Goal: Task Accomplishment & Management: Manage account settings

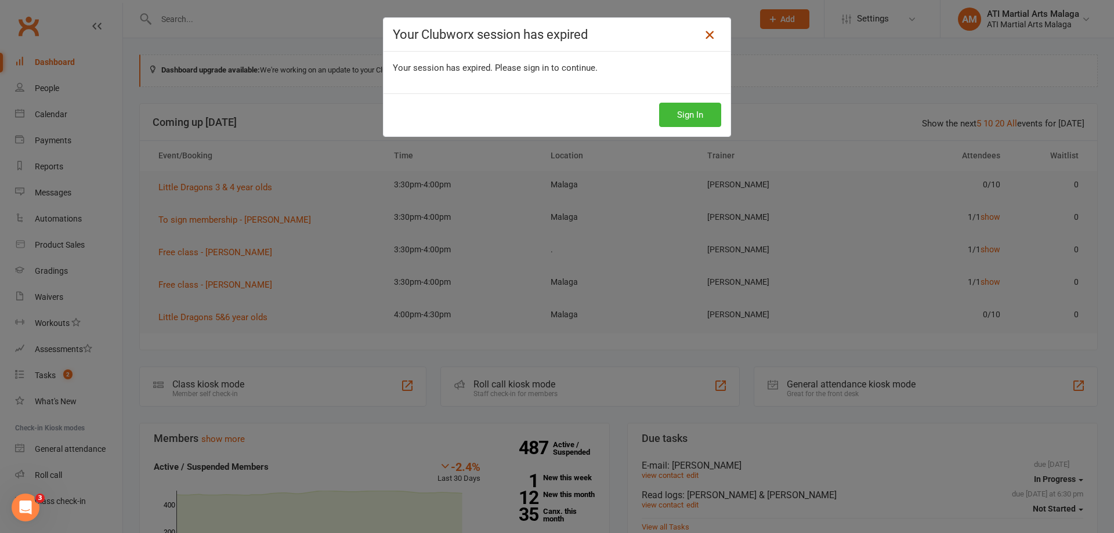
click at [703, 39] on icon at bounding box center [710, 35] width 14 height 14
click at [676, 109] on button "Sign In" at bounding box center [690, 115] width 62 height 24
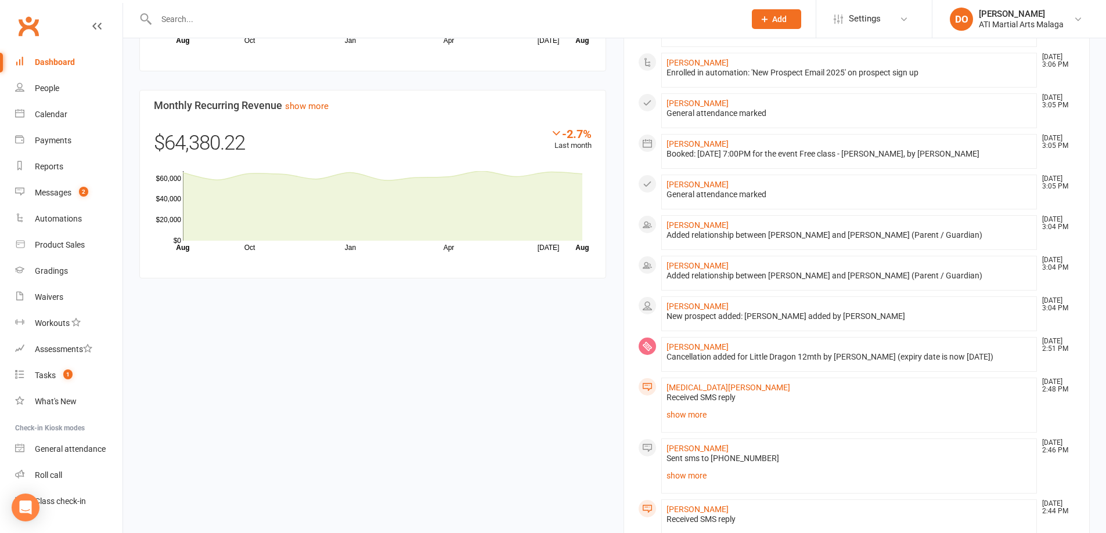
scroll to position [871, 0]
click at [697, 414] on link "show more" at bounding box center [849, 414] width 366 height 16
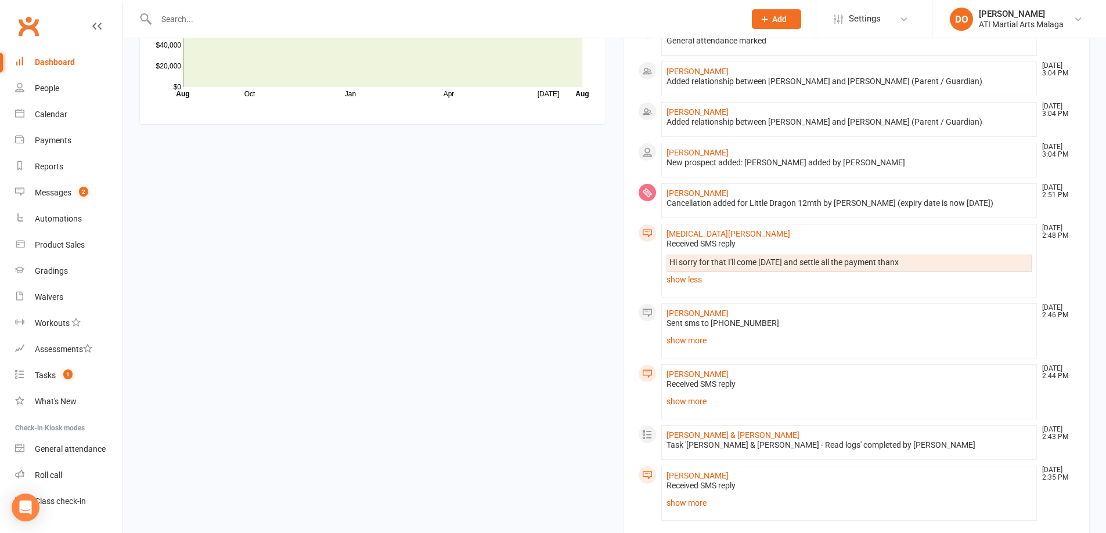
scroll to position [1103, 0]
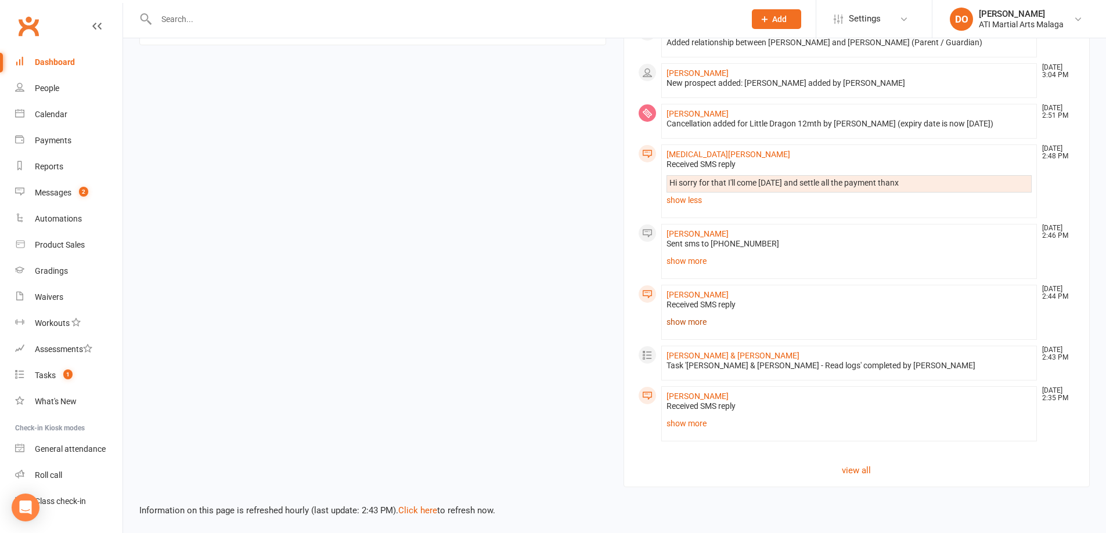
click at [675, 327] on link "show more" at bounding box center [849, 322] width 366 height 16
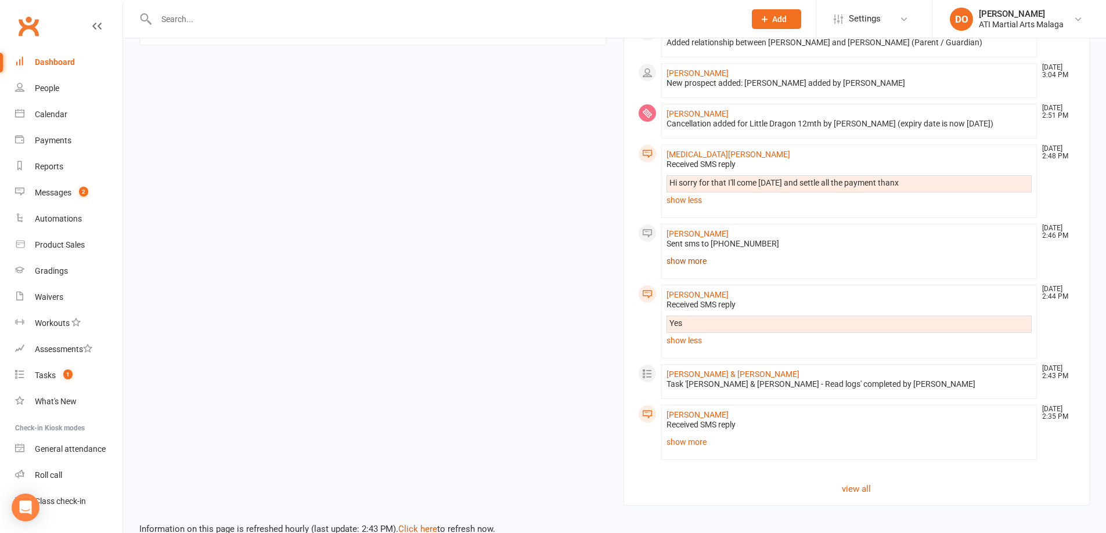
click at [682, 259] on link "show more" at bounding box center [849, 261] width 366 height 16
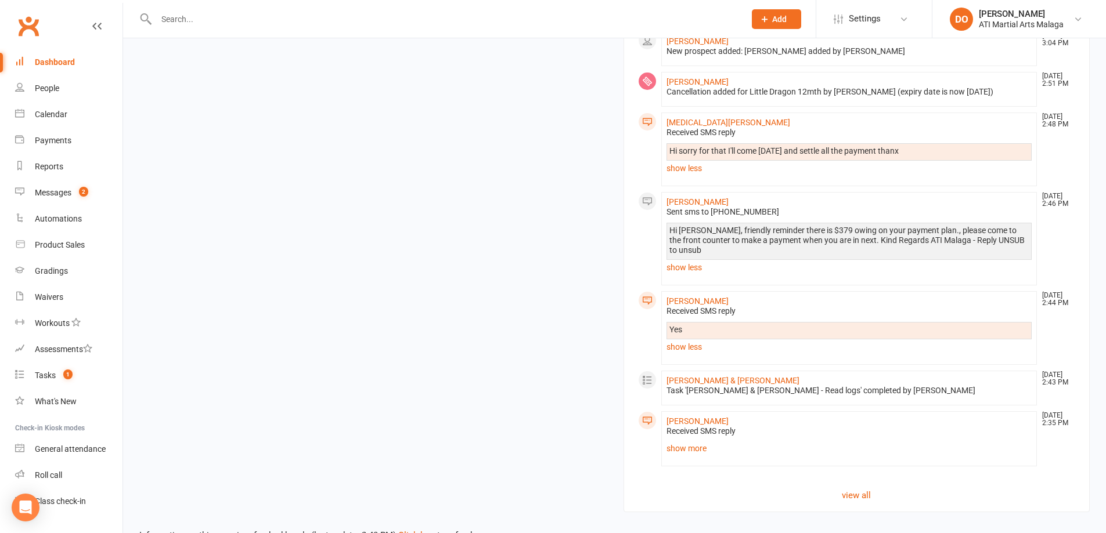
scroll to position [1151, 0]
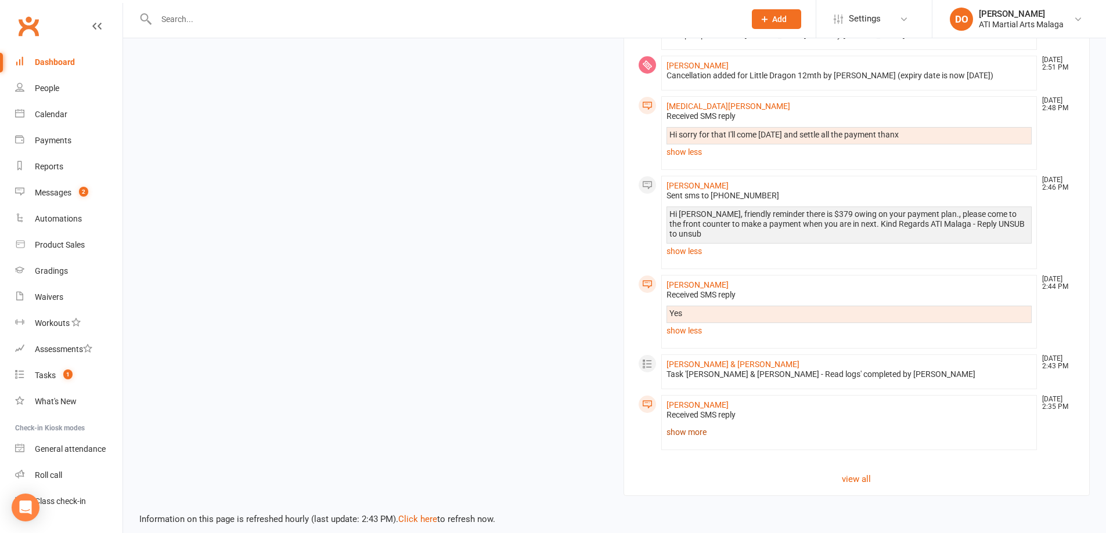
click at [676, 424] on link "show more" at bounding box center [849, 432] width 366 height 16
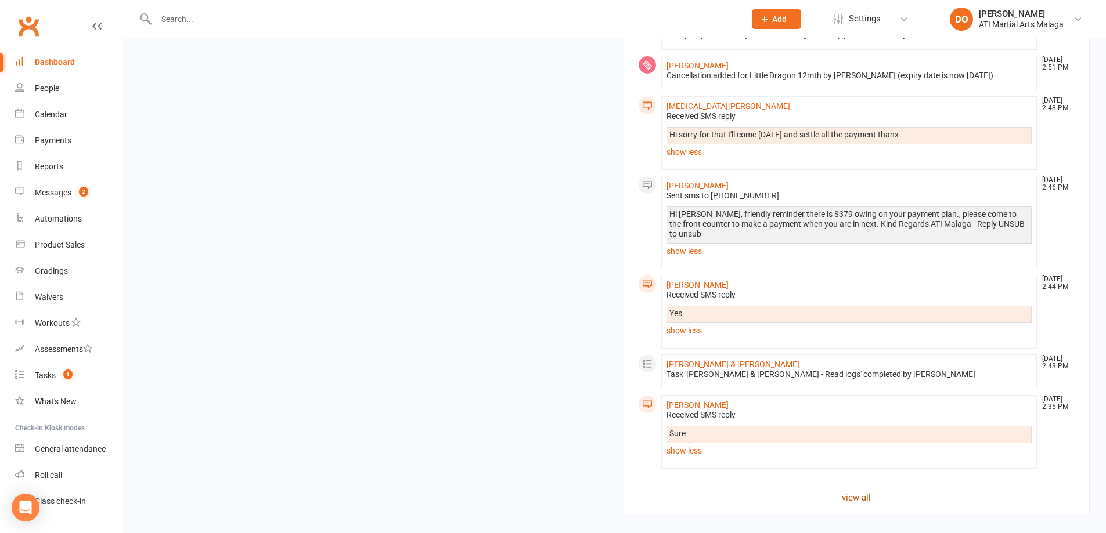
click at [835, 491] on link "view all" at bounding box center [857, 498] width 438 height 14
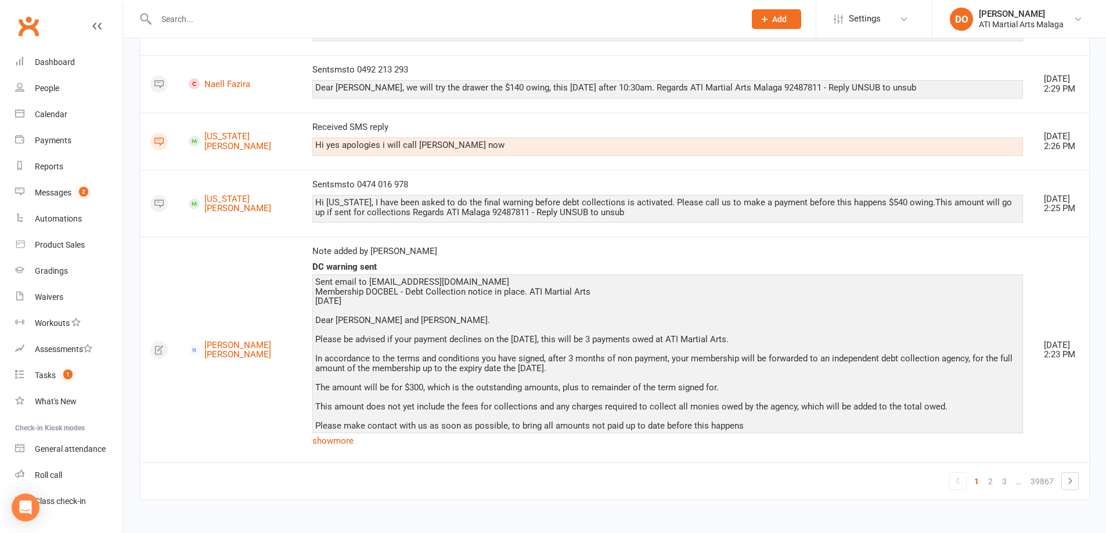
scroll to position [1681, 0]
click at [312, 443] on link "show more" at bounding box center [667, 441] width 710 height 16
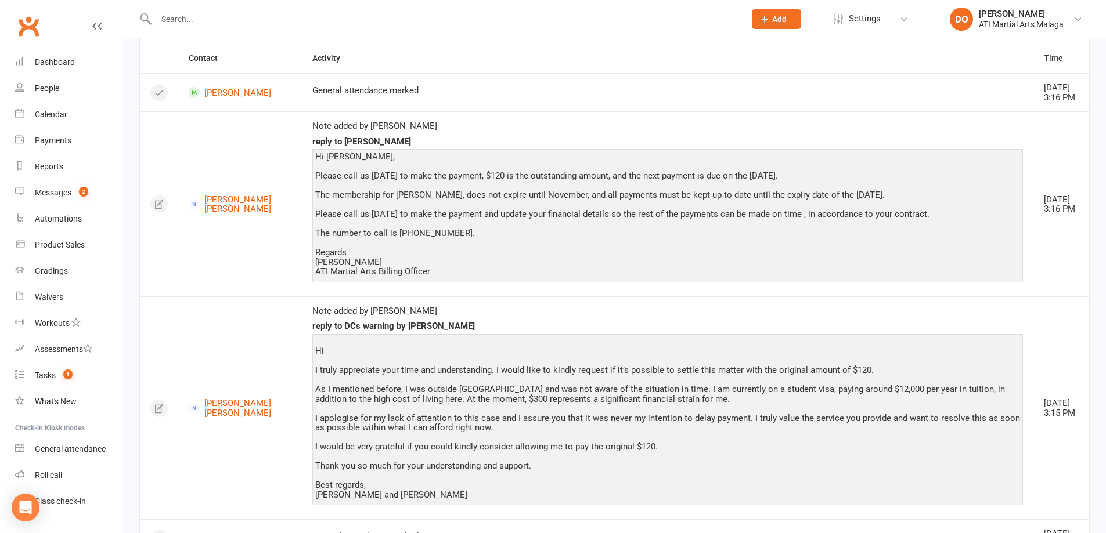
scroll to position [0, 0]
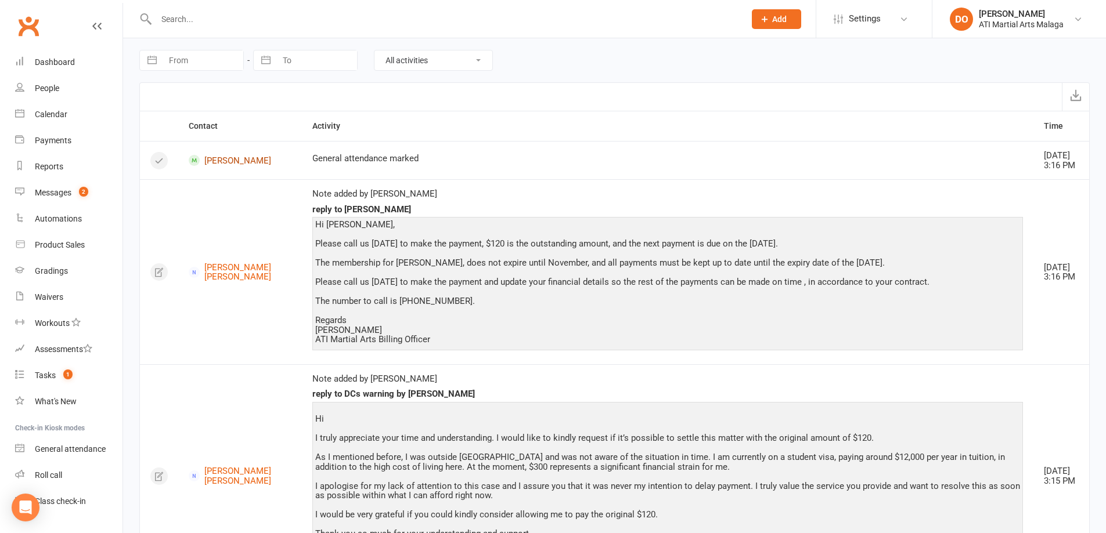
click at [203, 166] on link "[PERSON_NAME]" at bounding box center [240, 160] width 103 height 11
click at [68, 64] on div "Dashboard" at bounding box center [55, 61] width 40 height 9
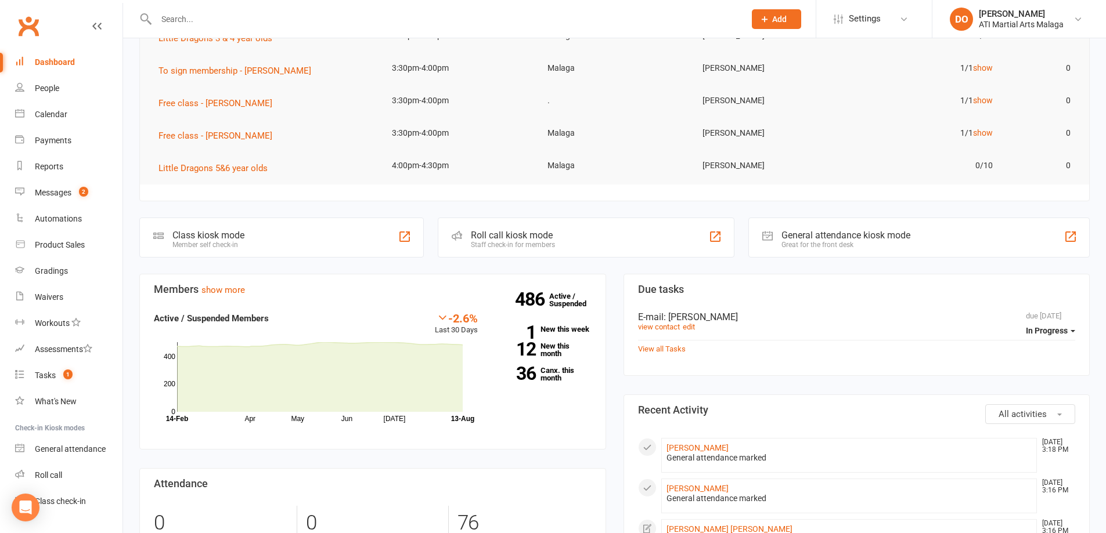
scroll to position [348, 0]
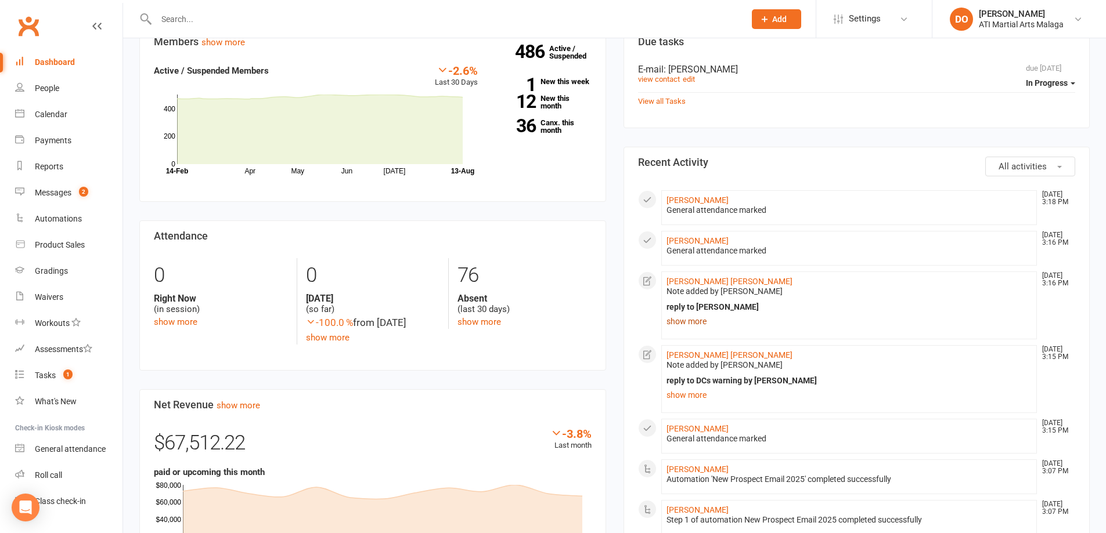
click at [693, 329] on link "show more" at bounding box center [849, 321] width 366 height 16
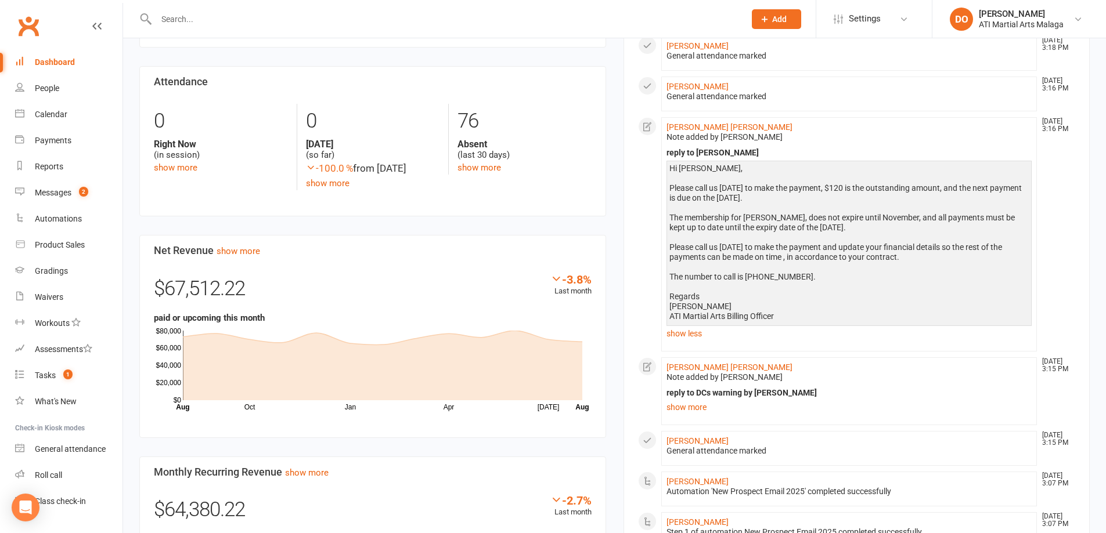
scroll to position [522, 0]
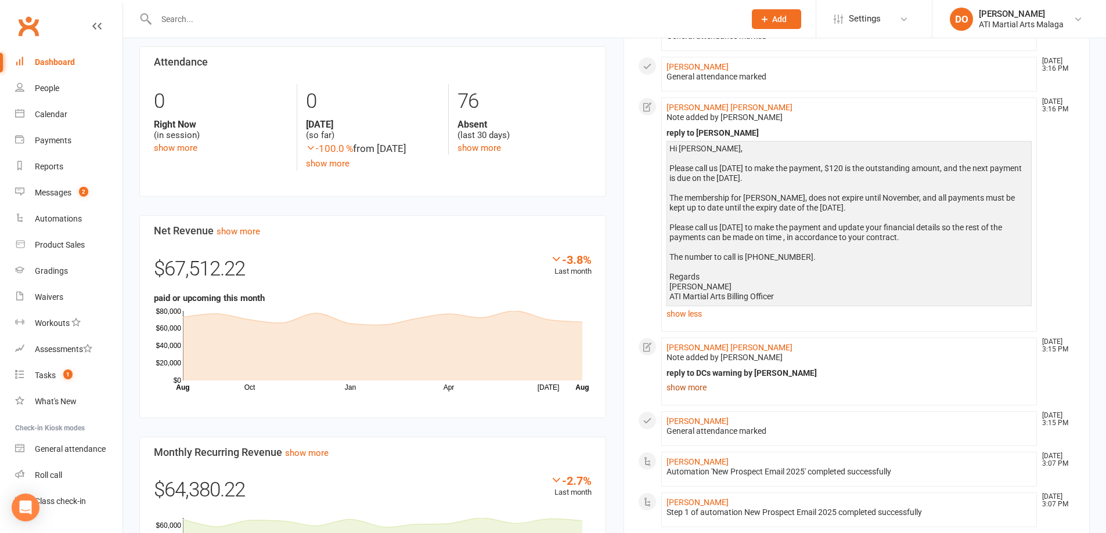
click at [686, 388] on link "show more" at bounding box center [849, 388] width 366 height 16
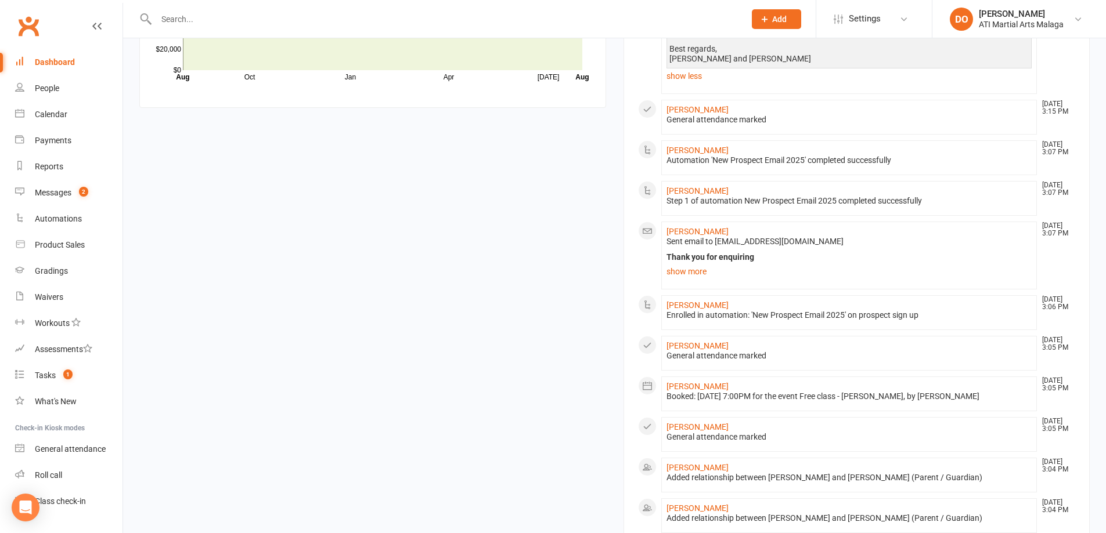
scroll to position [1045, 0]
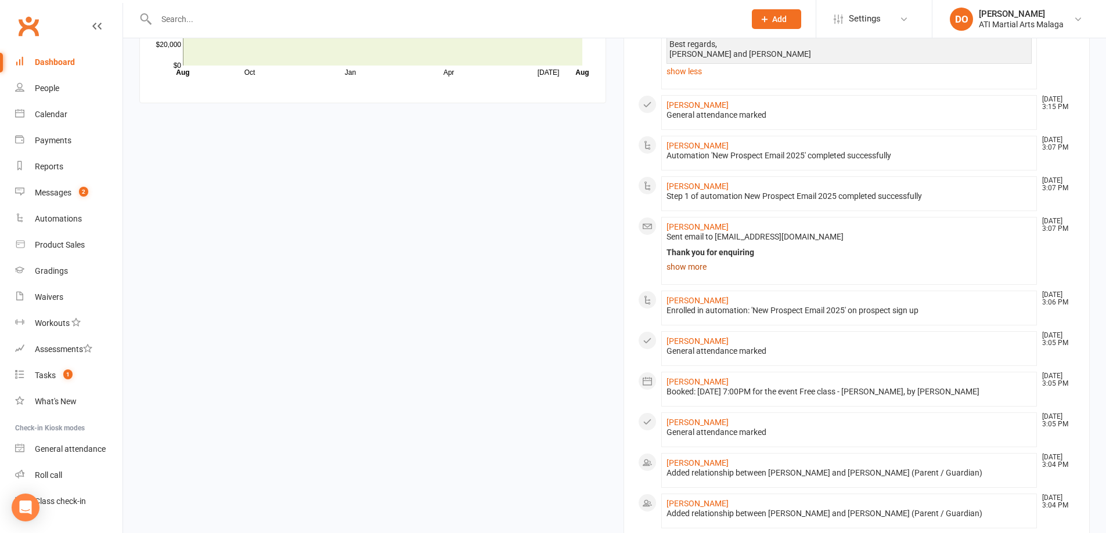
click at [690, 270] on link "show more" at bounding box center [849, 267] width 366 height 16
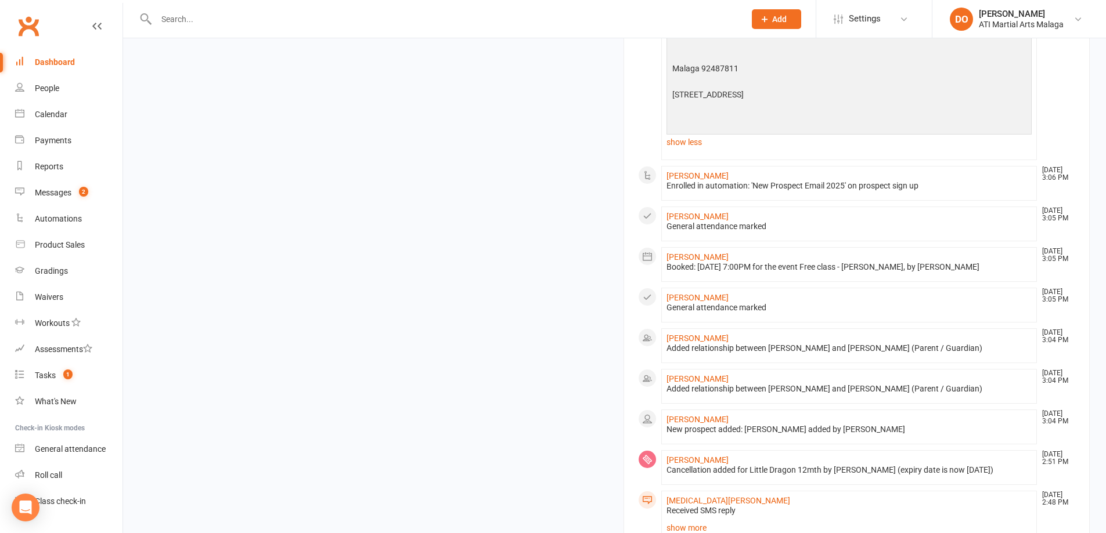
scroll to position [2068, 0]
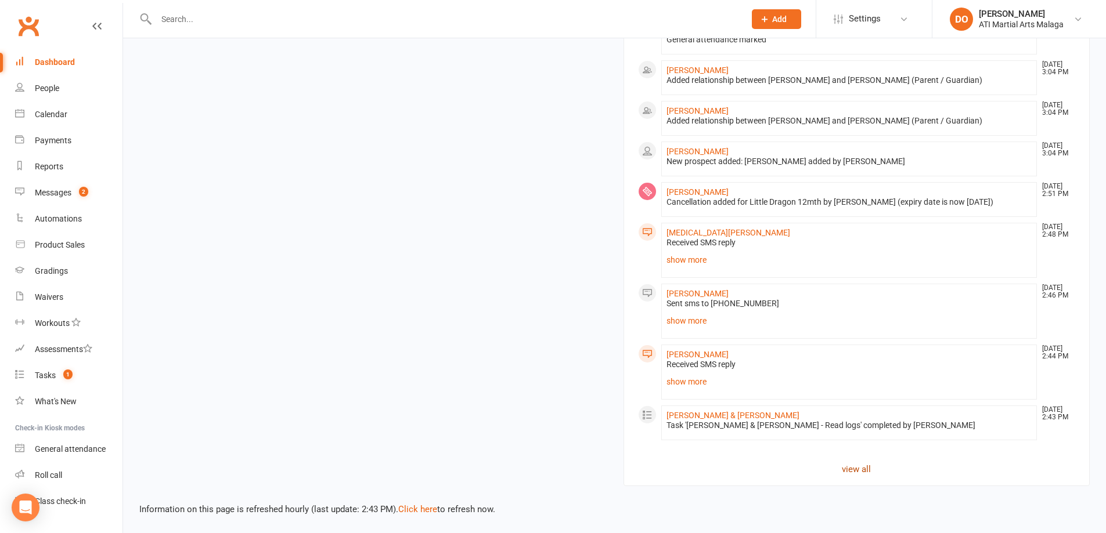
click at [871, 472] on link "view all" at bounding box center [857, 470] width 438 height 14
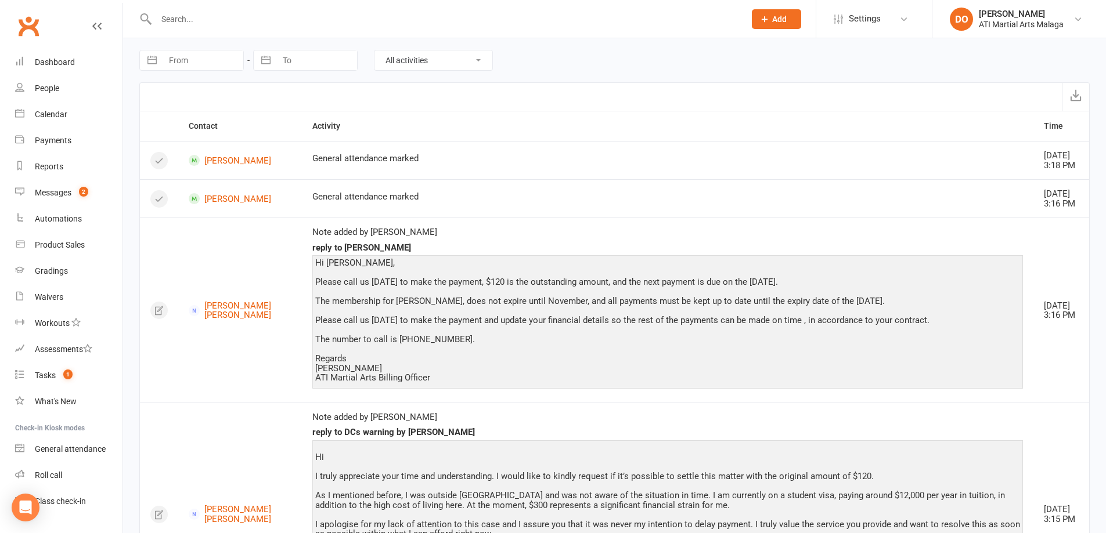
drag, startPoint x: 564, startPoint y: 114, endPoint x: 582, endPoint y: 319, distance: 205.1
click at [22, 57] on icon at bounding box center [19, 60] width 9 height 9
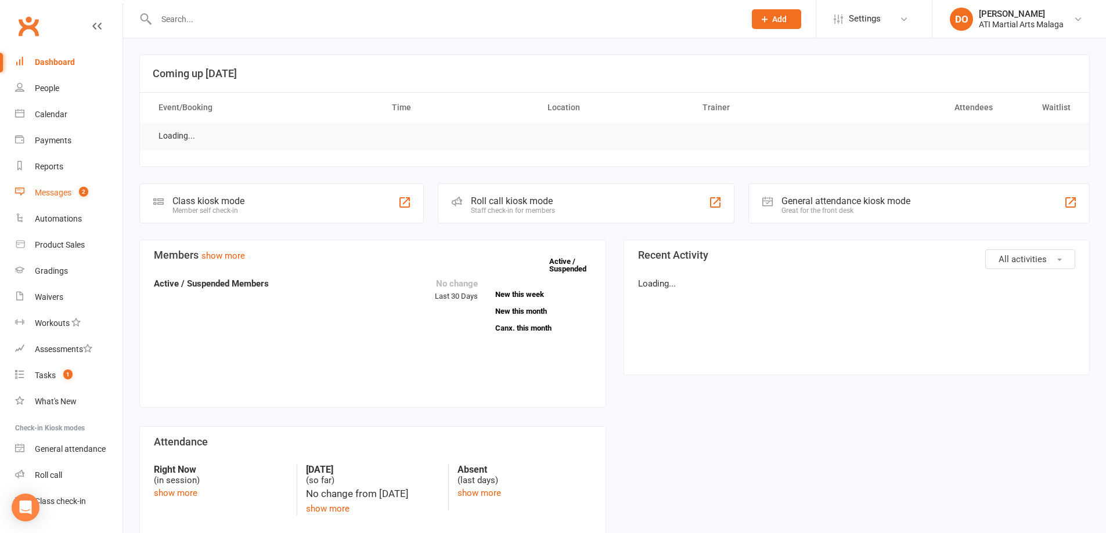
click at [45, 186] on link "Messages 2" at bounding box center [68, 193] width 107 height 26
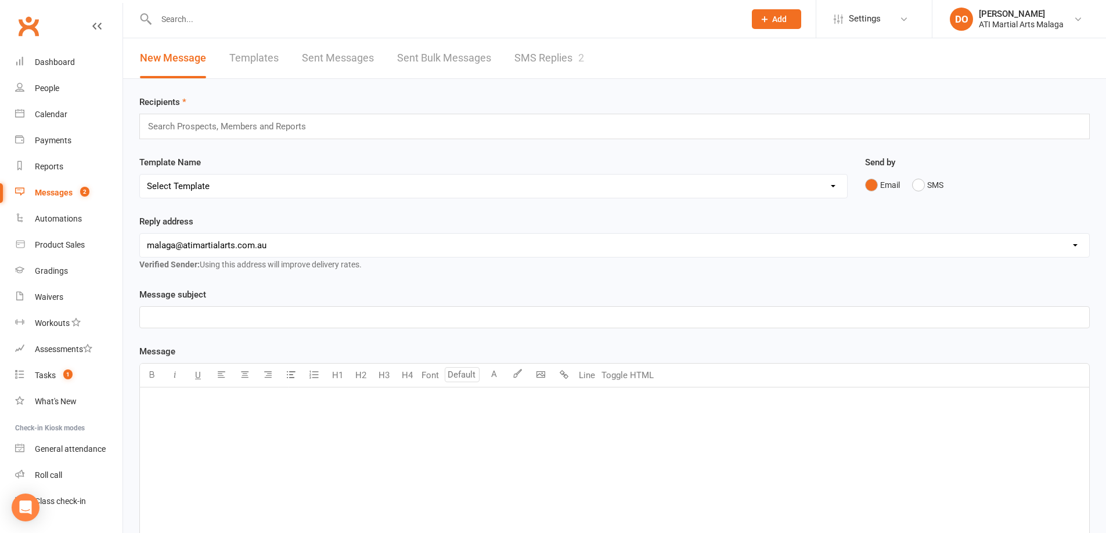
click at [511, 57] on div "New Message Templates Sent Messages Sent Bulk Messages SMS Replies 2" at bounding box center [362, 58] width 478 height 40
click at [542, 57] on link "SMS Replies 2" at bounding box center [549, 58] width 70 height 40
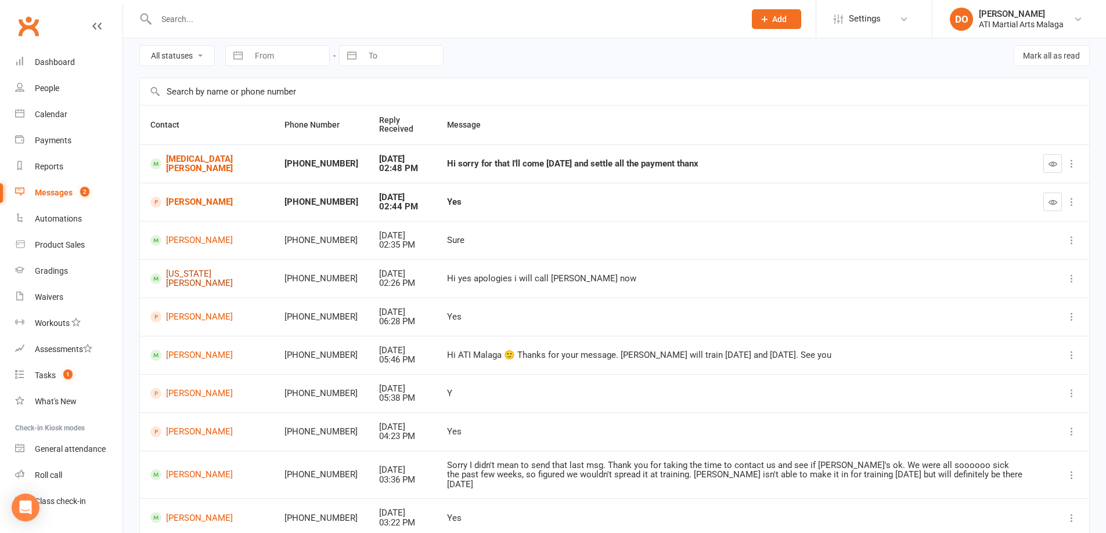
scroll to position [127, 0]
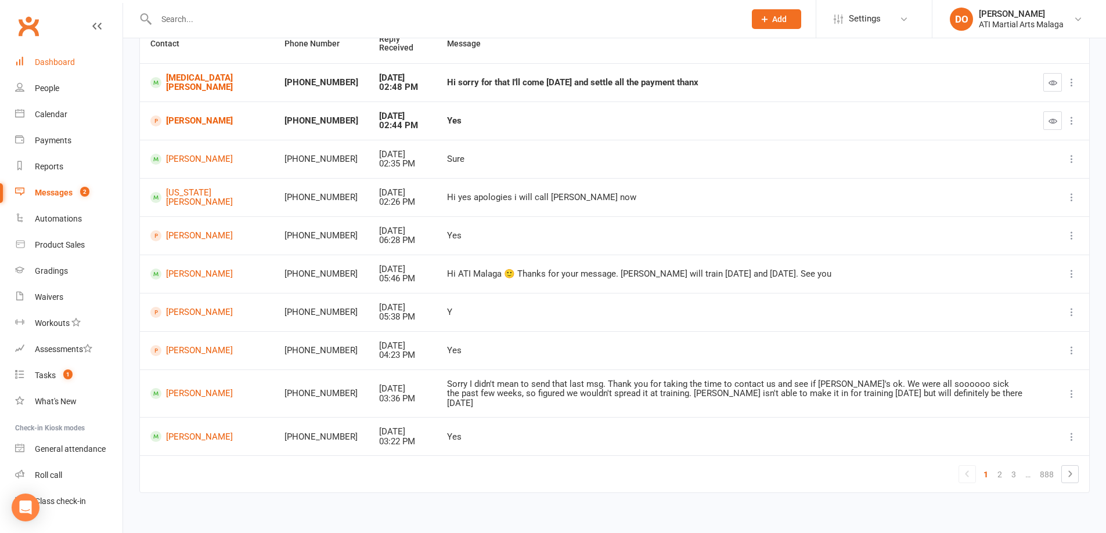
click at [39, 58] on div "Dashboard" at bounding box center [55, 61] width 40 height 9
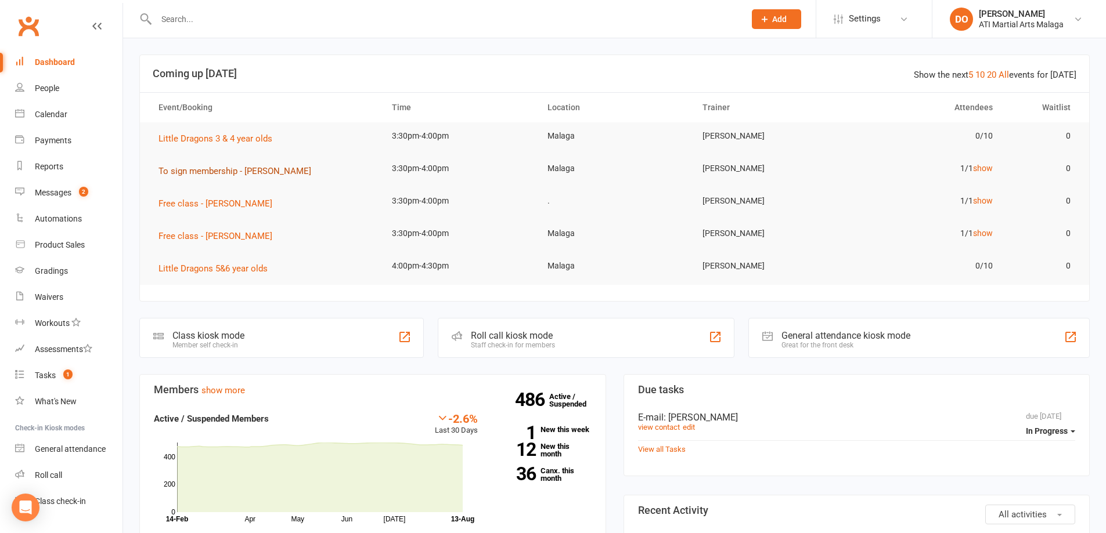
click at [273, 174] on span "To sign membership - [PERSON_NAME]" at bounding box center [234, 171] width 153 height 10
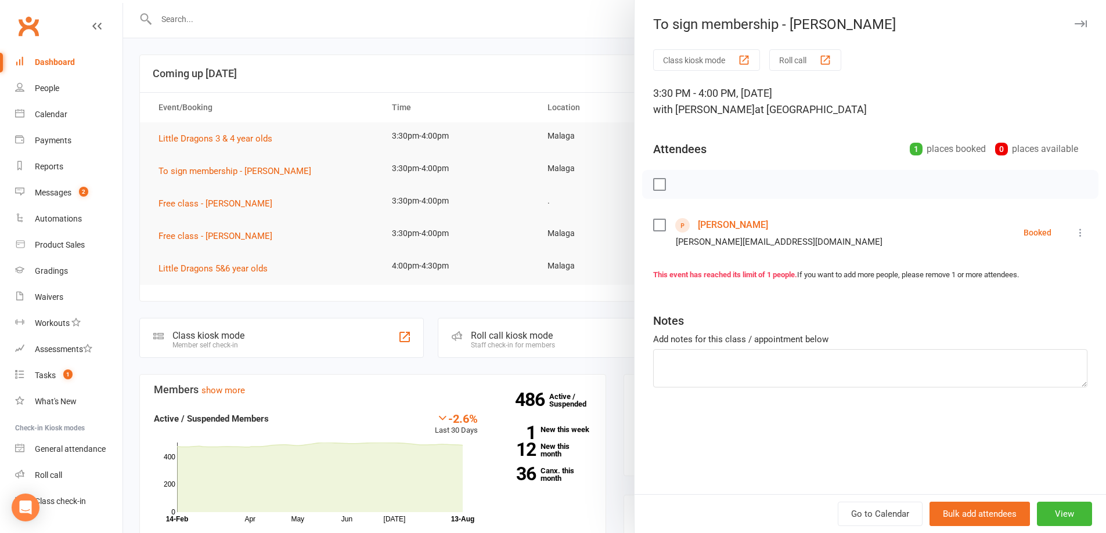
click at [458, 53] on div at bounding box center [614, 266] width 983 height 533
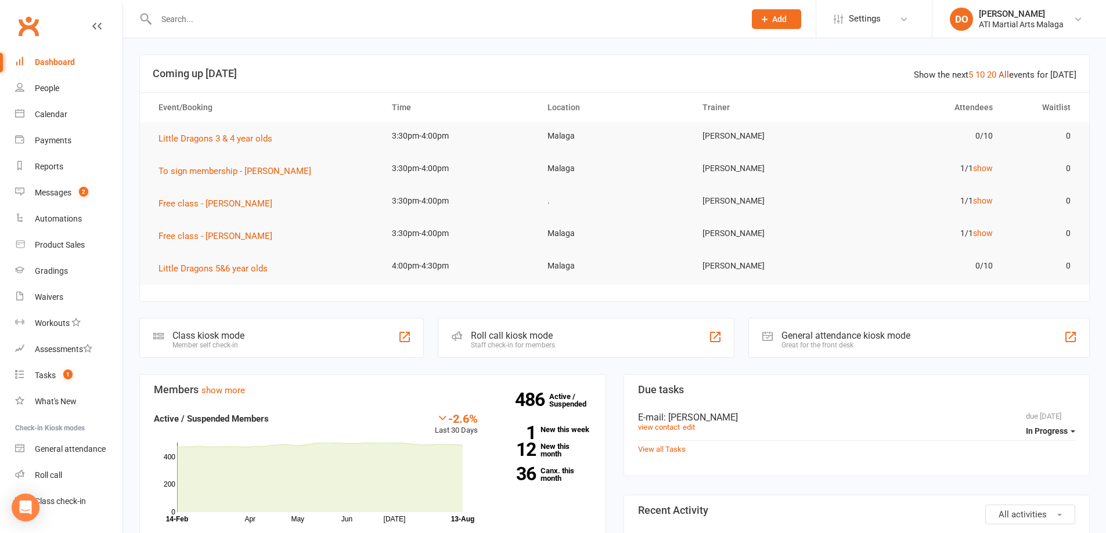
click at [1005, 73] on link "All" at bounding box center [1003, 75] width 10 height 10
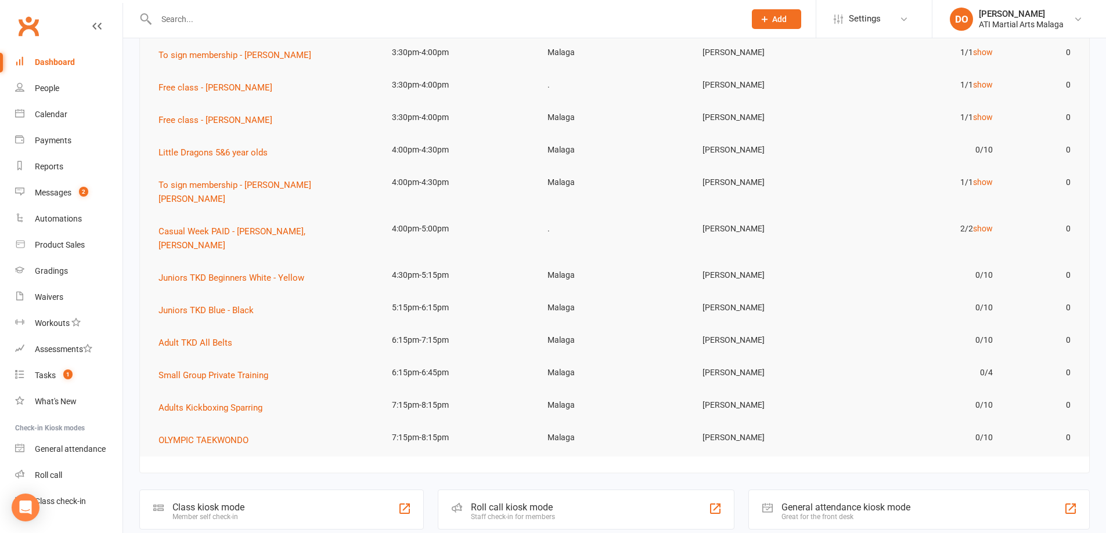
scroll to position [583, 0]
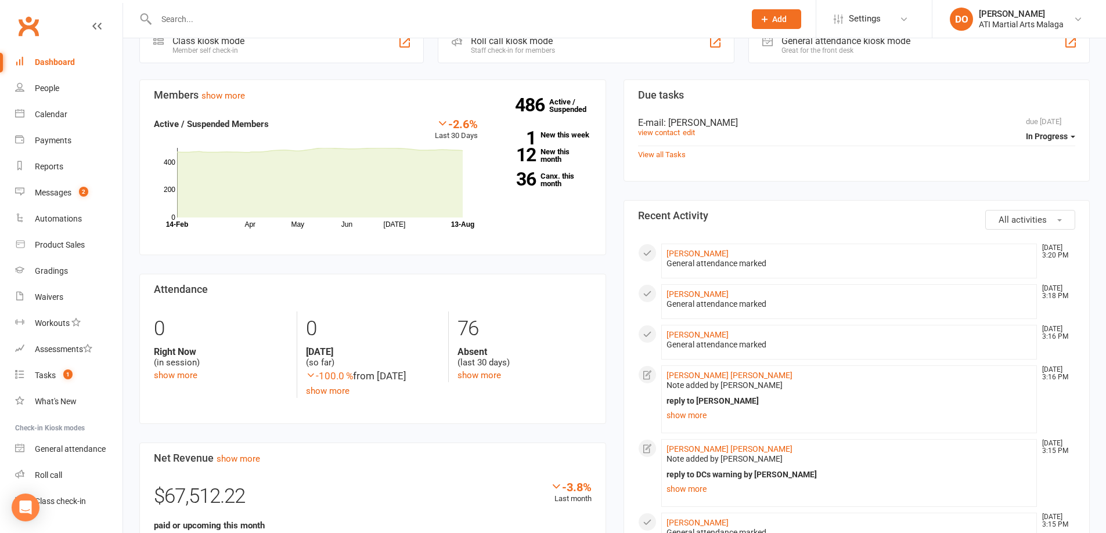
click at [602, 20] on input "text" at bounding box center [445, 19] width 584 height 16
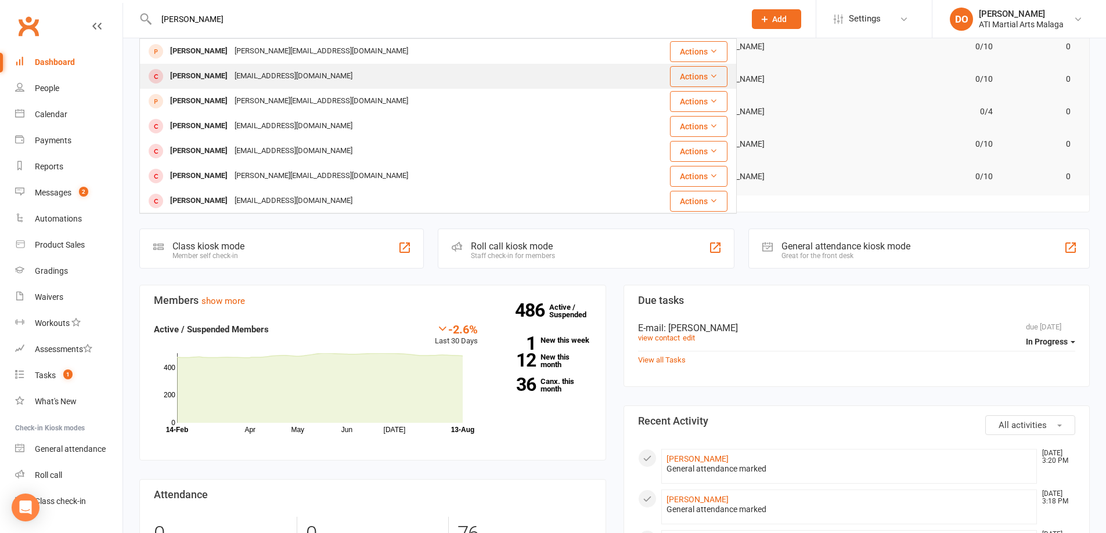
scroll to position [351, 0]
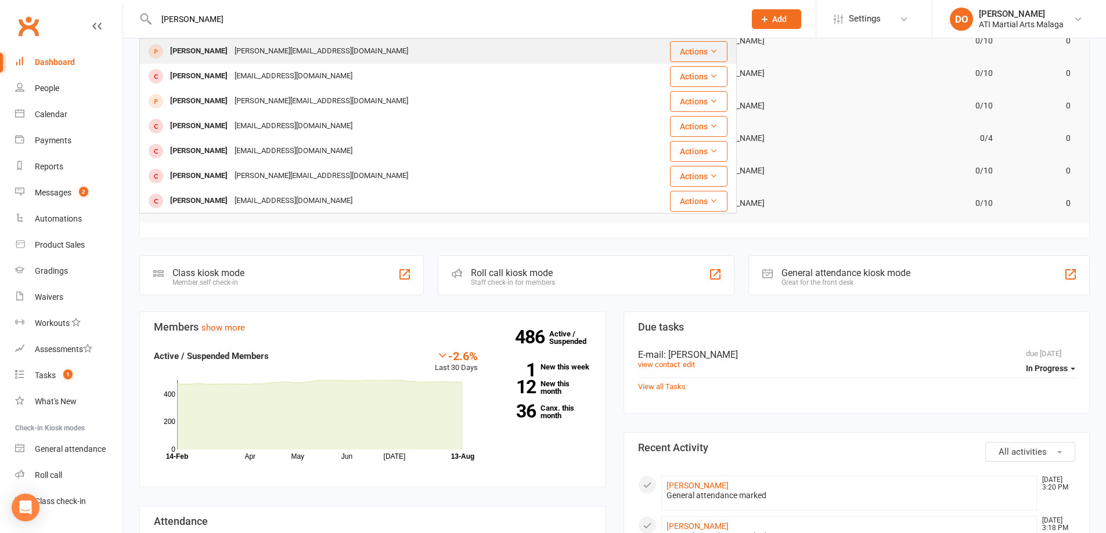
type input "[PERSON_NAME]"
click at [206, 48] on div "[PERSON_NAME]" at bounding box center [199, 51] width 64 height 17
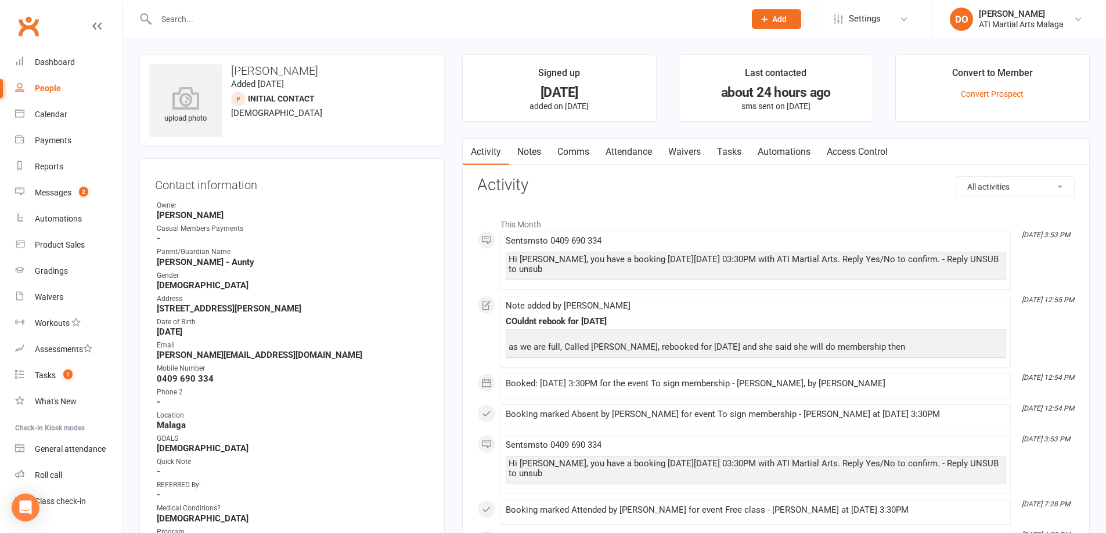
click at [535, 145] on link "Notes" at bounding box center [529, 152] width 40 height 27
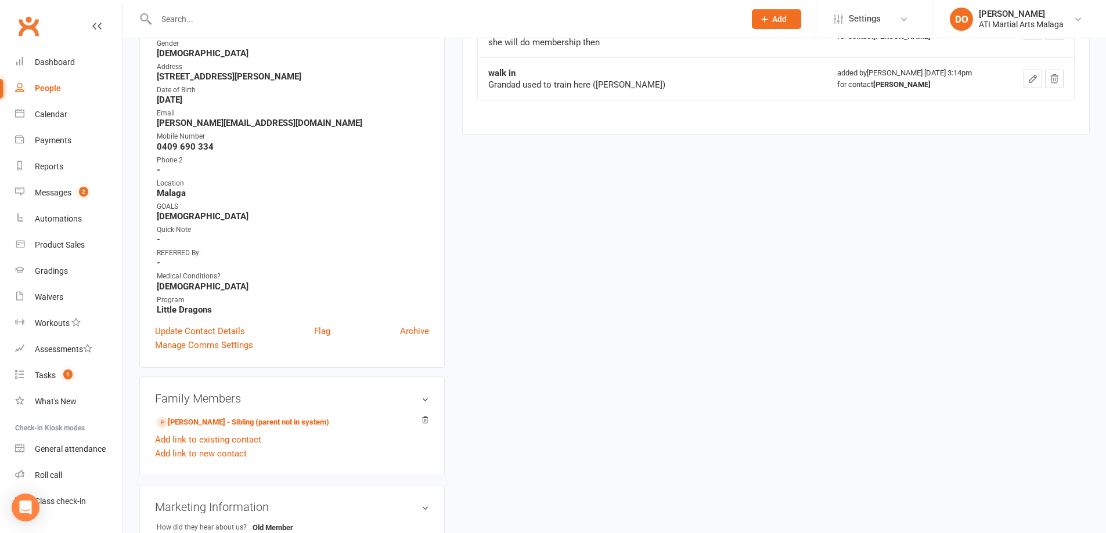
scroll to position [348, 0]
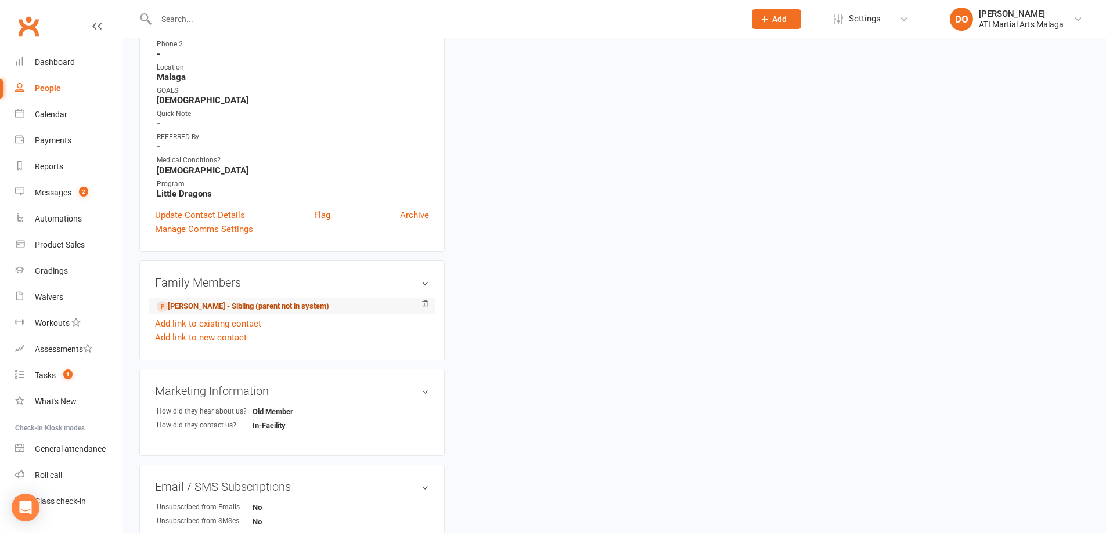
click at [261, 307] on link "[PERSON_NAME] - Sibling (parent not in system)" at bounding box center [243, 307] width 172 height 12
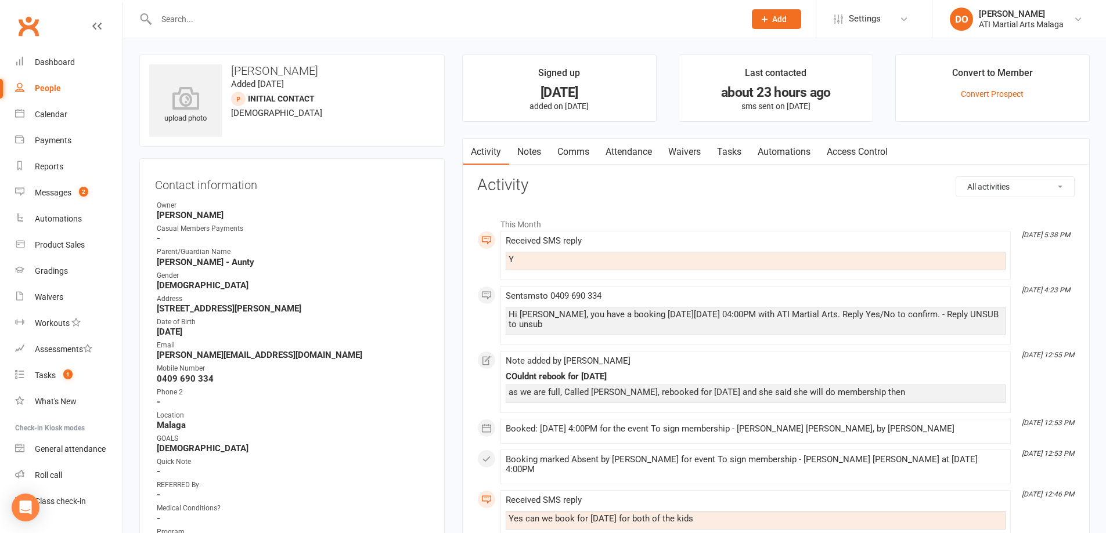
click at [539, 151] on link "Notes" at bounding box center [529, 152] width 40 height 27
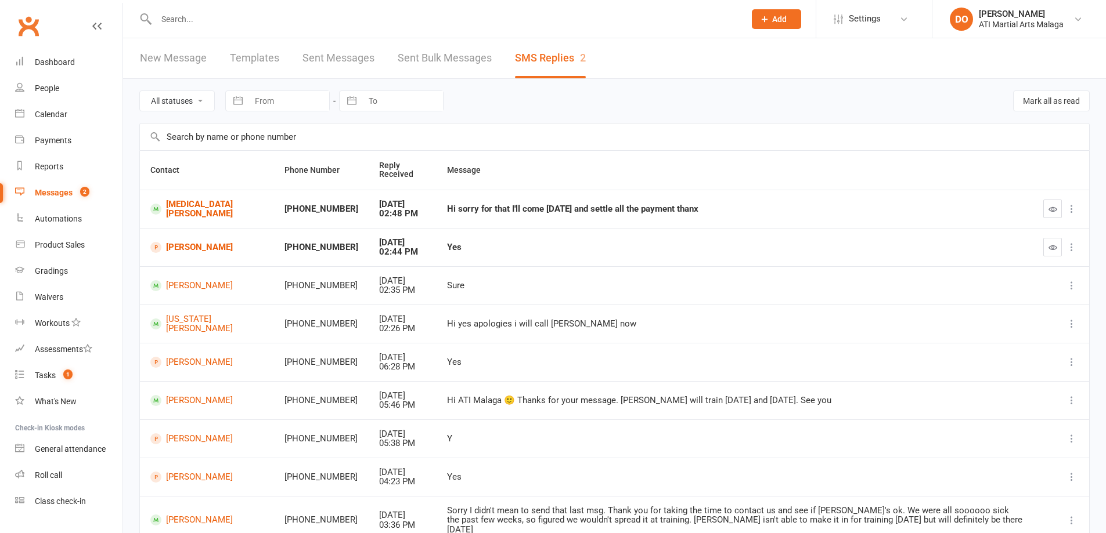
click at [349, 17] on input "text" at bounding box center [445, 19] width 584 height 16
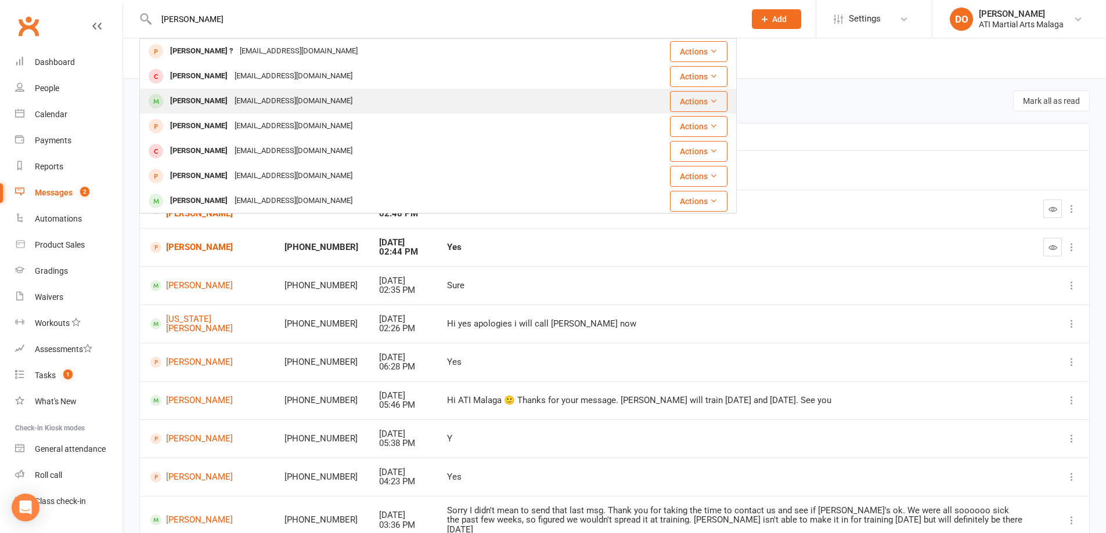
type input "zayn bh"
click at [203, 102] on div "Zayn Bhambri" at bounding box center [199, 101] width 64 height 17
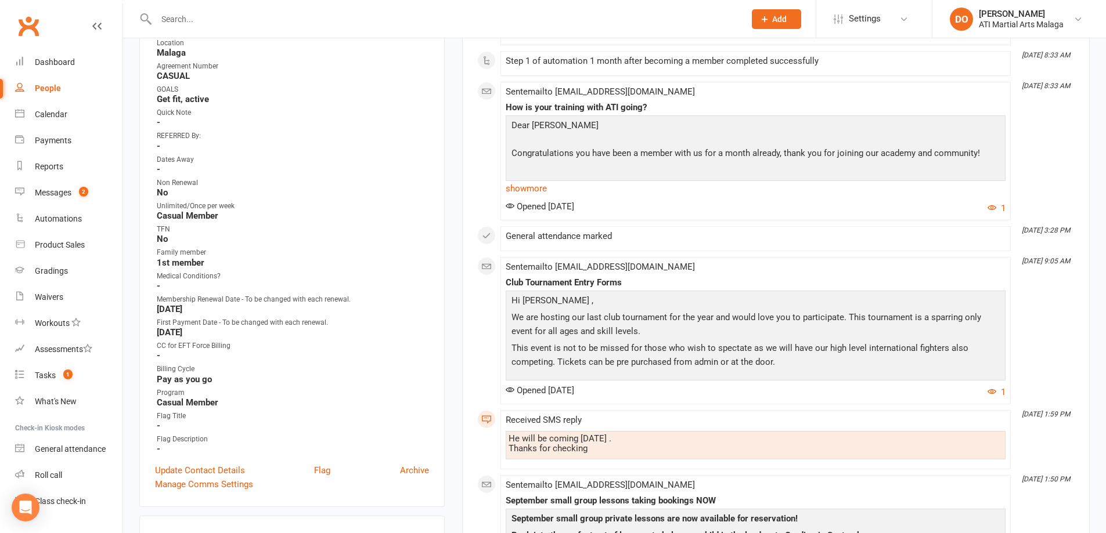
scroll to position [464, 0]
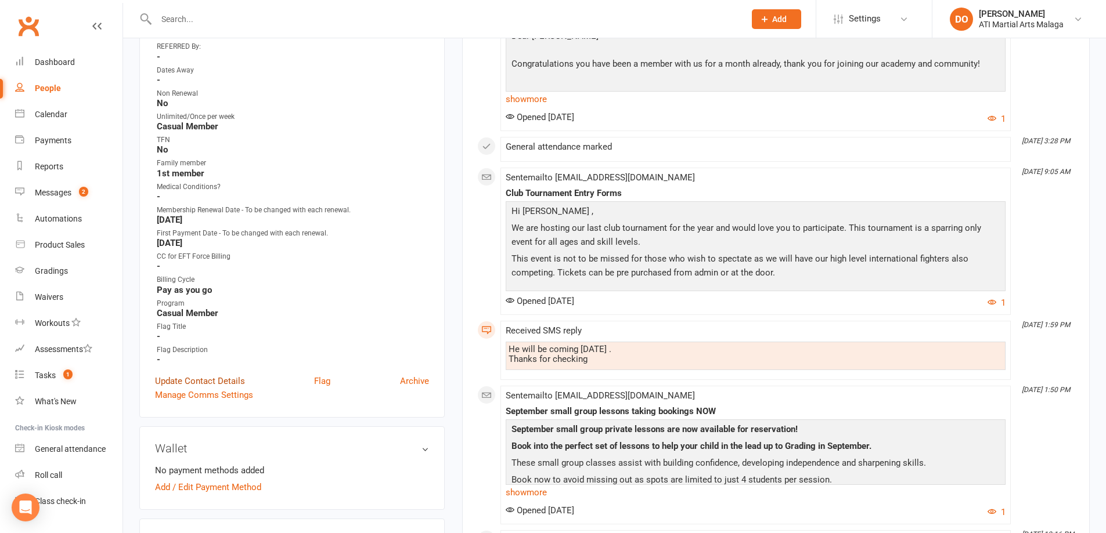
click at [194, 379] on link "Update Contact Details" at bounding box center [200, 381] width 90 height 14
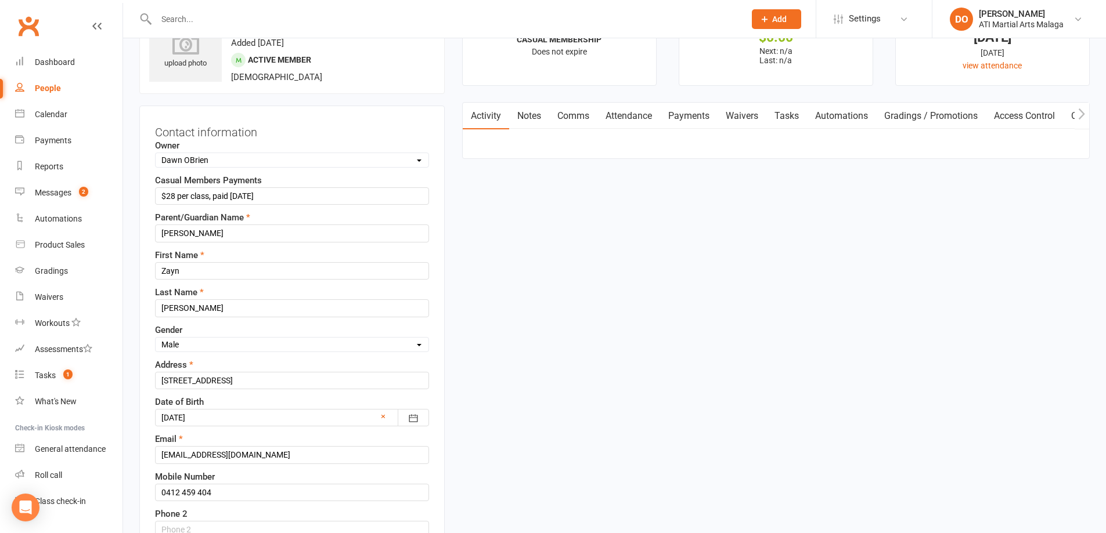
scroll to position [55, 0]
drag, startPoint x: 232, startPoint y: 197, endPoint x: 241, endPoint y: 198, distance: 9.3
click at [241, 198] on input "$28 per class, paid 06.08.25" at bounding box center [292, 196] width 274 height 17
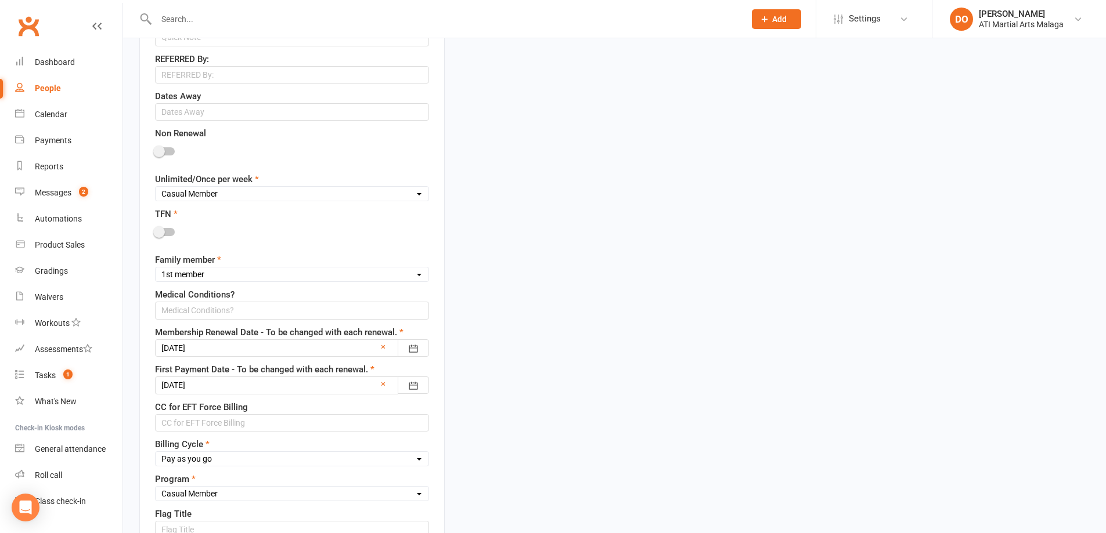
scroll to position [809, 0]
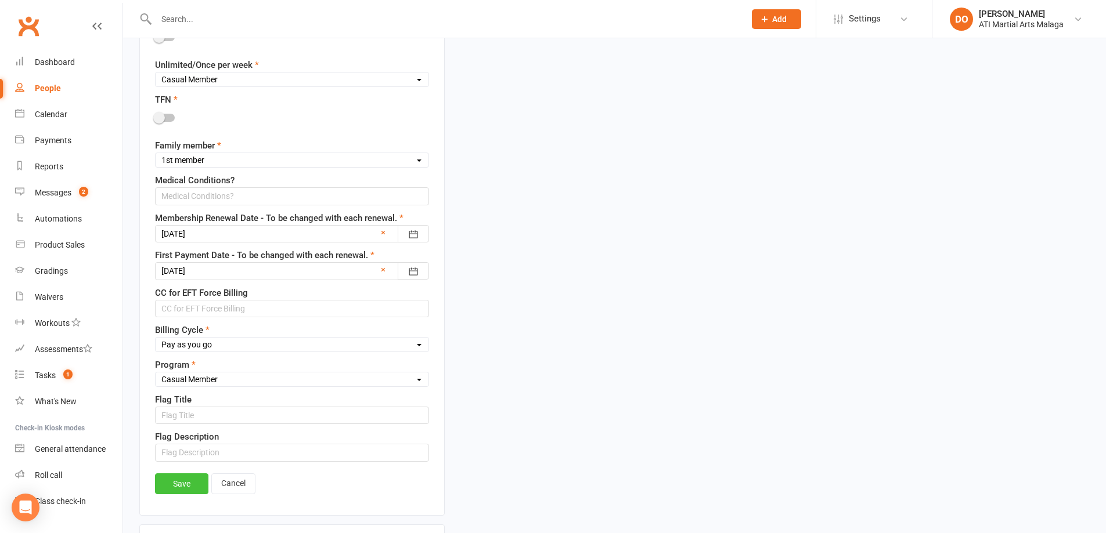
type input "$28 per class, paid 13.08.25"
click at [182, 484] on link "Save" at bounding box center [181, 484] width 53 height 21
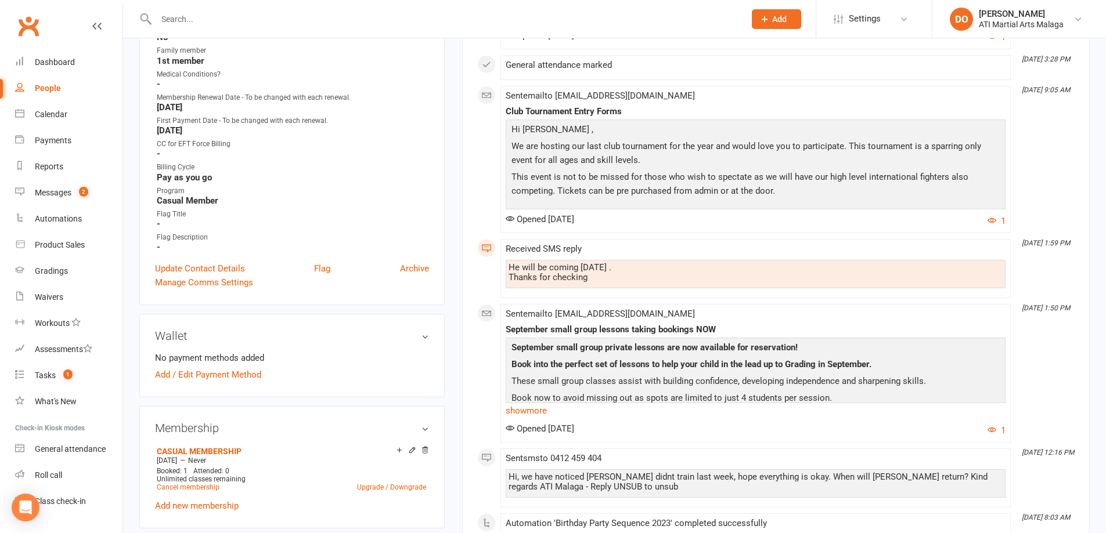
scroll to position [171, 0]
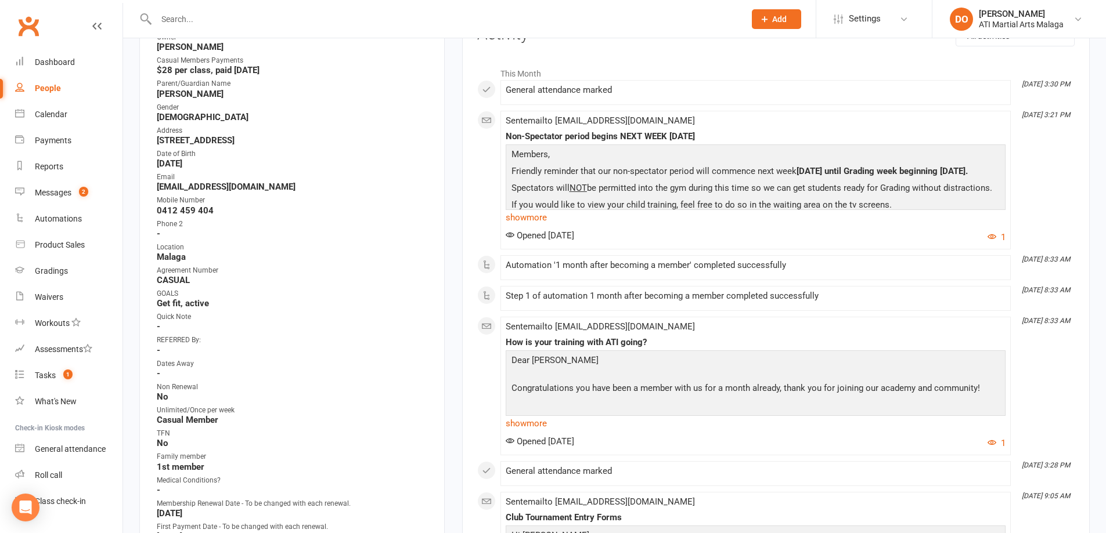
click at [318, 21] on input "text" at bounding box center [445, 19] width 584 height 16
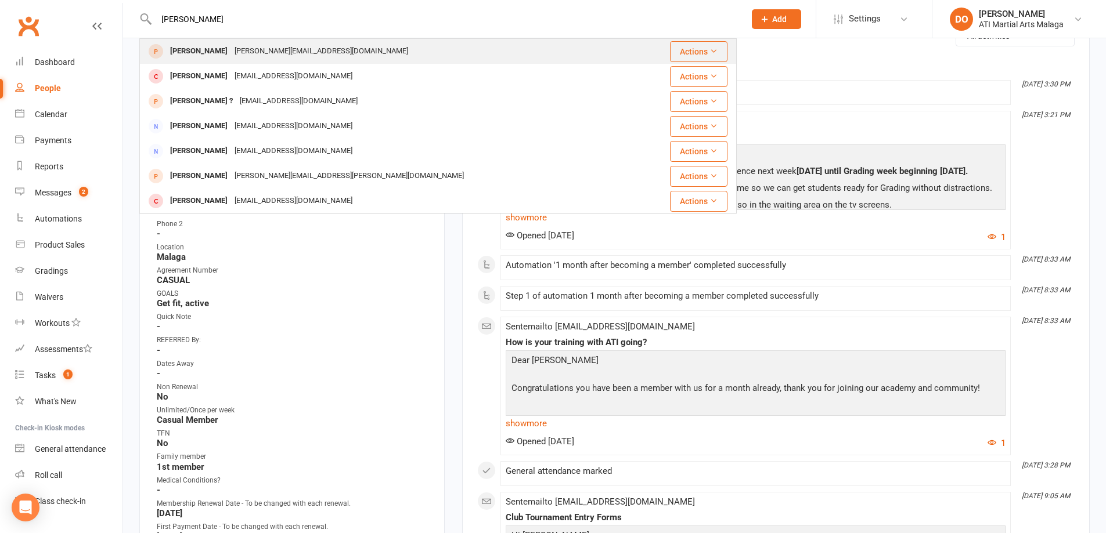
type input "elliot pescod"
click at [193, 53] on div "Elliot Pescod" at bounding box center [199, 51] width 64 height 17
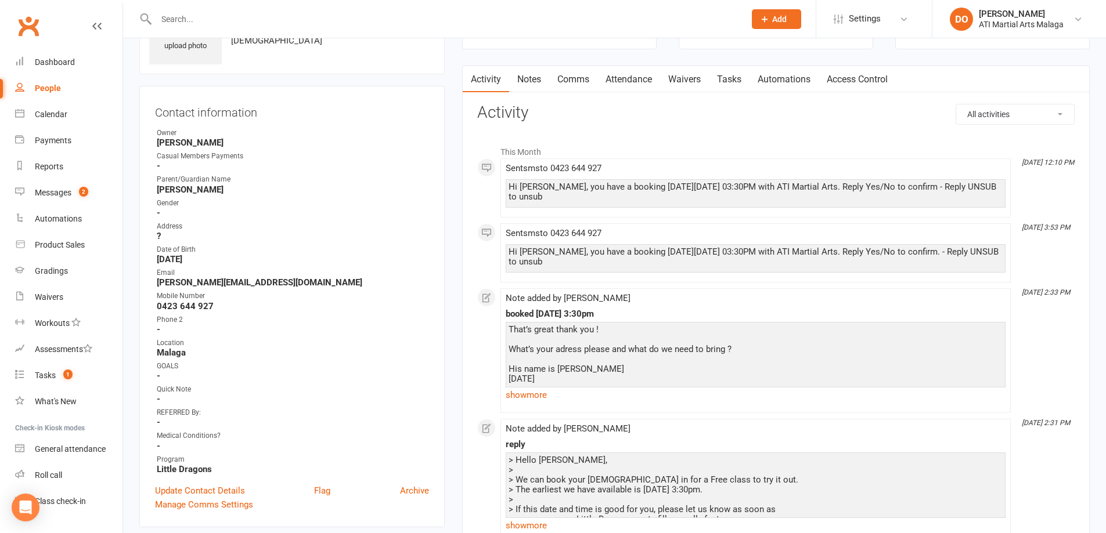
scroll to position [116, 0]
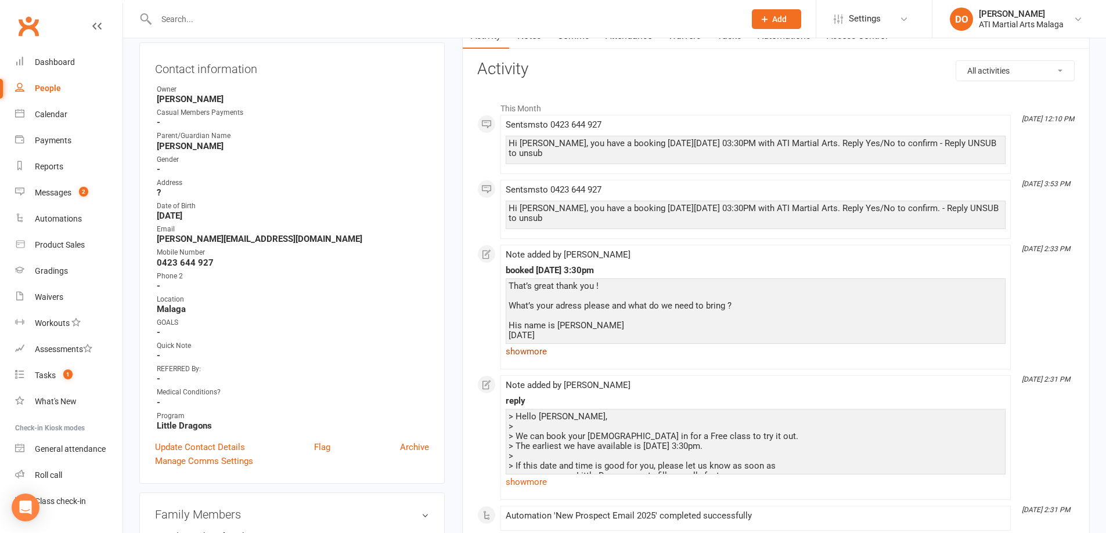
click at [530, 350] on link "show more" at bounding box center [756, 352] width 500 height 16
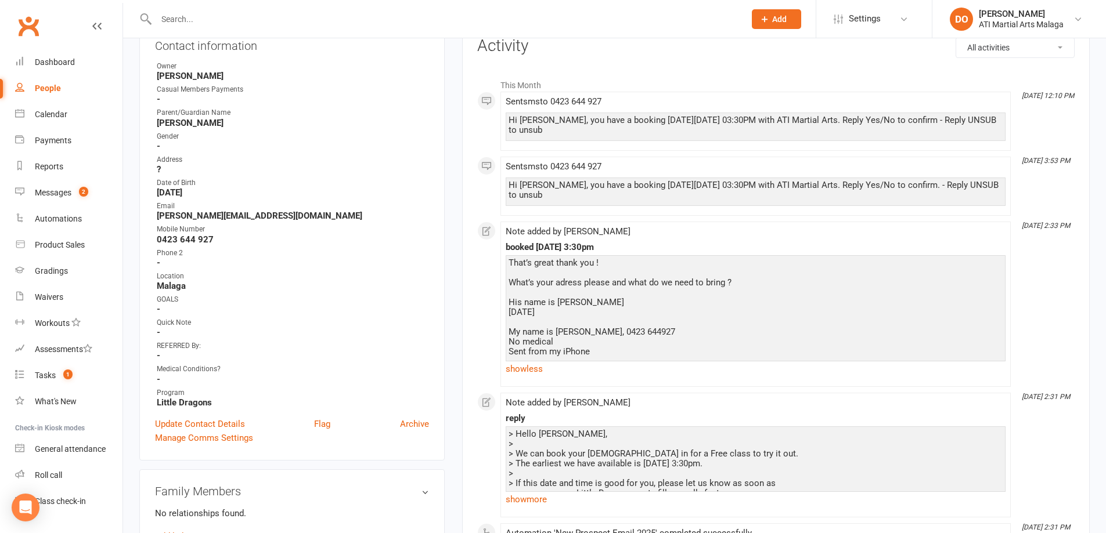
scroll to position [0, 0]
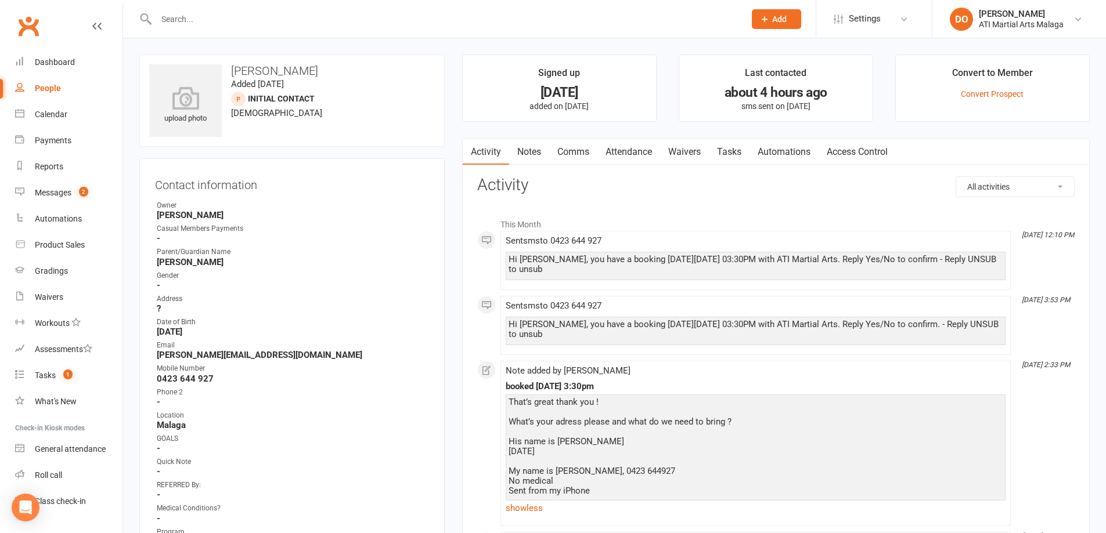
click at [585, 150] on link "Comms" at bounding box center [573, 152] width 48 height 27
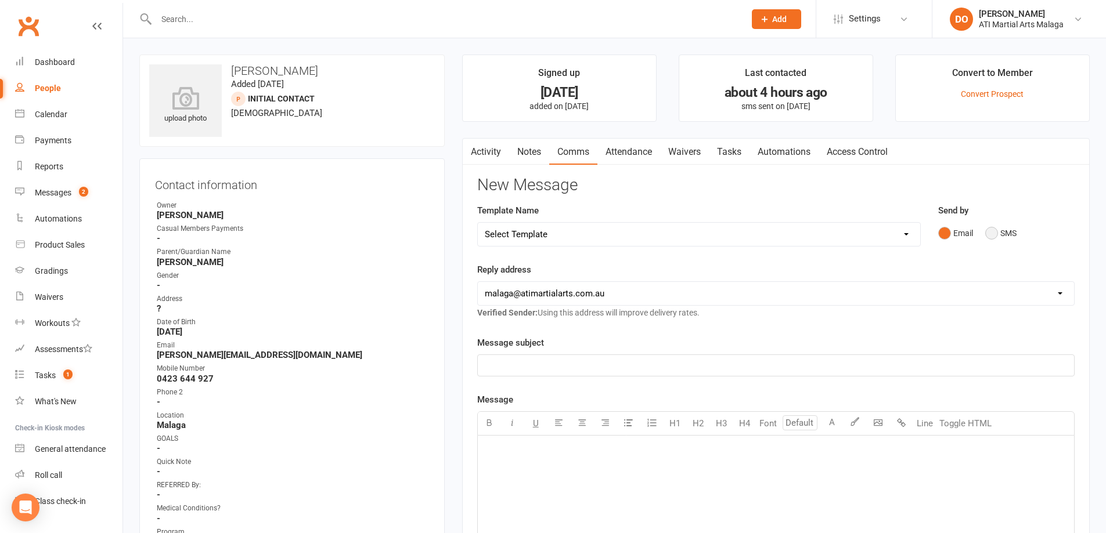
click at [986, 234] on button "SMS" at bounding box center [1000, 233] width 31 height 22
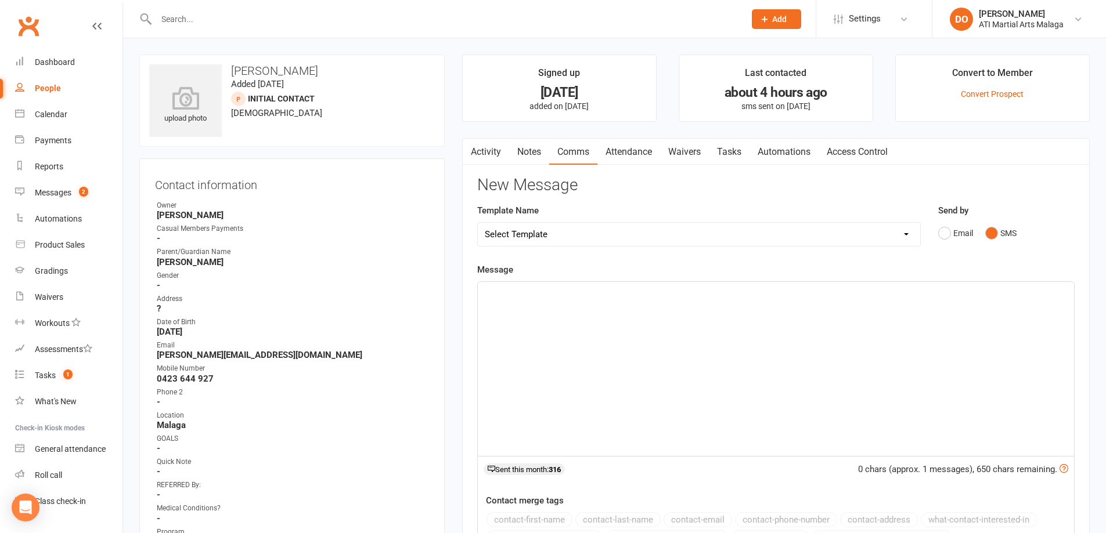
click at [735, 345] on div "﻿" at bounding box center [776, 369] width 596 height 174
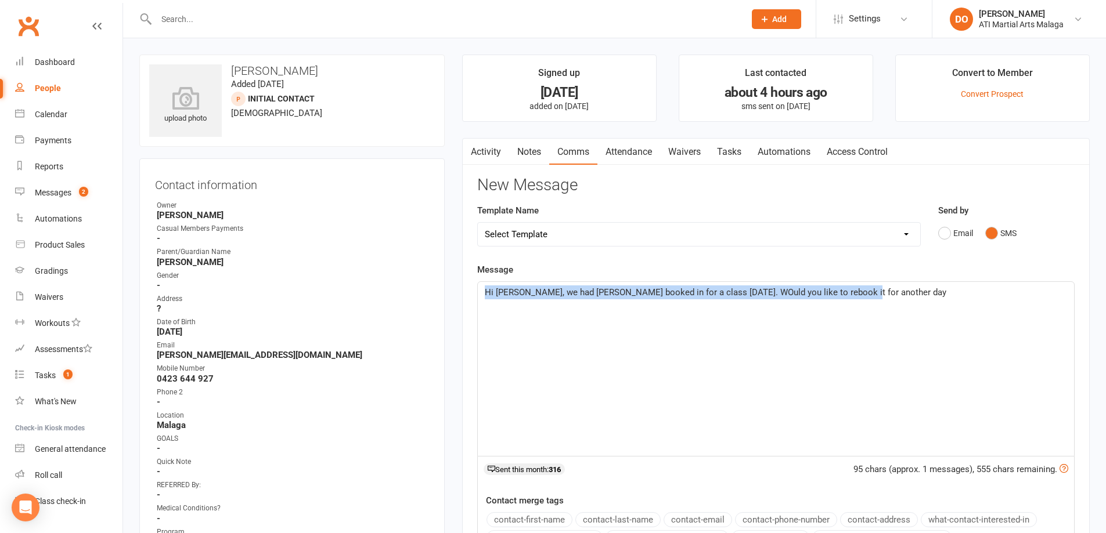
drag, startPoint x: 847, startPoint y: 366, endPoint x: 353, endPoint y: 235, distance: 510.9
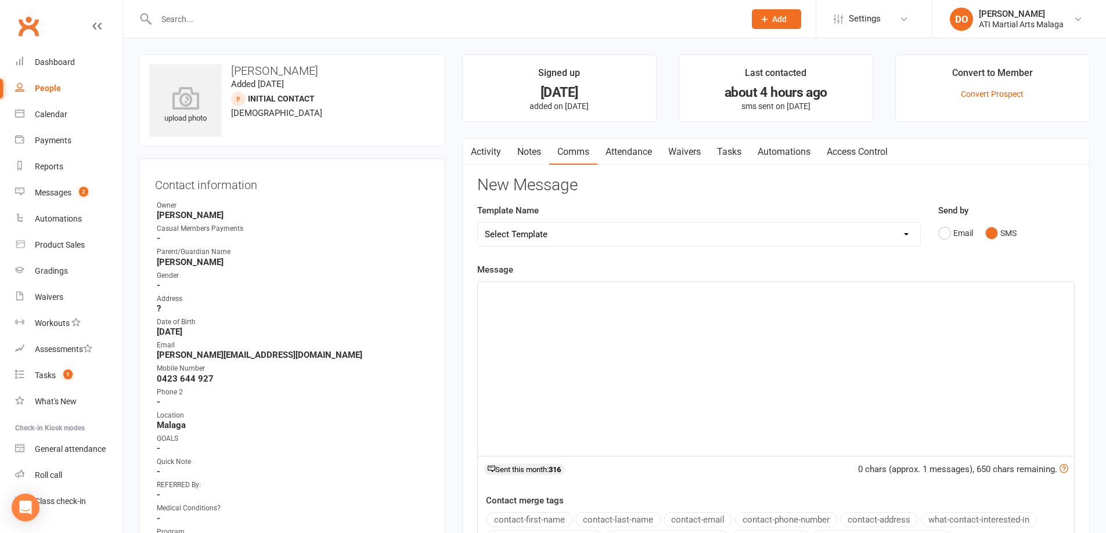
click at [651, 154] on link "Attendance" at bounding box center [628, 152] width 63 height 27
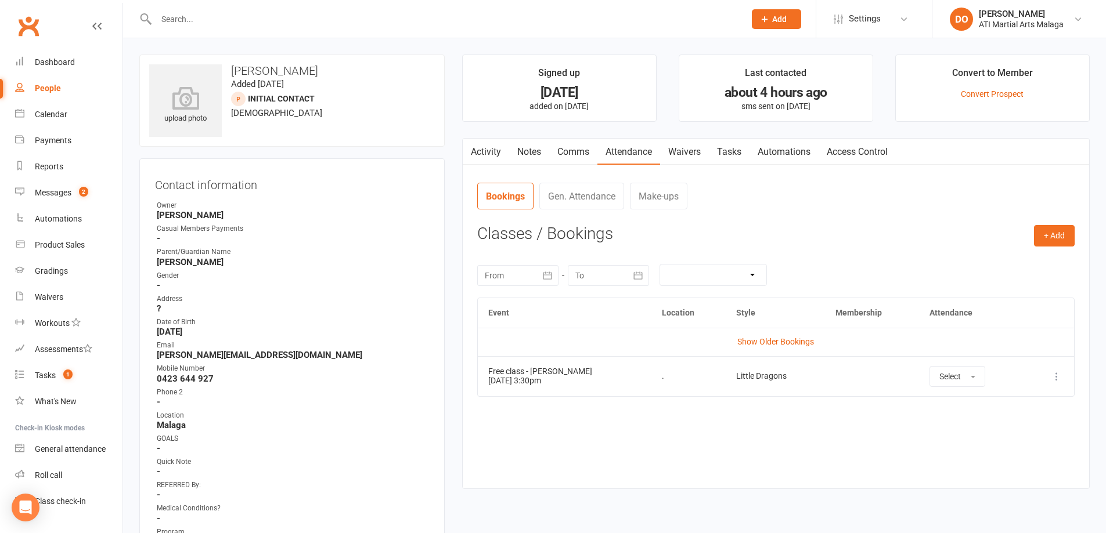
click at [485, 152] on link "Activity" at bounding box center [486, 152] width 46 height 27
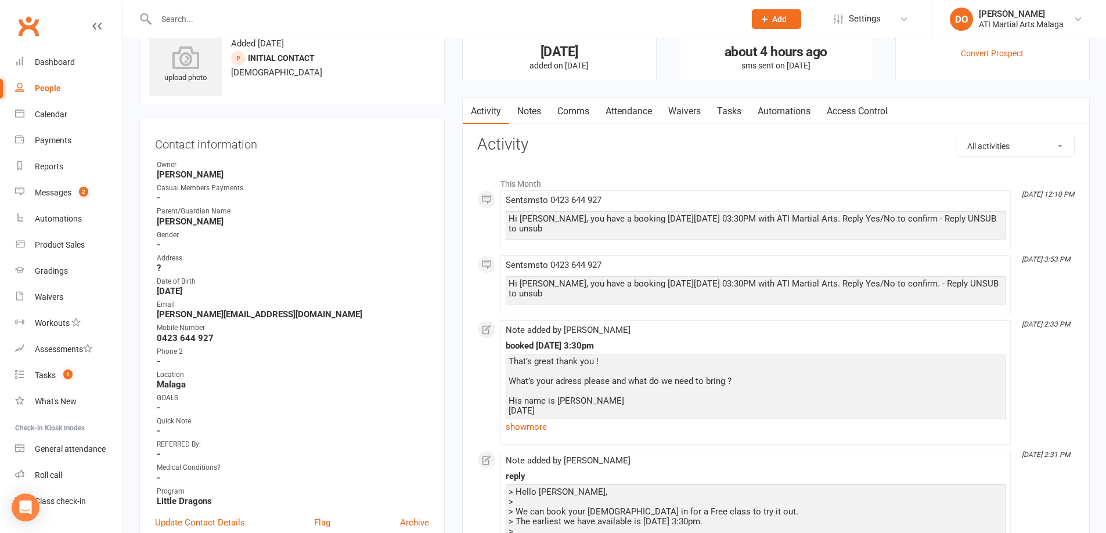
scroll to position [58, 0]
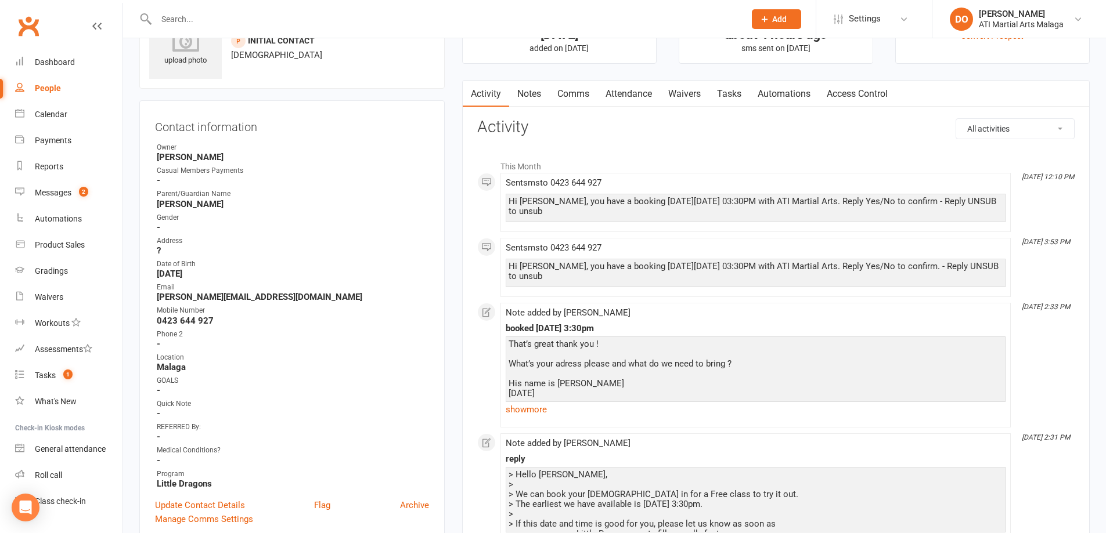
click at [543, 395] on div "That’s great thank you ! What’s your adress please and what do we need to bring…" at bounding box center [755, 389] width 494 height 99
click at [535, 412] on link "show more" at bounding box center [756, 410] width 500 height 16
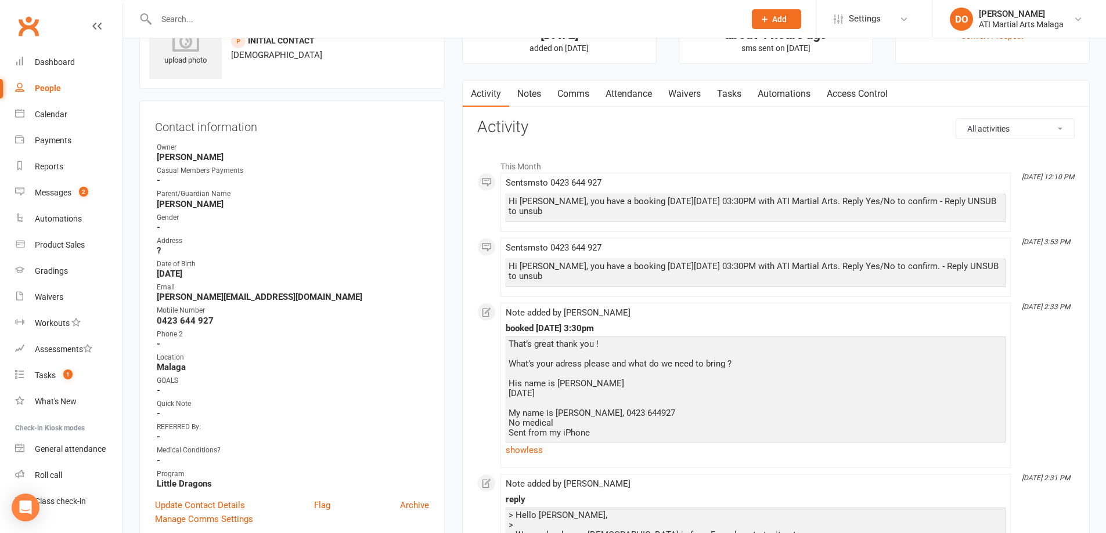
scroll to position [0, 0]
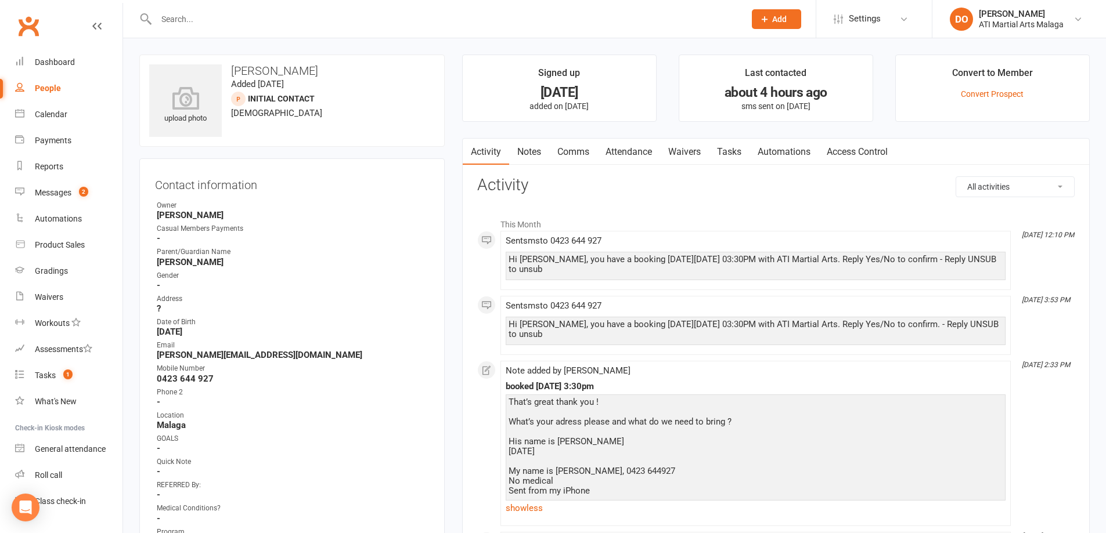
click at [569, 150] on link "Comms" at bounding box center [573, 152] width 48 height 27
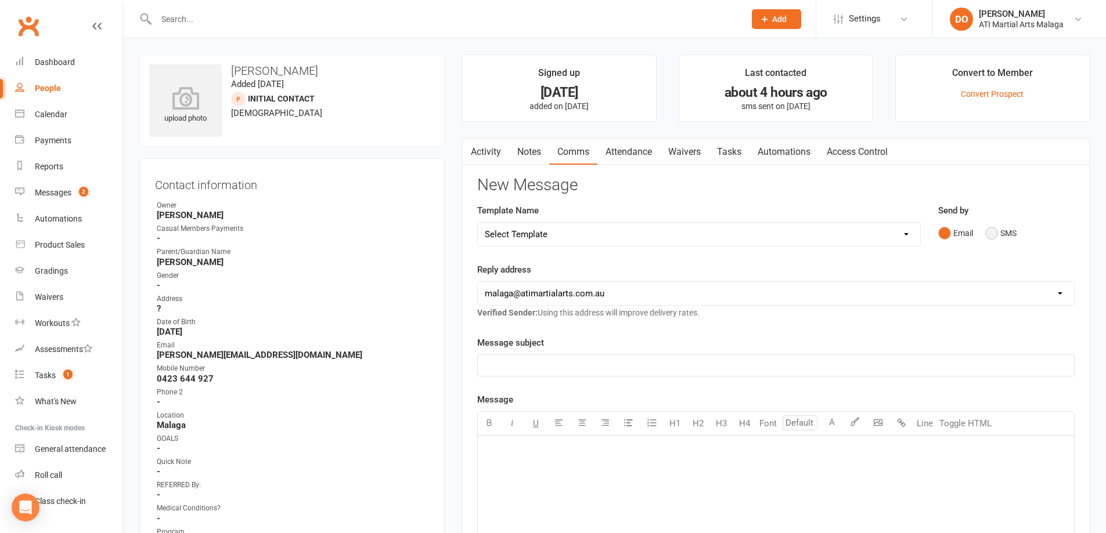
click at [989, 235] on button "SMS" at bounding box center [1000, 233] width 31 height 22
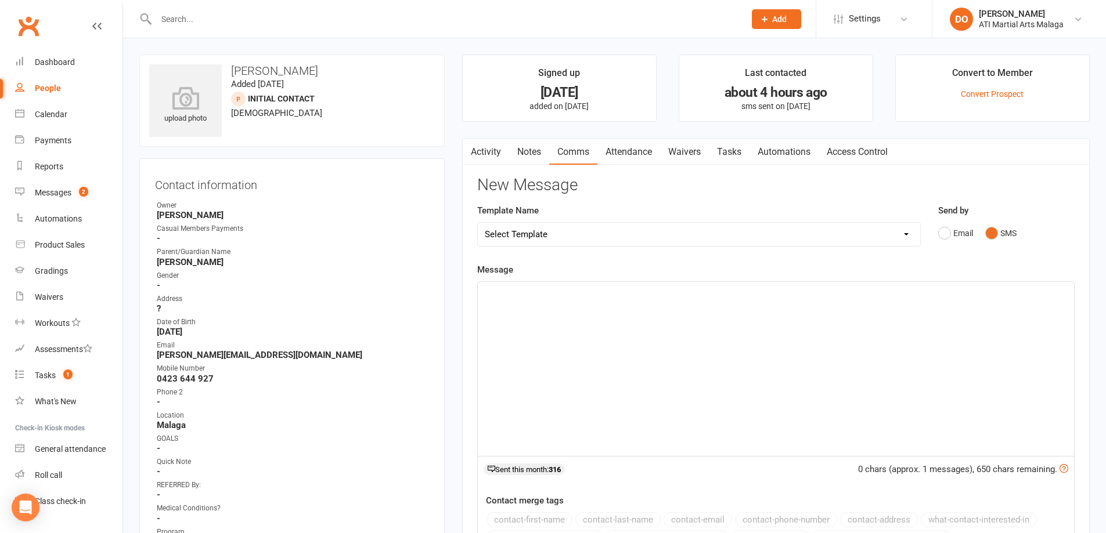
click at [803, 324] on div "﻿" at bounding box center [776, 369] width 596 height 174
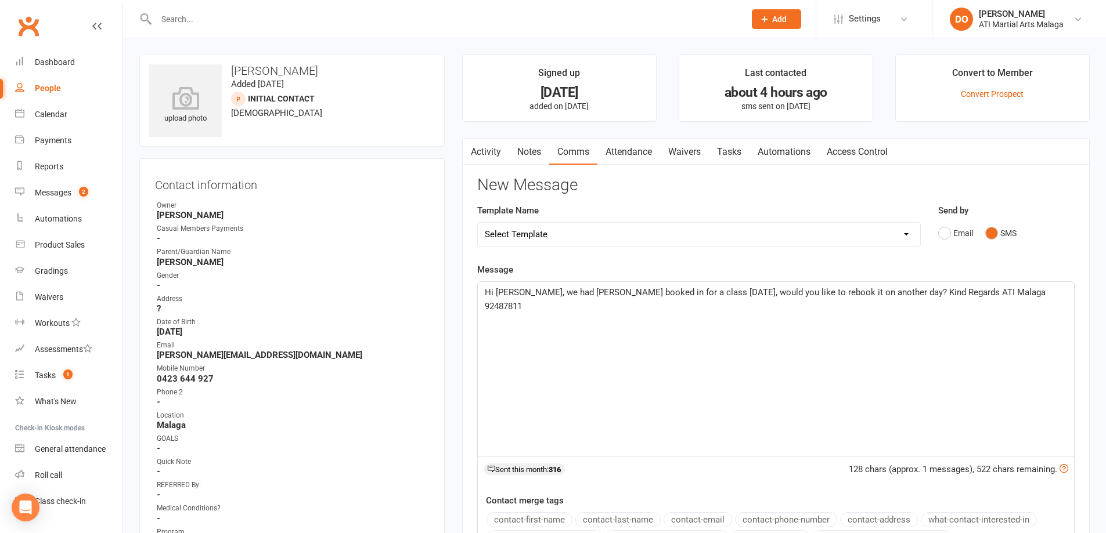
click at [911, 287] on span "Hi Lena, we had Elliot booked in for a class today, would you like to rebook it…" at bounding box center [766, 299] width 563 height 24
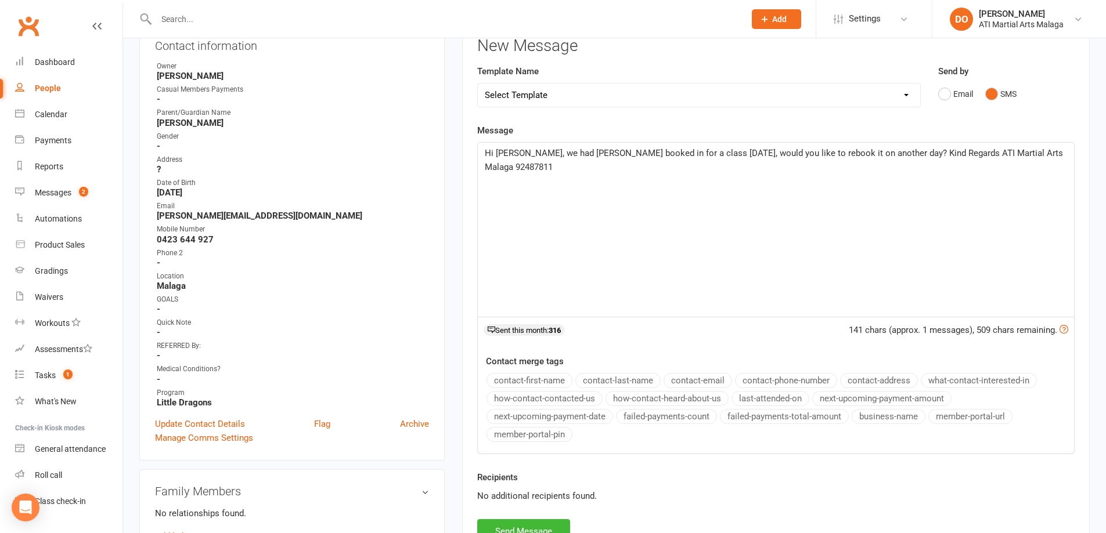
scroll to position [290, 0]
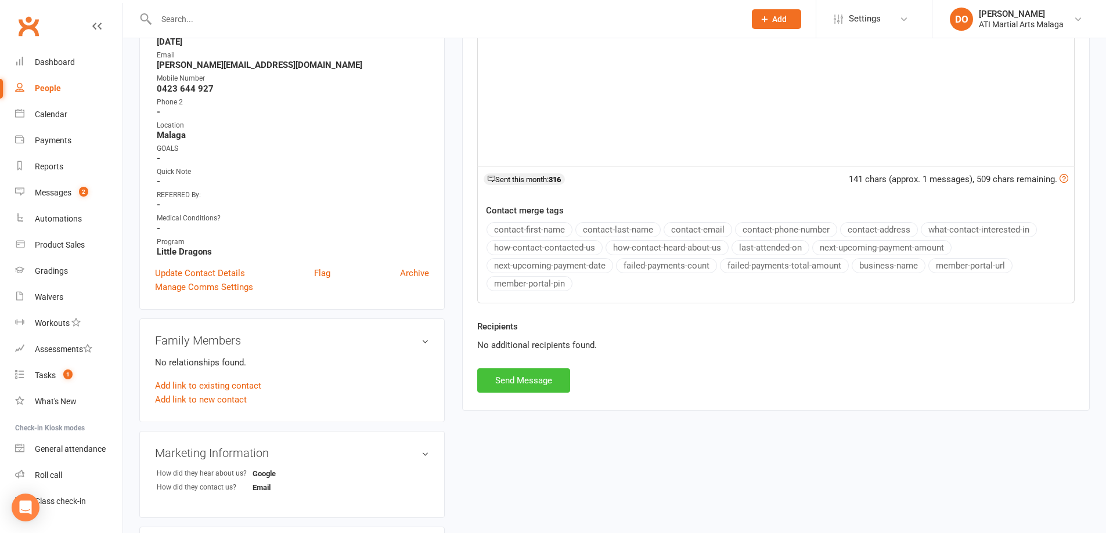
click at [543, 375] on button "Send Message" at bounding box center [523, 381] width 93 height 24
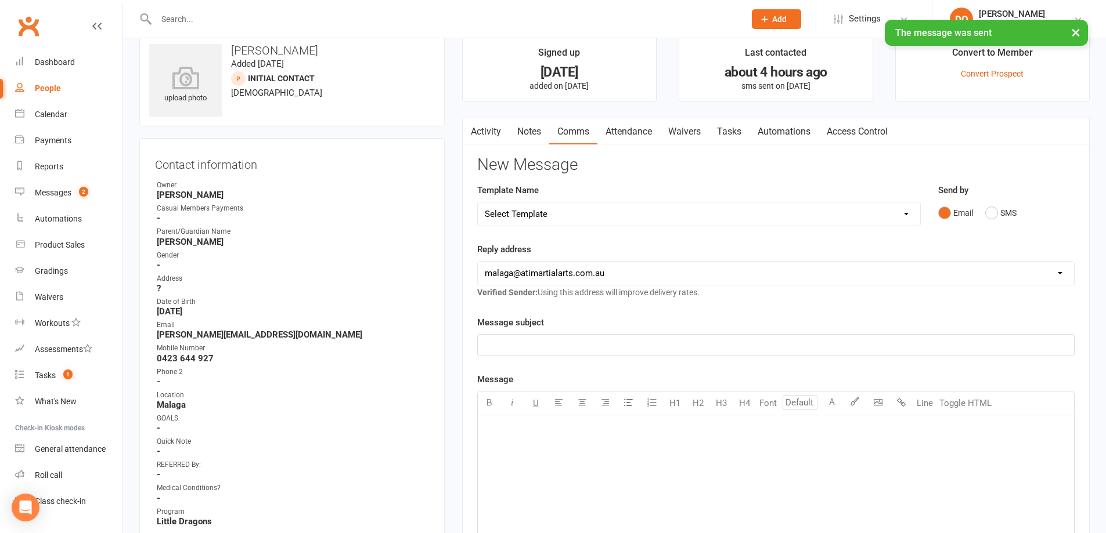
scroll to position [0, 0]
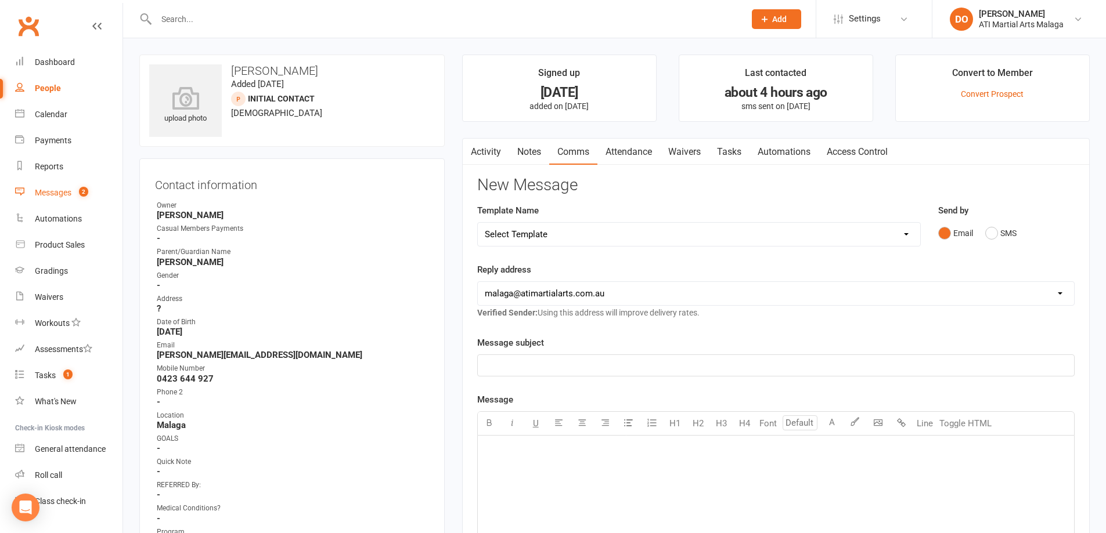
click at [57, 190] on div "Messages" at bounding box center [53, 192] width 37 height 9
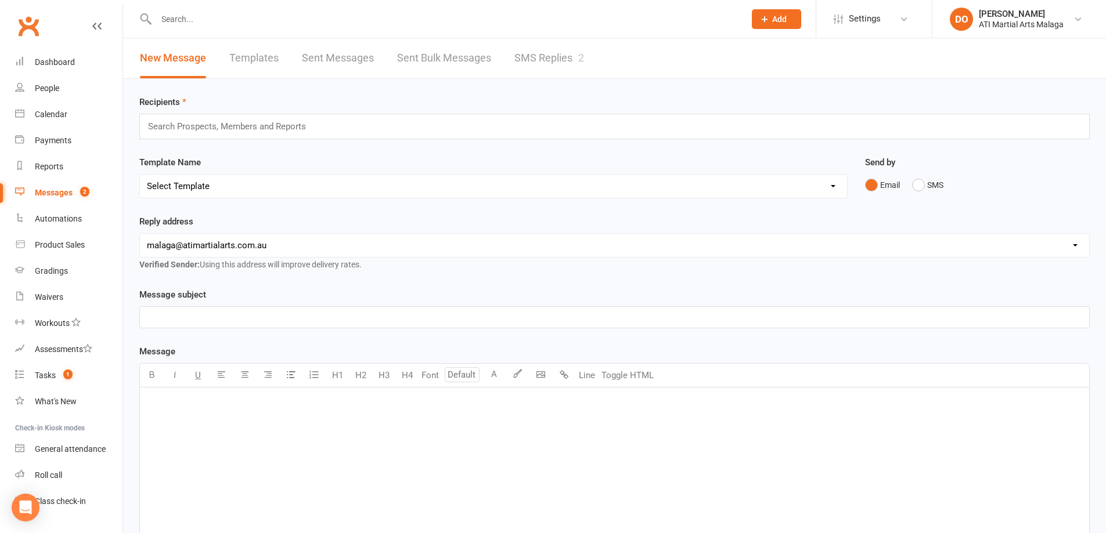
click at [524, 58] on link "SMS Replies 2" at bounding box center [549, 58] width 70 height 40
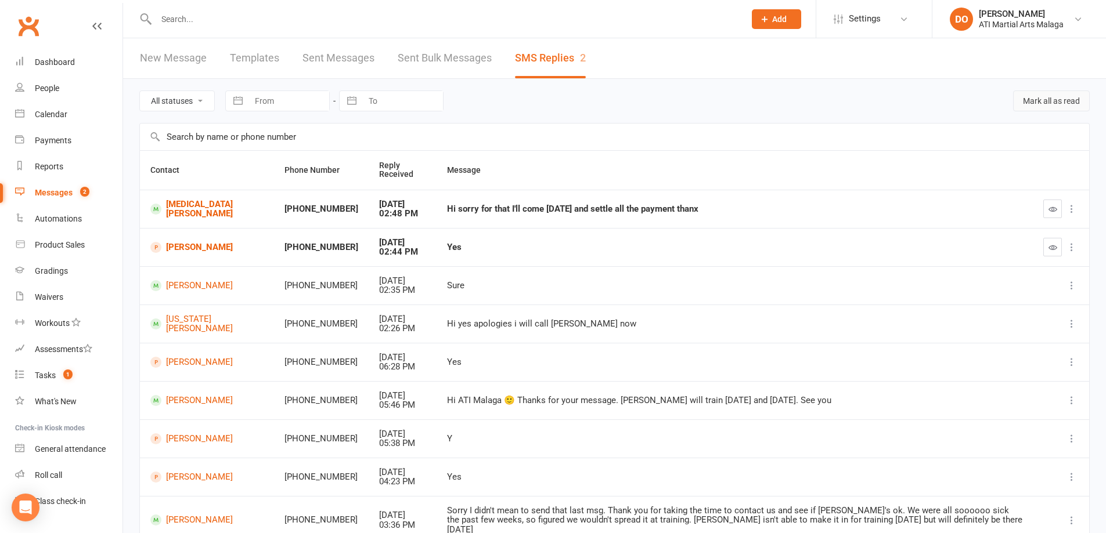
click at [1049, 103] on button "Mark all as read" at bounding box center [1051, 101] width 77 height 21
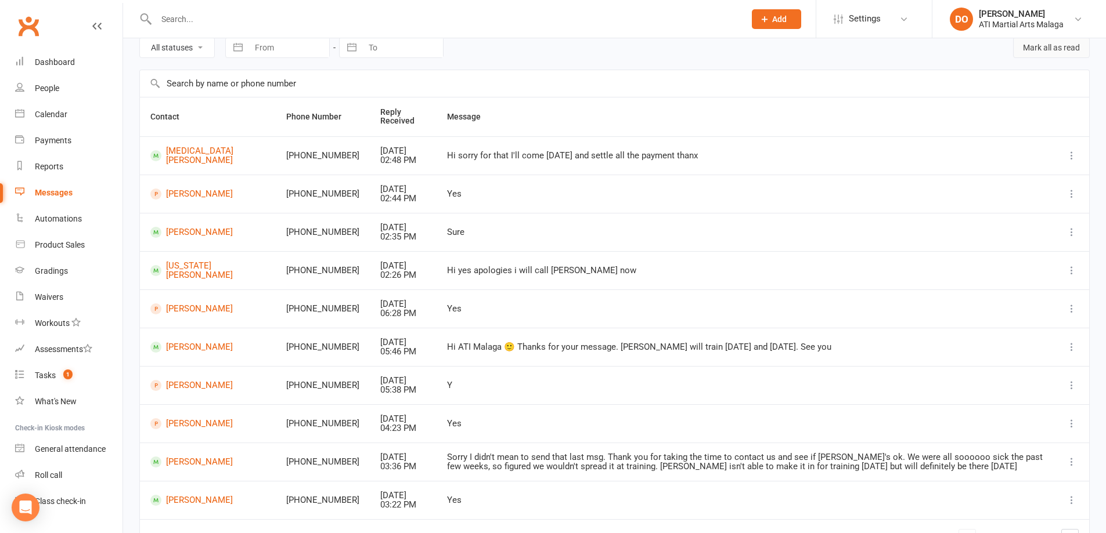
scroll to position [58, 0]
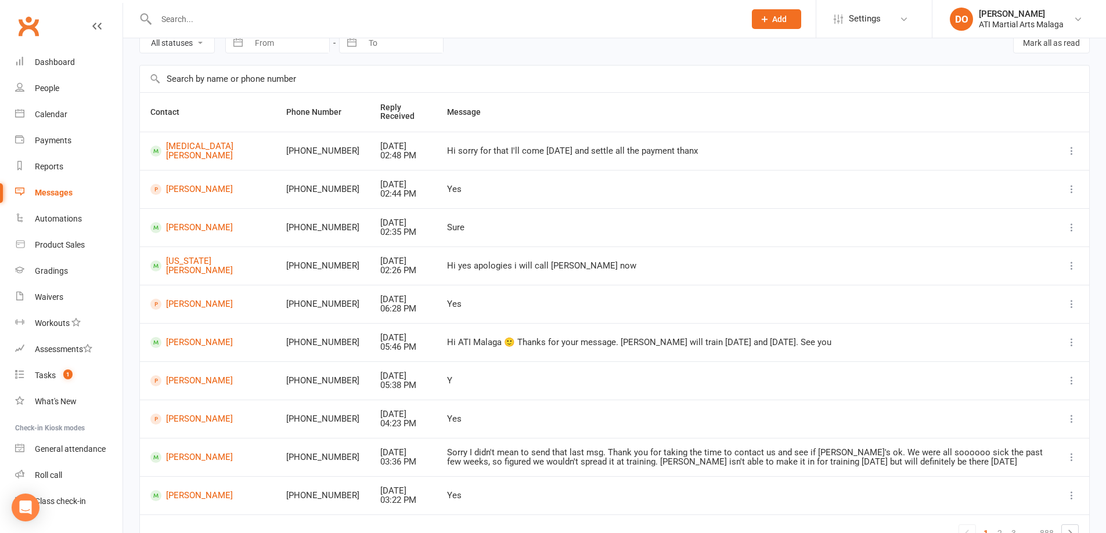
click at [258, 12] on input "text" at bounding box center [445, 19] width 584 height 16
click at [210, 16] on input "text" at bounding box center [445, 19] width 584 height 16
click at [46, 118] on div "Calendar" at bounding box center [51, 114] width 33 height 9
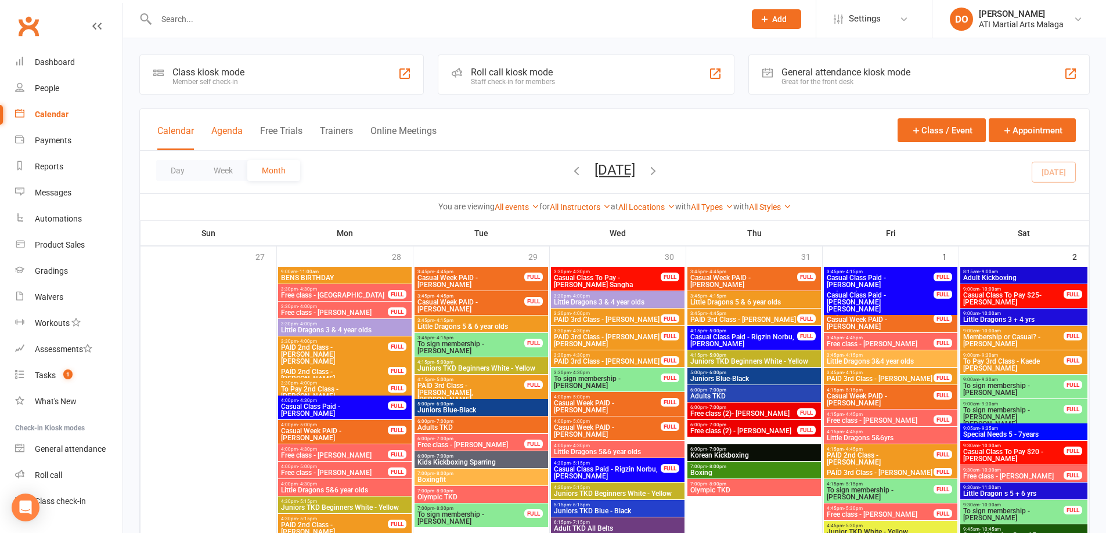
click at [229, 128] on button "Agenda" at bounding box center [226, 137] width 31 height 25
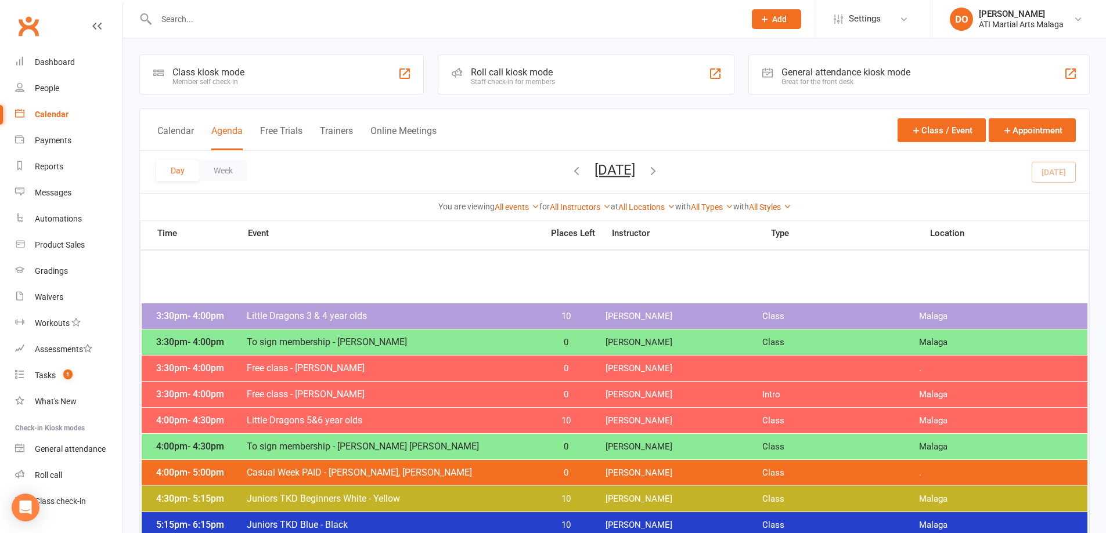
click at [659, 169] on icon "button" at bounding box center [653, 170] width 13 height 13
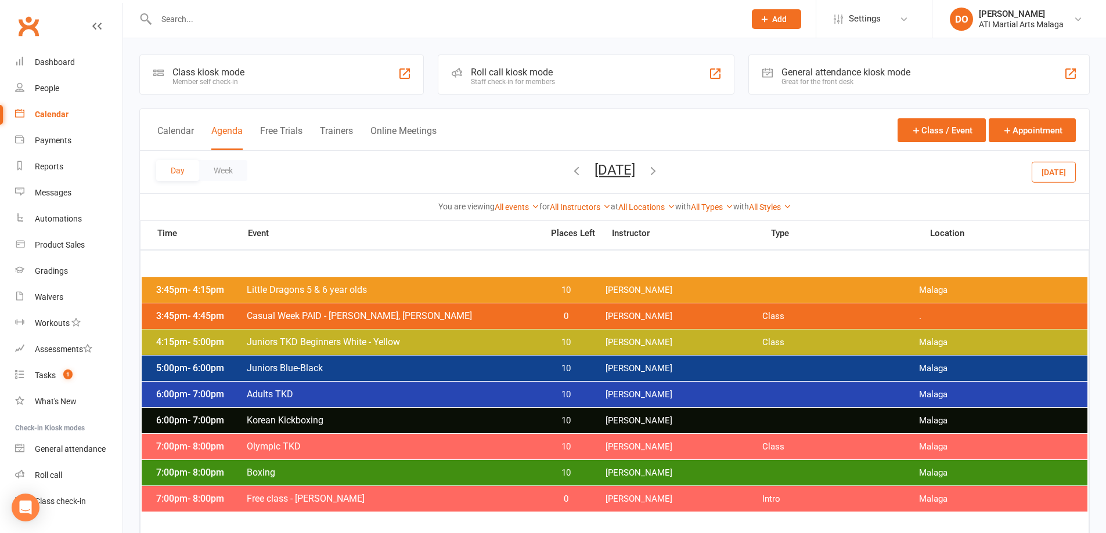
click at [659, 175] on icon "button" at bounding box center [653, 170] width 13 height 13
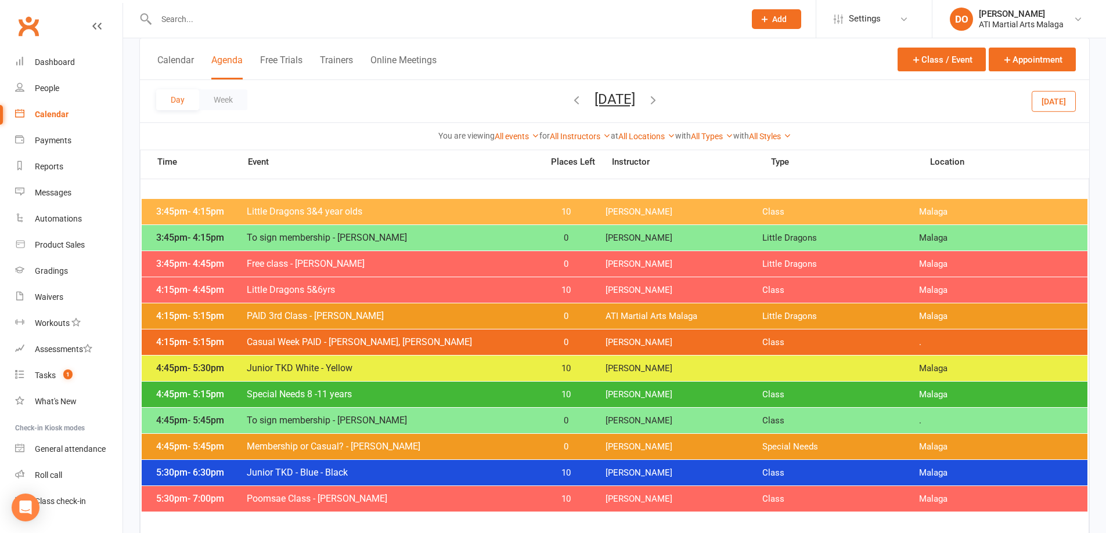
scroll to position [58, 0]
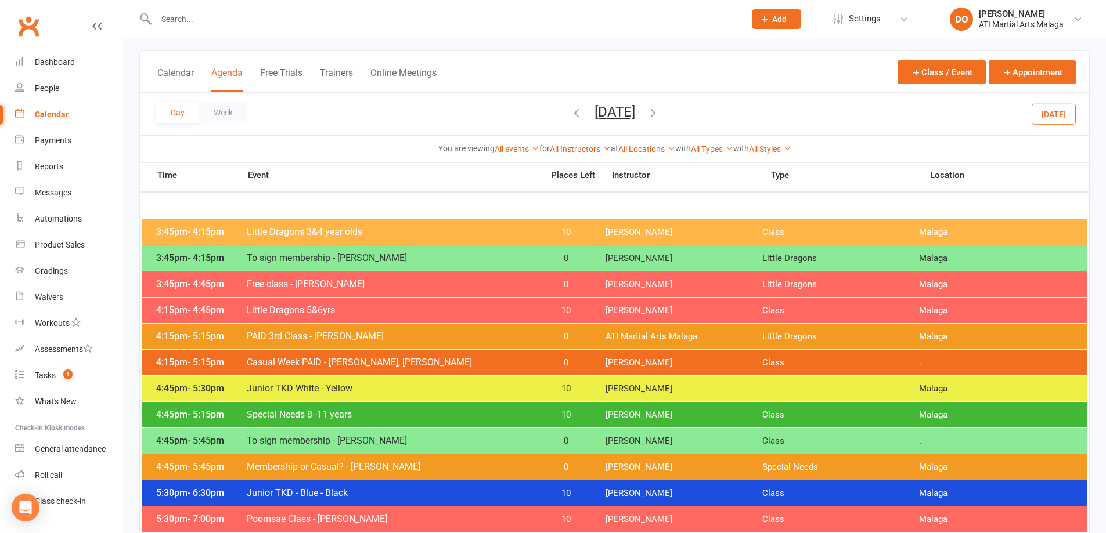
click at [280, 15] on input "text" at bounding box center [445, 19] width 584 height 16
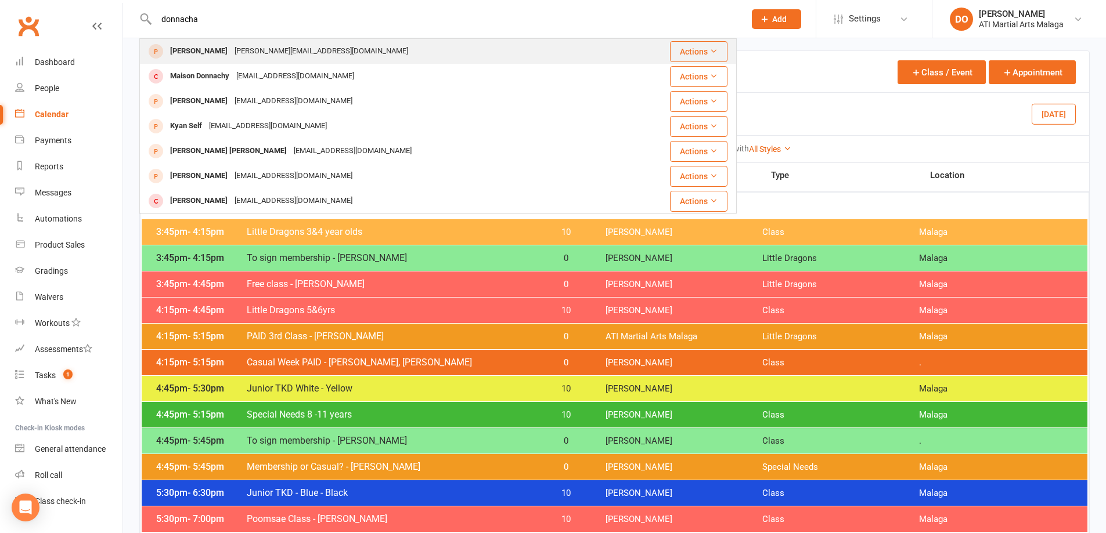
type input "donnacha"
click at [231, 60] on div "Donnacha Dunstan" at bounding box center [199, 51] width 64 height 17
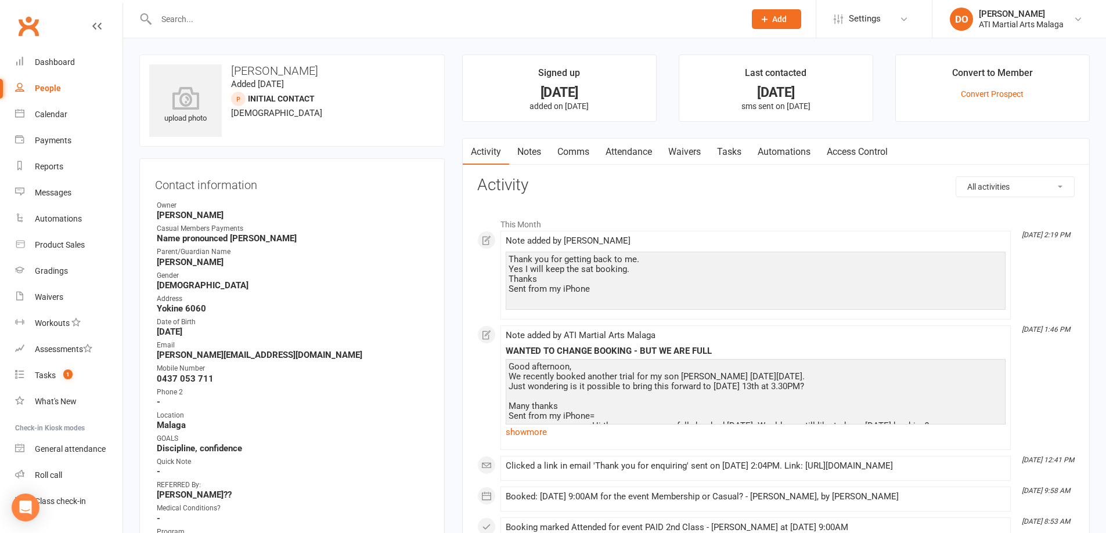
click at [636, 160] on link "Attendance" at bounding box center [628, 152] width 63 height 27
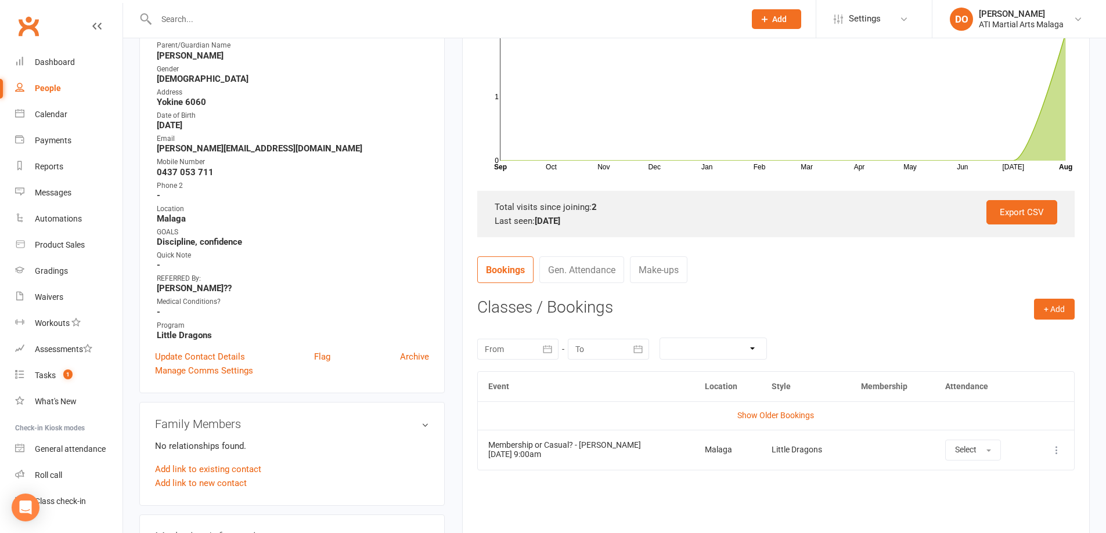
scroll to position [232, 0]
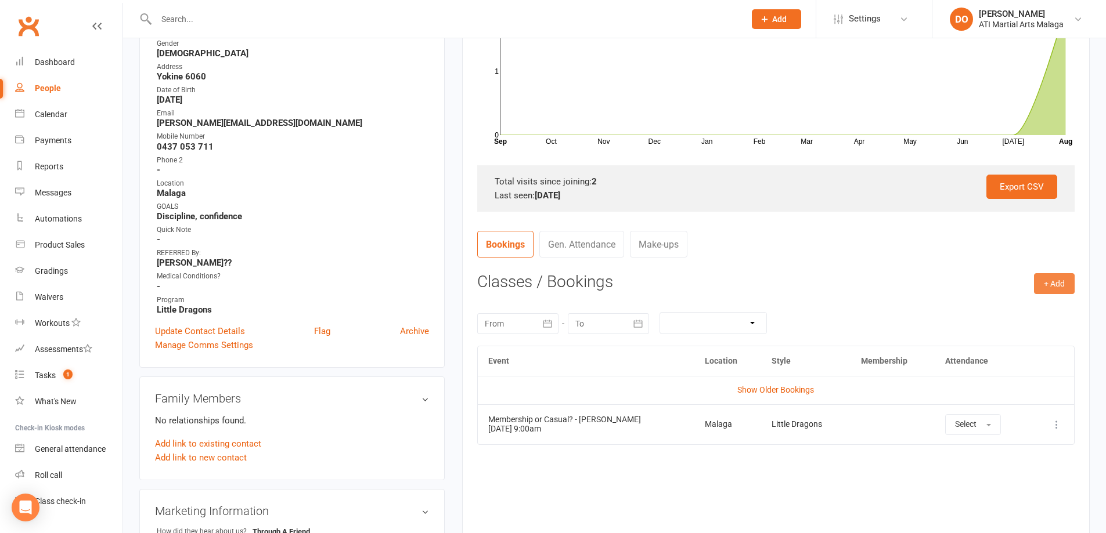
click at [1060, 283] on button "+ Add" at bounding box center [1054, 283] width 41 height 21
click at [1029, 334] on link "Add Appointment" at bounding box center [1016, 333] width 115 height 23
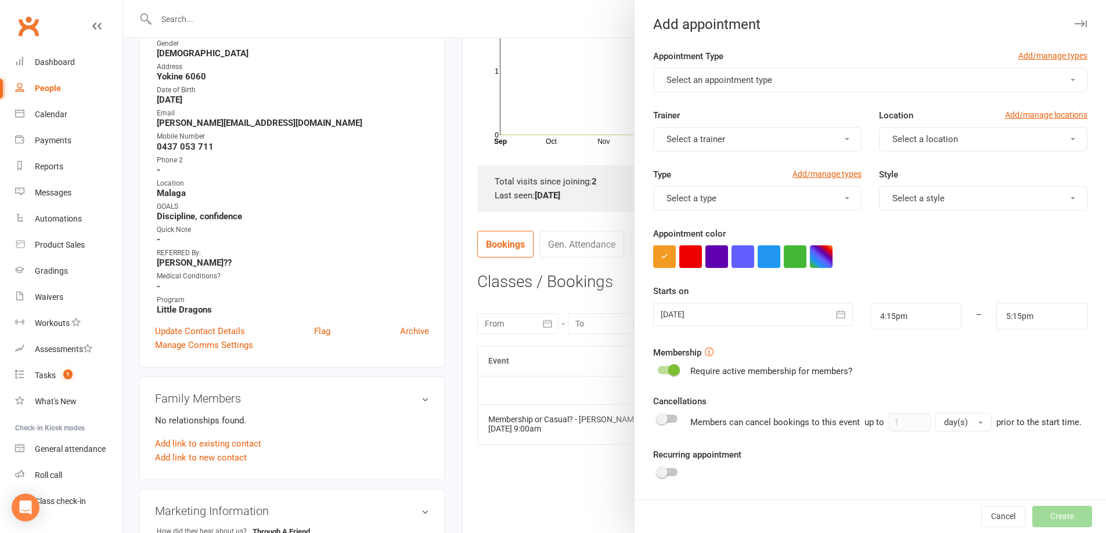
drag, startPoint x: 717, startPoint y: 89, endPoint x: 723, endPoint y: 83, distance: 8.2
click at [718, 86] on button "Select an appointment type" at bounding box center [870, 80] width 434 height 24
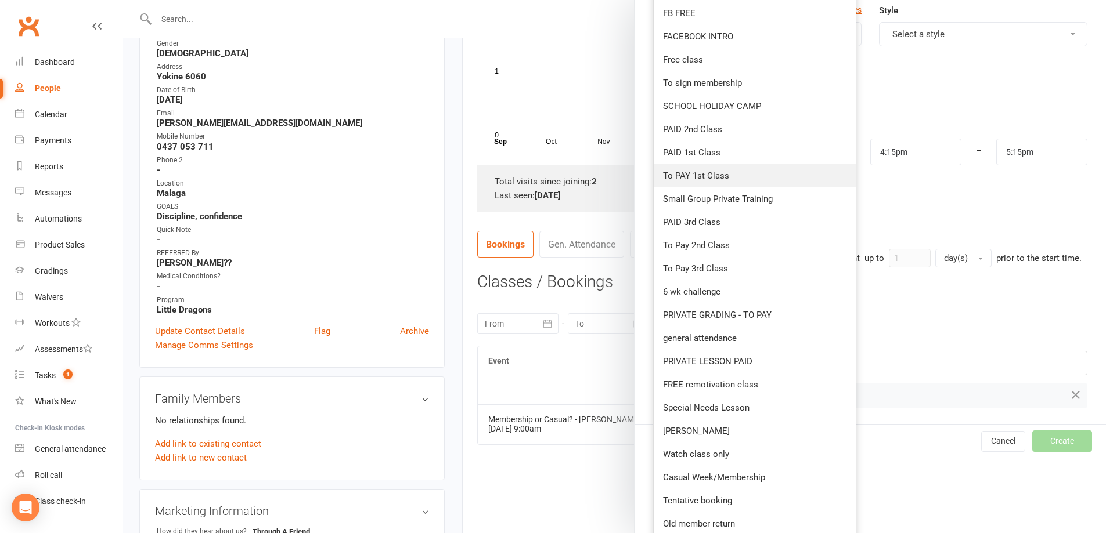
scroll to position [174, 0]
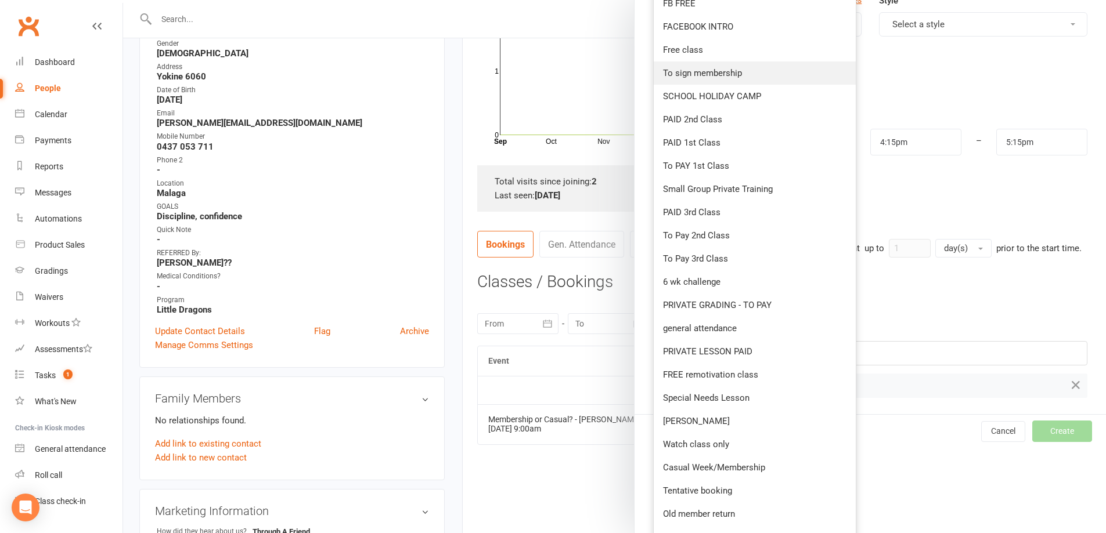
click at [722, 77] on span "To sign membership" at bounding box center [702, 73] width 79 height 10
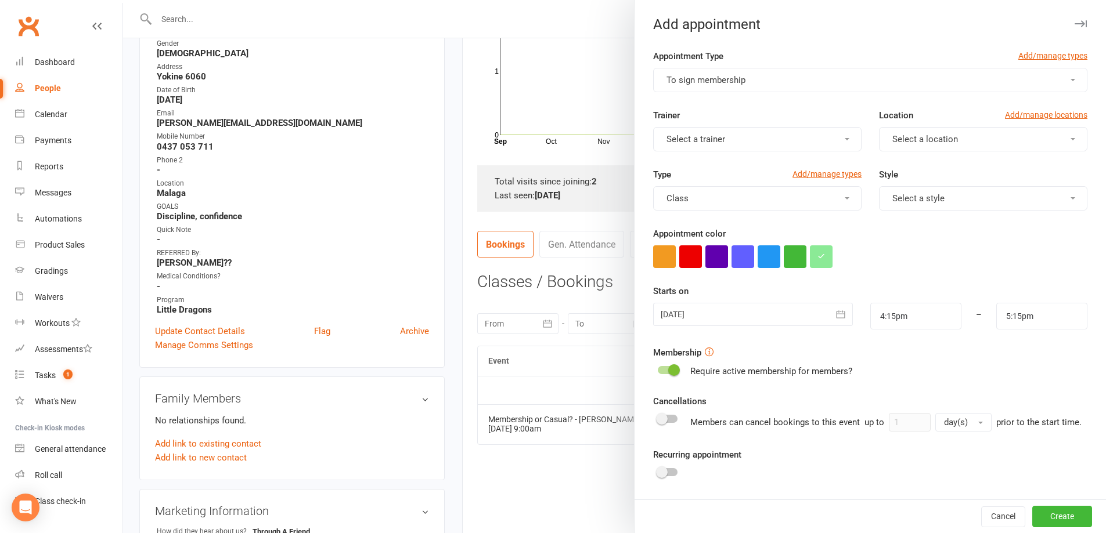
click at [766, 143] on button "Select a trainer" at bounding box center [757, 139] width 208 height 24
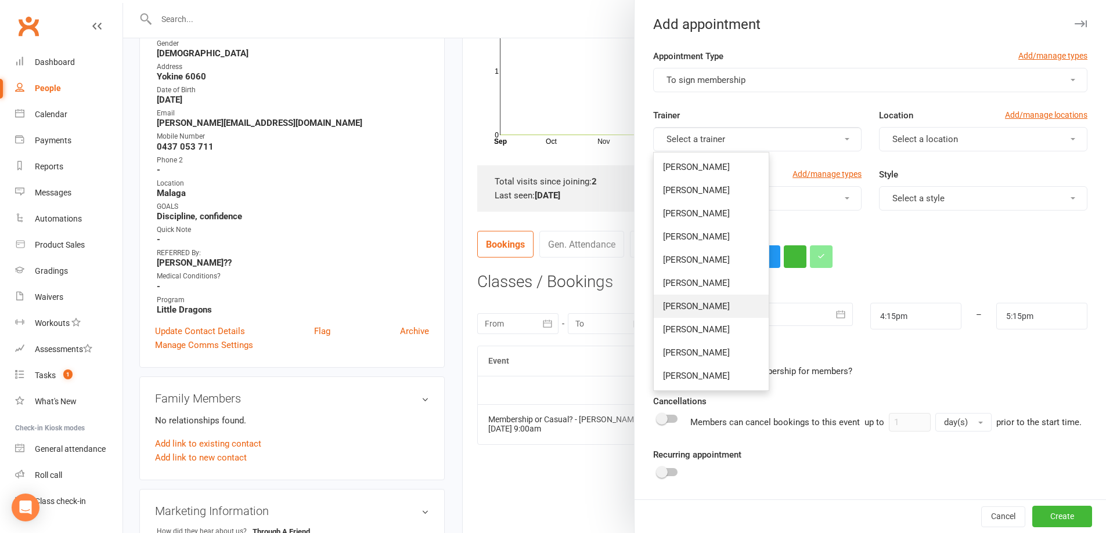
click at [695, 304] on span "Brandon Littler" at bounding box center [696, 306] width 67 height 10
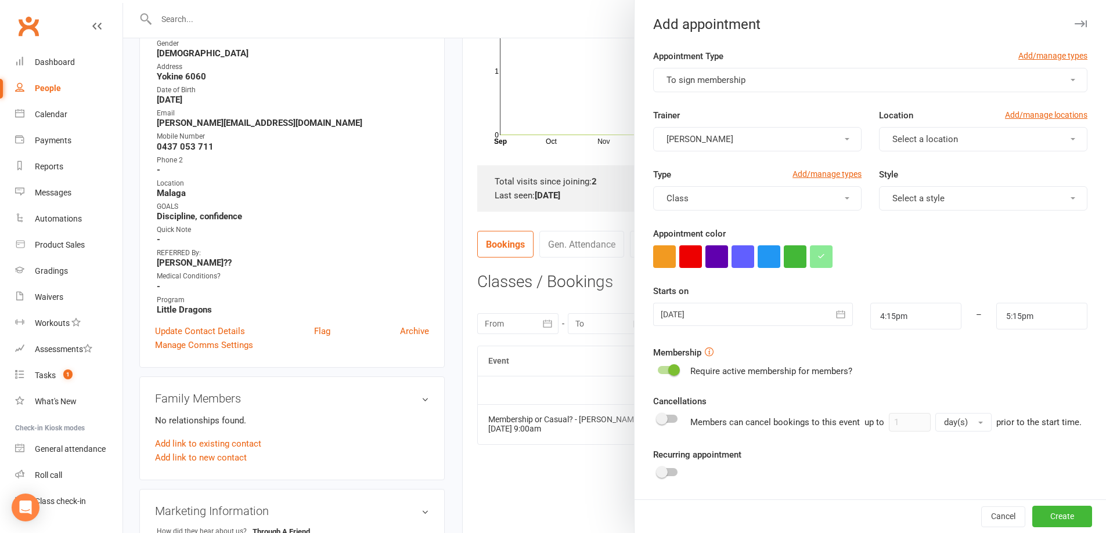
click at [965, 150] on button "Select a location" at bounding box center [983, 139] width 208 height 24
click at [921, 194] on link "Malaga" at bounding box center [936, 190] width 115 height 23
click at [917, 203] on span "Select a style" at bounding box center [918, 198] width 52 height 10
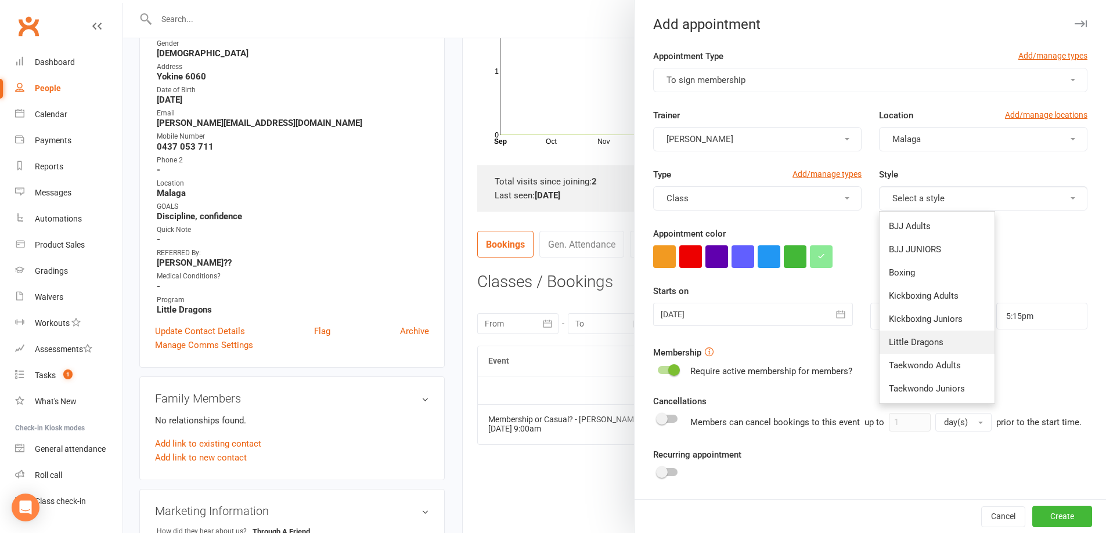
click at [914, 344] on span "Little Dragons" at bounding box center [916, 342] width 55 height 10
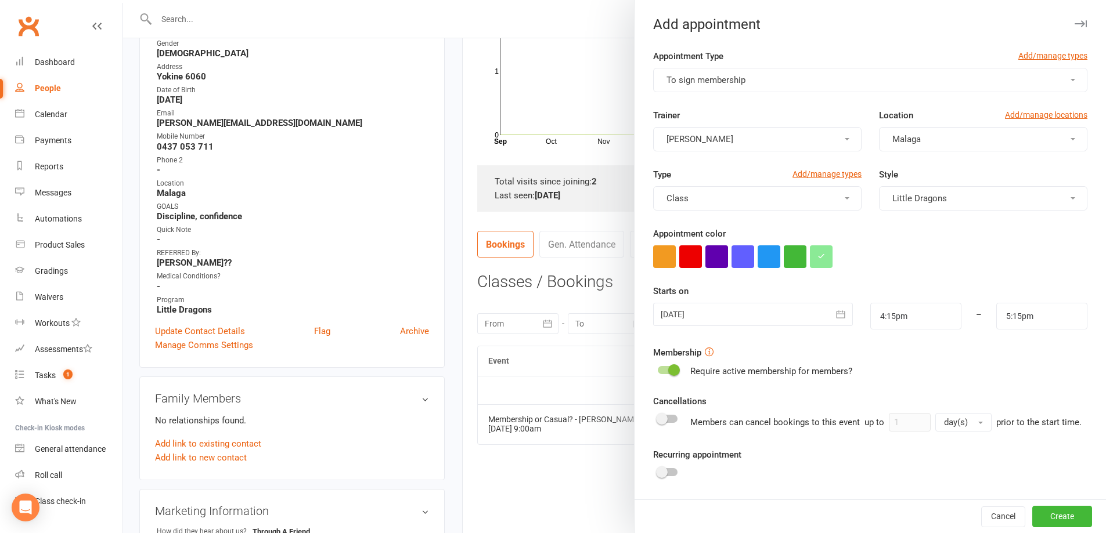
click at [835, 311] on icon "button" at bounding box center [841, 315] width 12 height 12
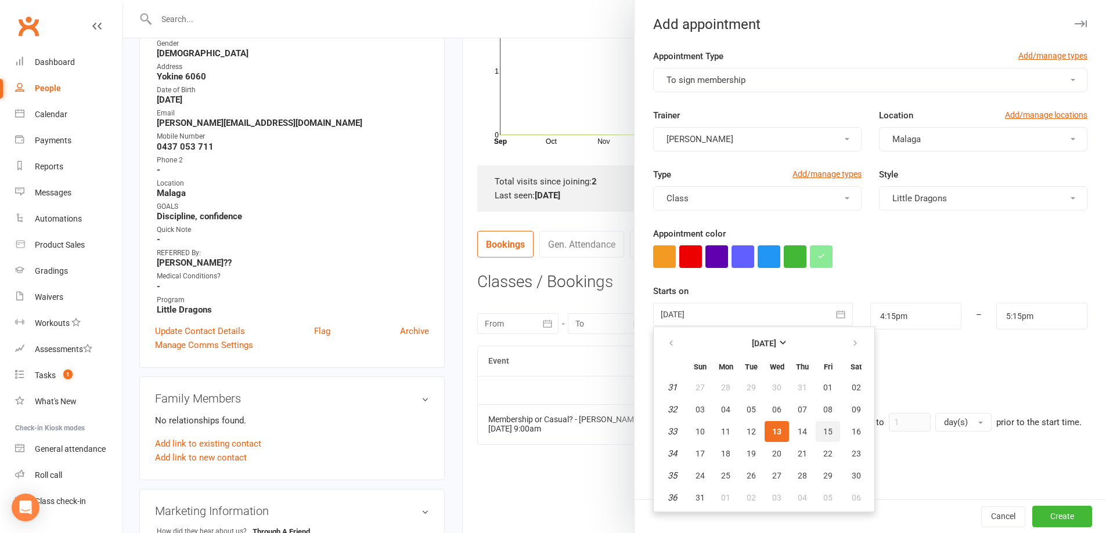
click at [827, 429] on span "15" at bounding box center [827, 431] width 9 height 9
type input "15 Aug 2025"
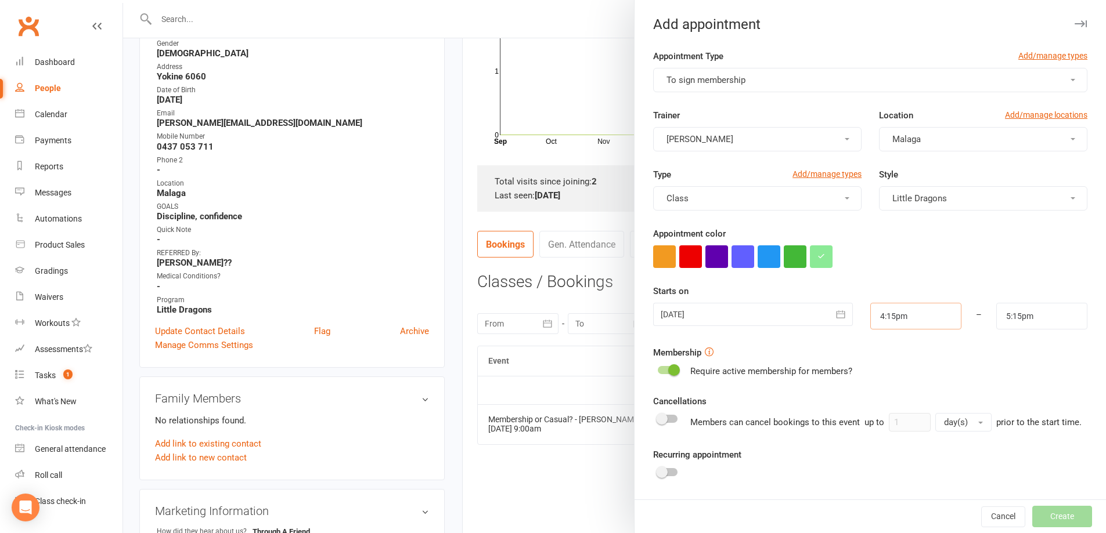
click at [917, 315] on input "4:15pm" at bounding box center [915, 316] width 91 height 27
type input "3:45pm"
click at [882, 378] on li "3:45pm" at bounding box center [899, 379] width 56 height 17
click at [1040, 322] on input "4:45pm" at bounding box center [1041, 316] width 91 height 27
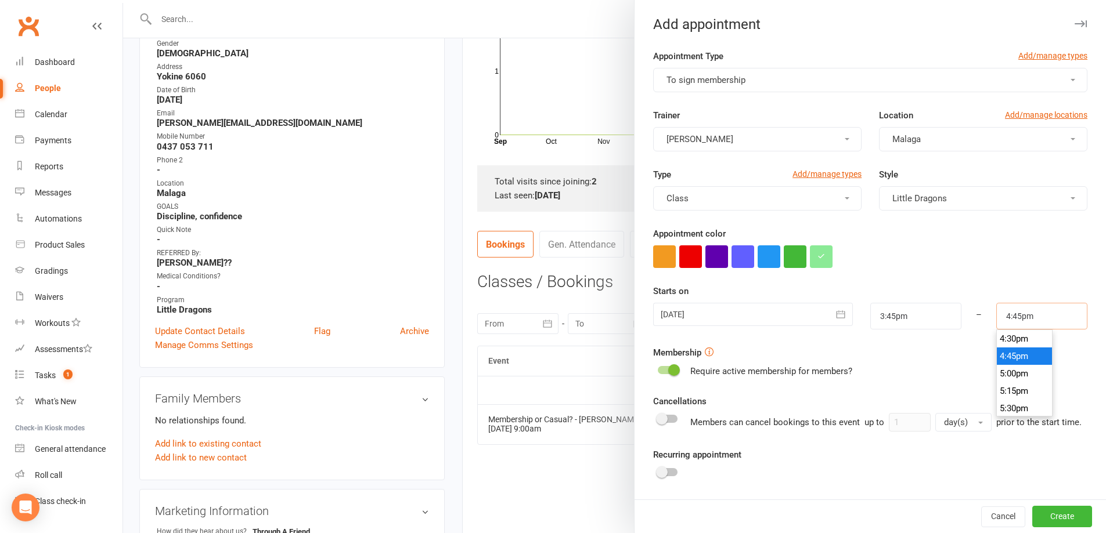
scroll to position [1091, 0]
type input "4:15pm"
click at [1008, 381] on li "4:15pm" at bounding box center [1025, 379] width 56 height 17
click at [1047, 520] on button "Create" at bounding box center [1062, 517] width 60 height 21
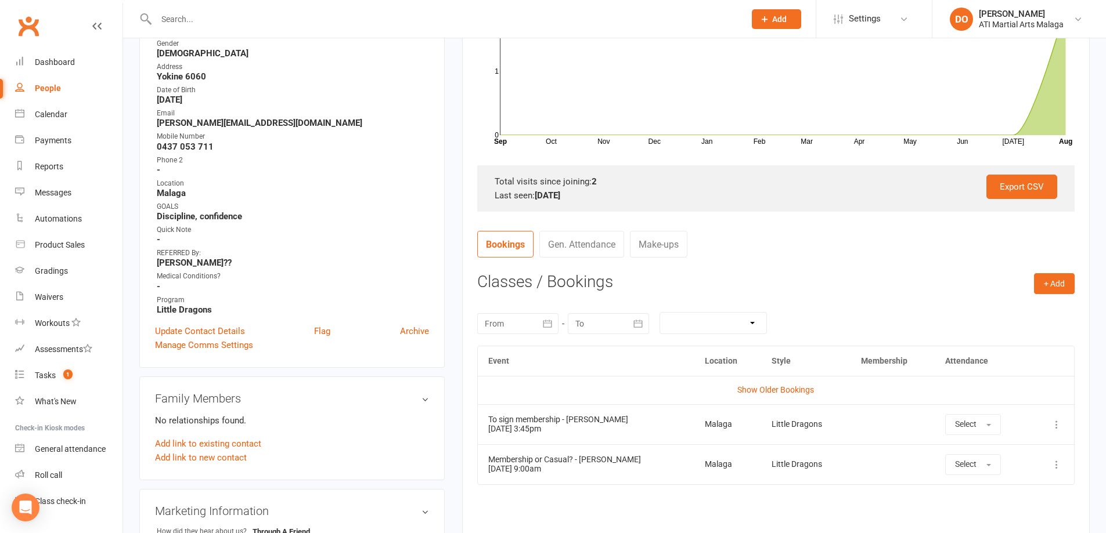
click at [1058, 467] on icon at bounding box center [1057, 465] width 12 height 12
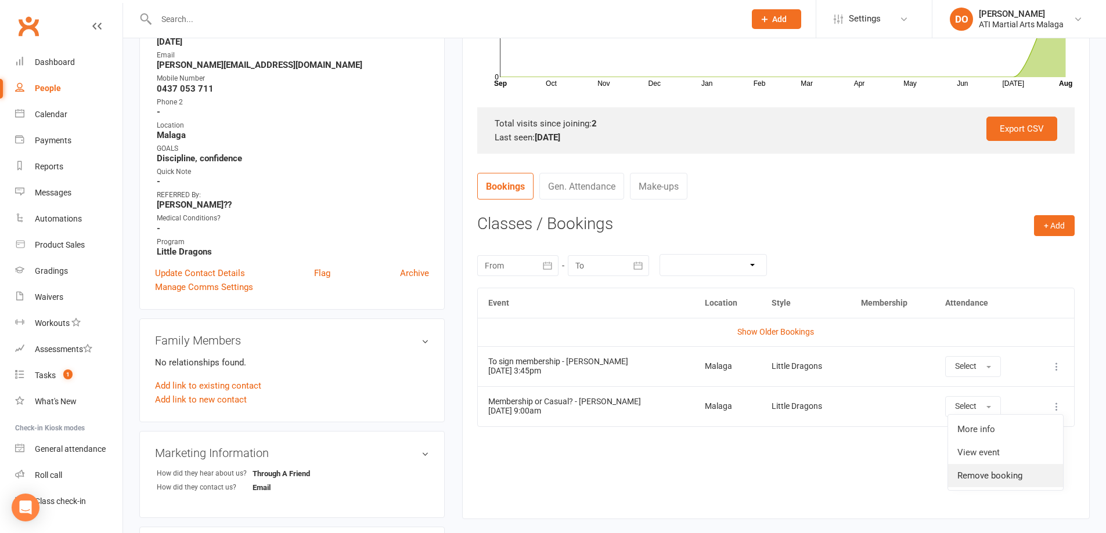
click at [1013, 476] on link "Remove booking" at bounding box center [1005, 475] width 115 height 23
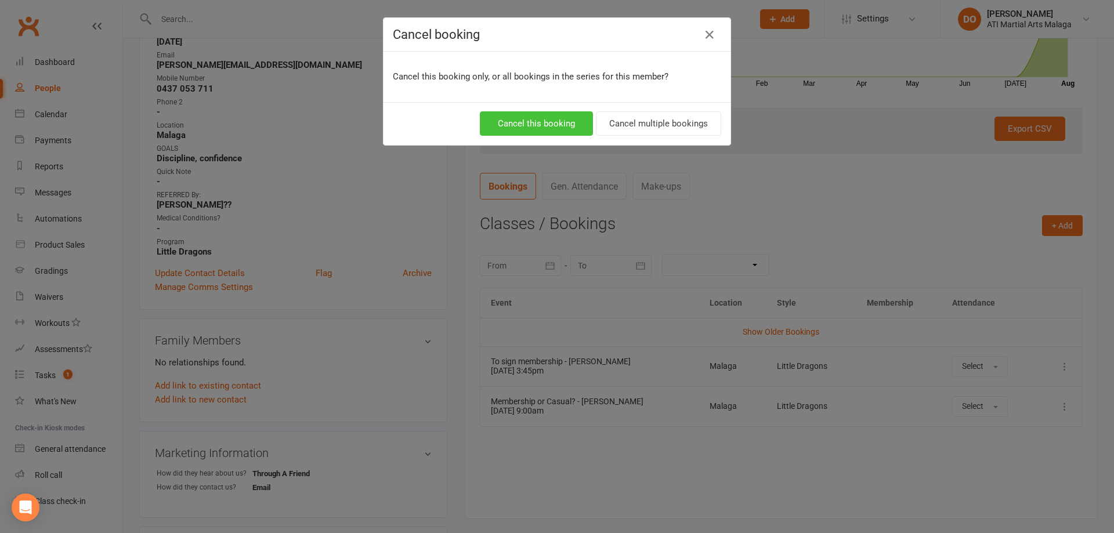
click at [557, 127] on button "Cancel this booking" at bounding box center [536, 123] width 113 height 24
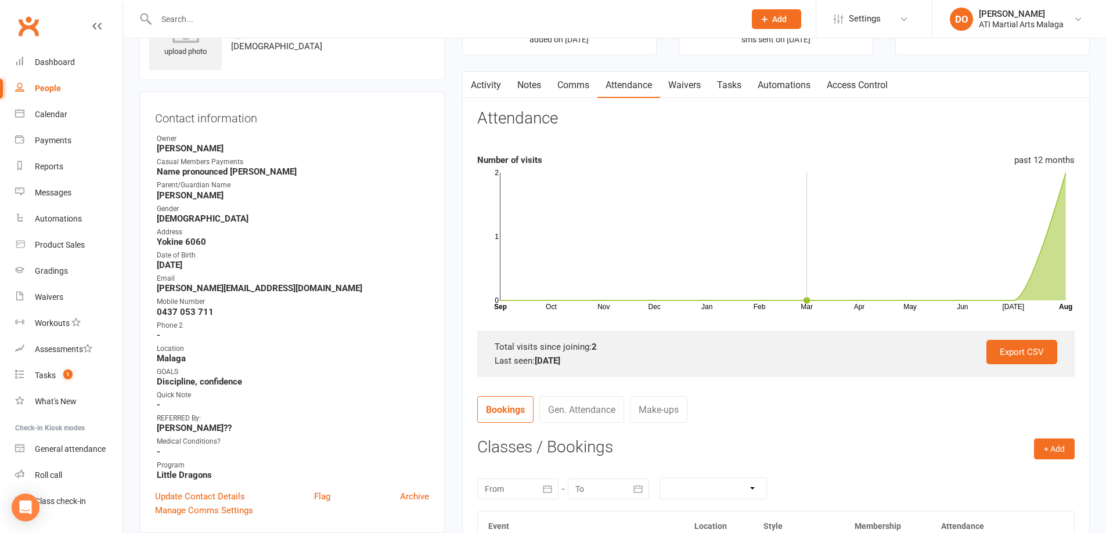
scroll to position [58, 0]
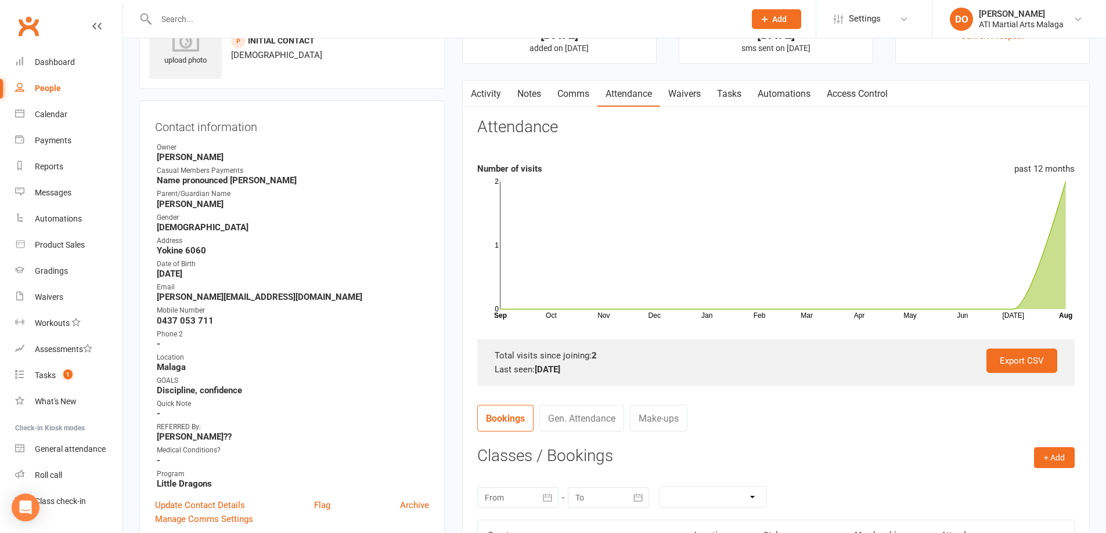
click at [517, 15] on input "text" at bounding box center [445, 19] width 584 height 16
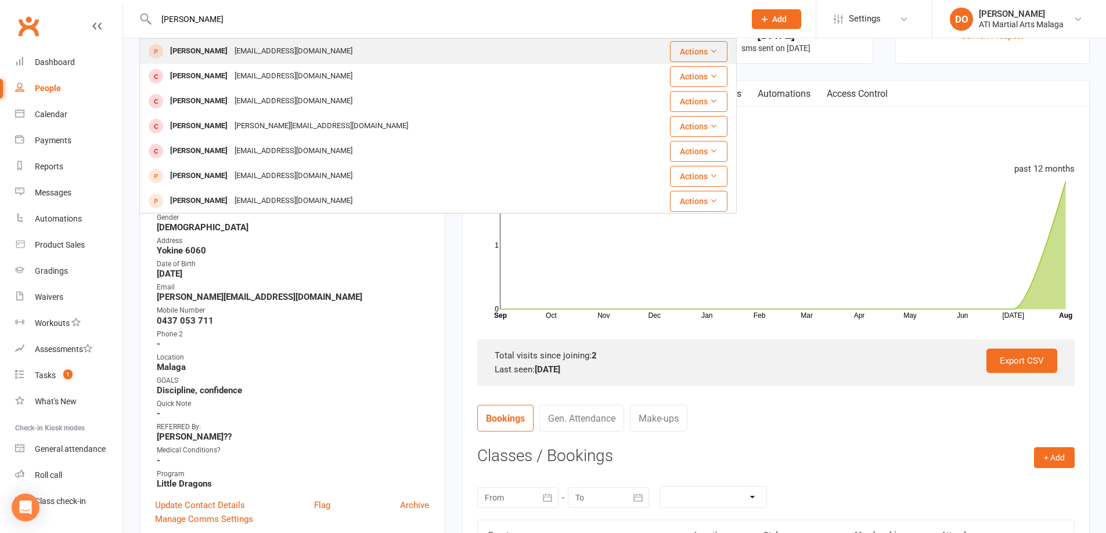
type input "tommy osull"
click at [326, 54] on div "natashahennelly14@gmail.com" at bounding box center [293, 51] width 125 height 17
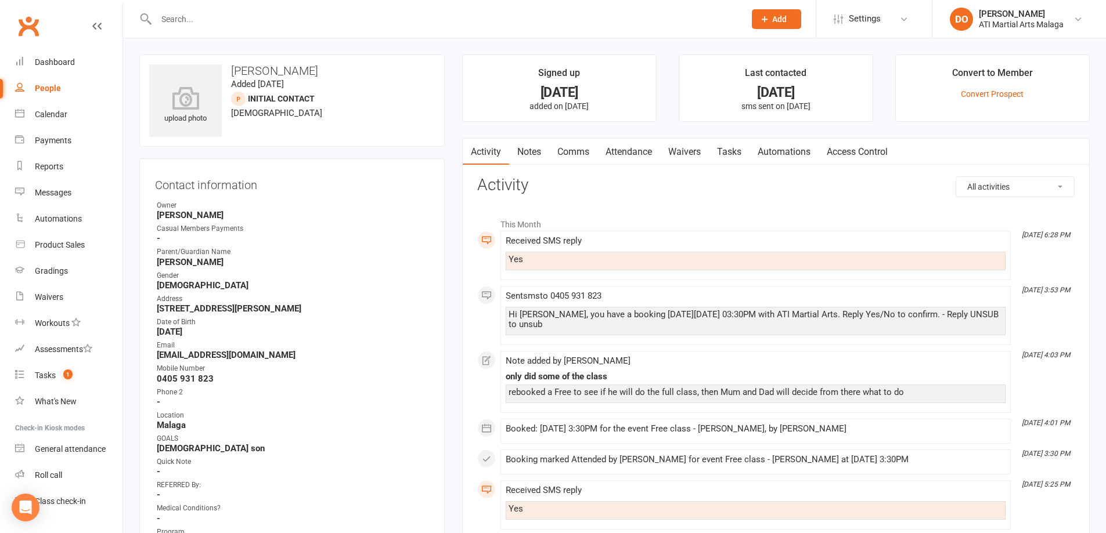
click at [355, 15] on input "text" at bounding box center [445, 19] width 584 height 16
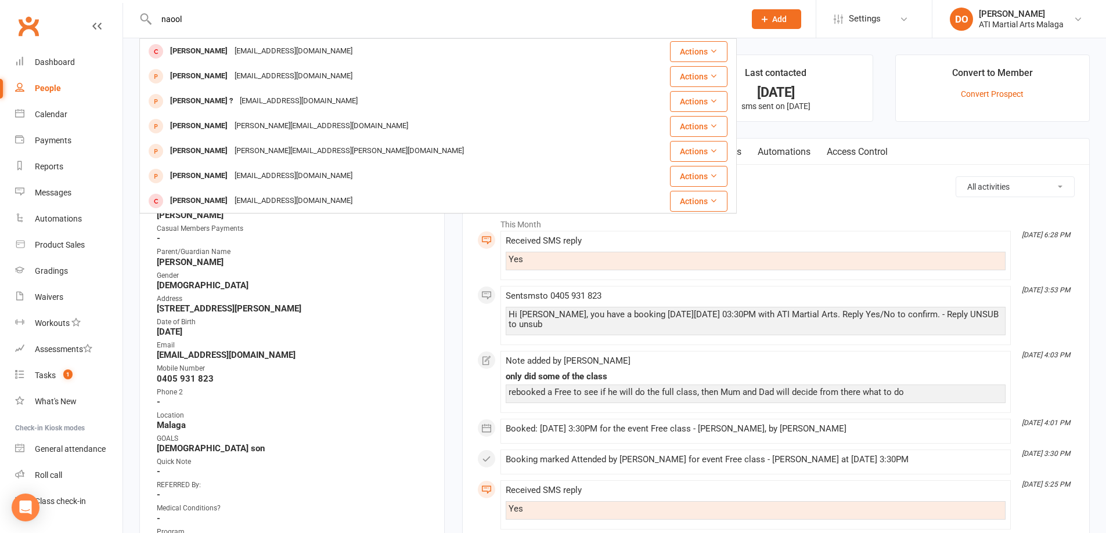
drag, startPoint x: 211, startPoint y: 24, endPoint x: 118, endPoint y: 23, distance: 93.5
click at [118, 3] on header "naool Naomi Crew crew@iinet.net Actions Niki Pool nikipool24@gmail.com Actions …" at bounding box center [553, 3] width 1106 height 0
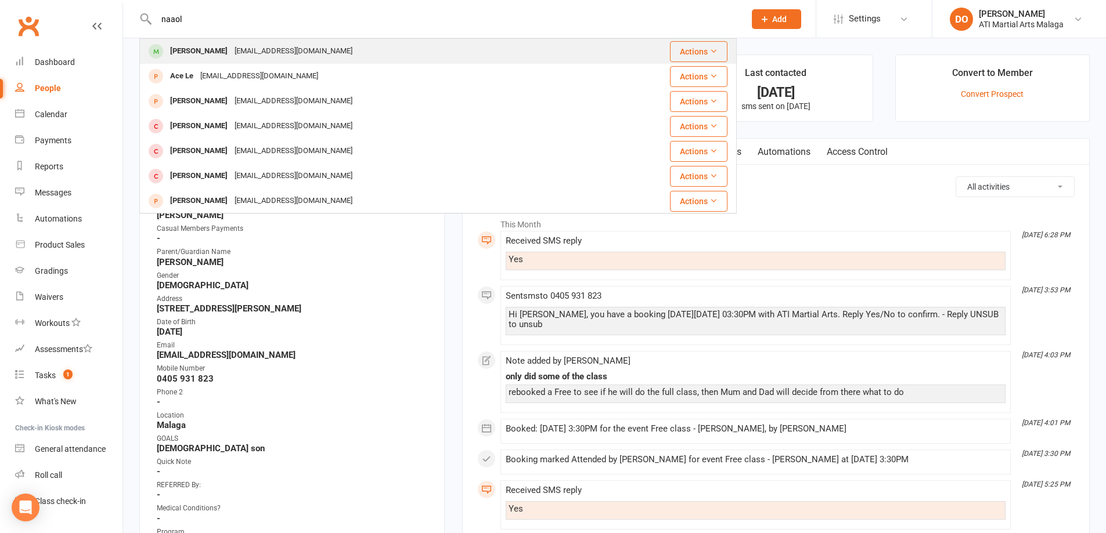
type input "naaol"
click at [190, 47] on div "Naaol Desta" at bounding box center [199, 51] width 64 height 17
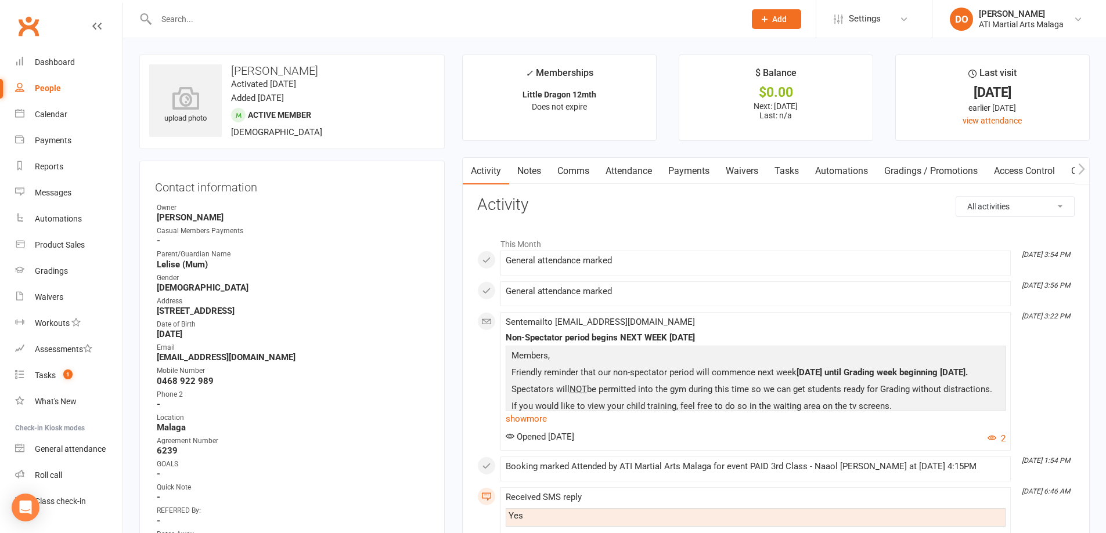
click at [517, 167] on link "Notes" at bounding box center [529, 171] width 40 height 27
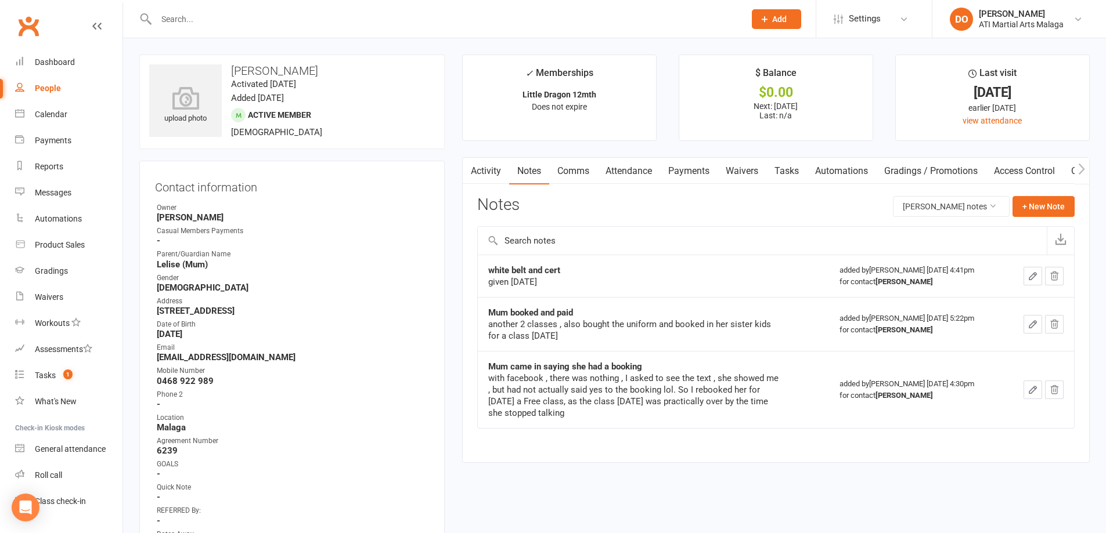
click at [198, 17] on input "text" at bounding box center [445, 19] width 584 height 16
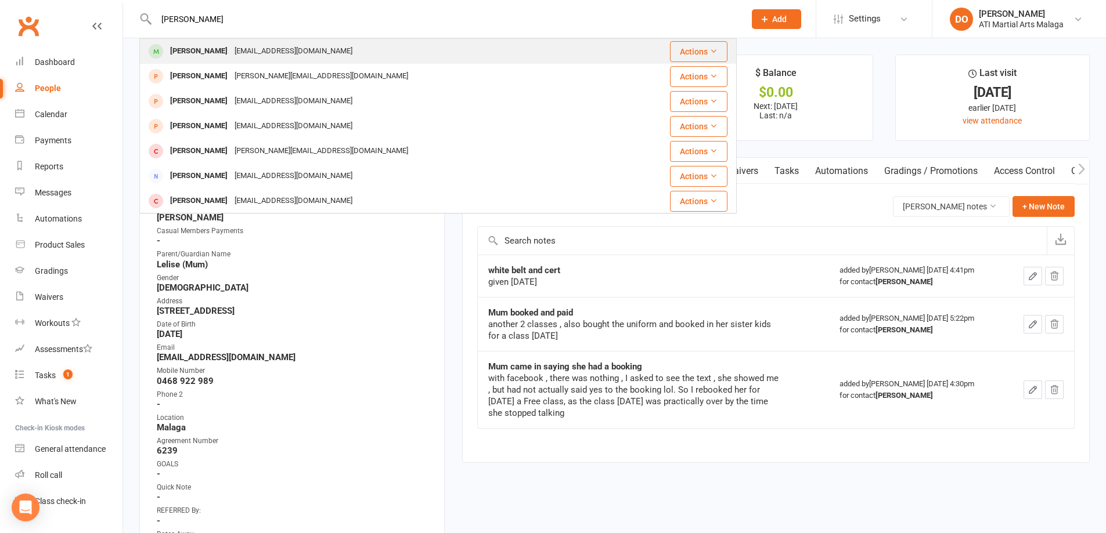
type input "aubrey"
click at [281, 44] on div "adrianbeamishburton@gmail.com" at bounding box center [293, 51] width 125 height 17
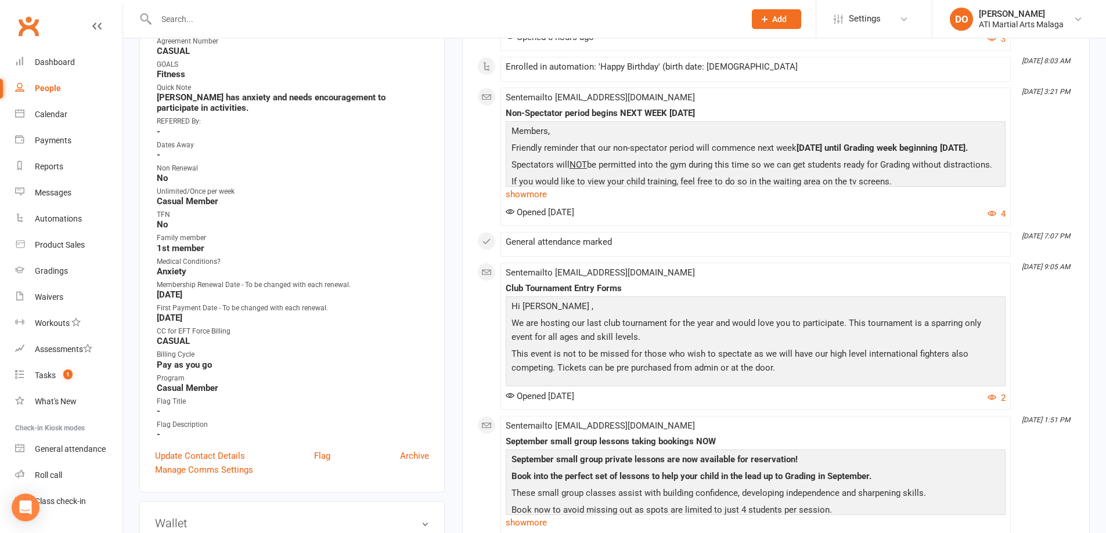
scroll to position [406, 0]
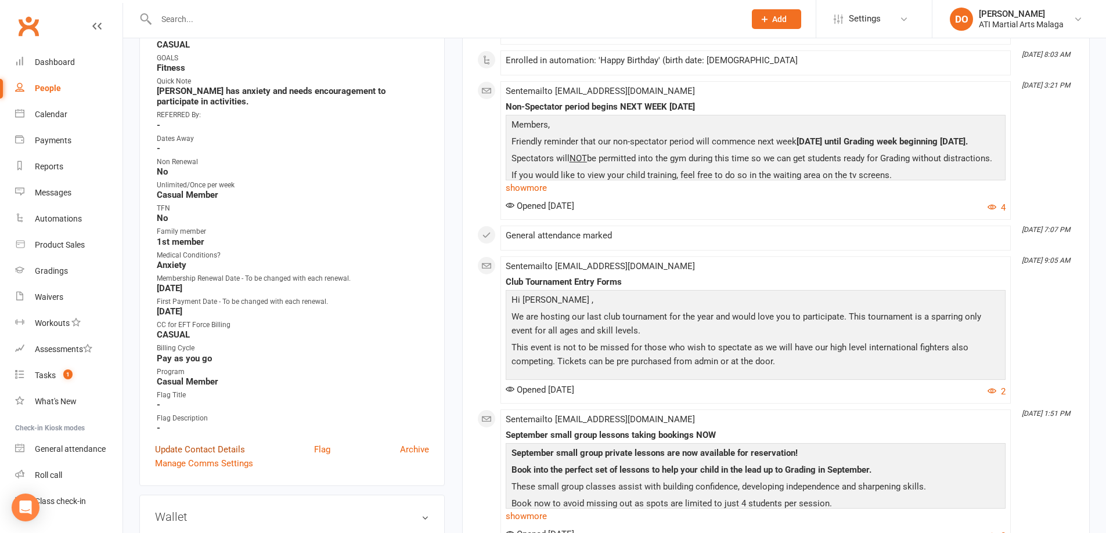
click at [219, 451] on link "Update Contact Details" at bounding box center [200, 450] width 90 height 14
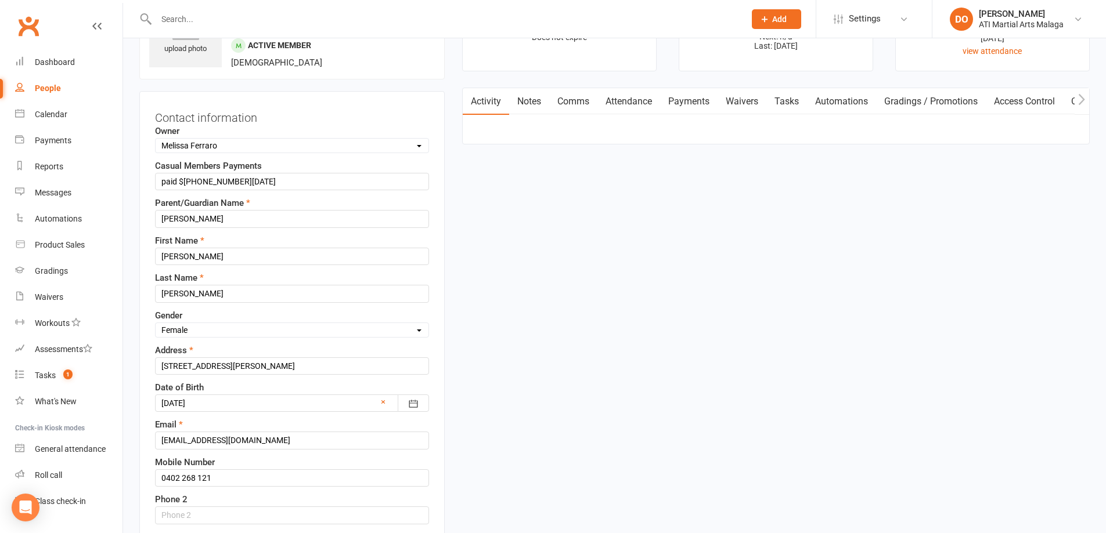
scroll to position [55, 0]
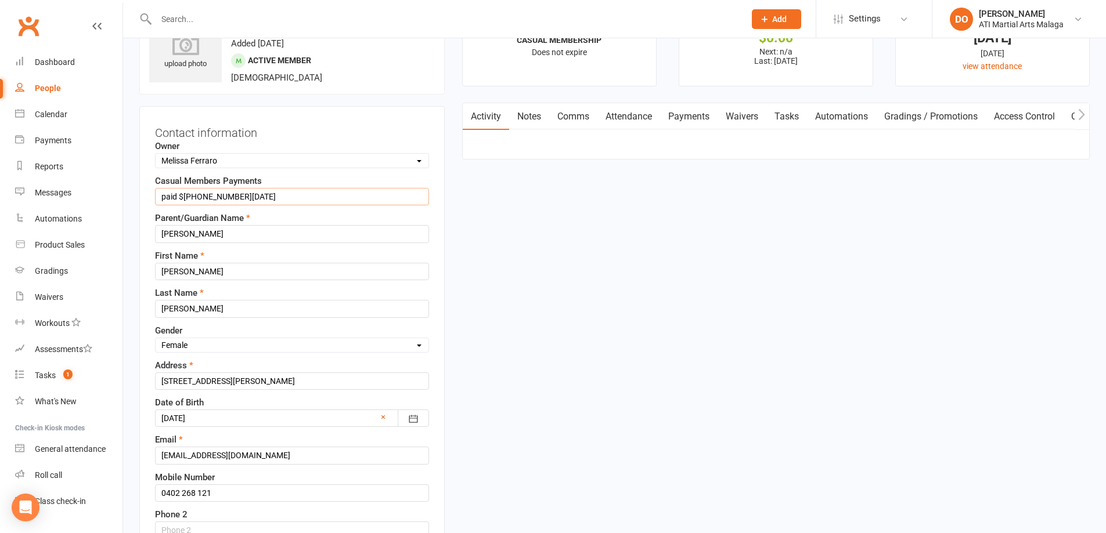
drag, startPoint x: 194, startPoint y: 197, endPoint x: 203, endPoint y: 206, distance: 13.1
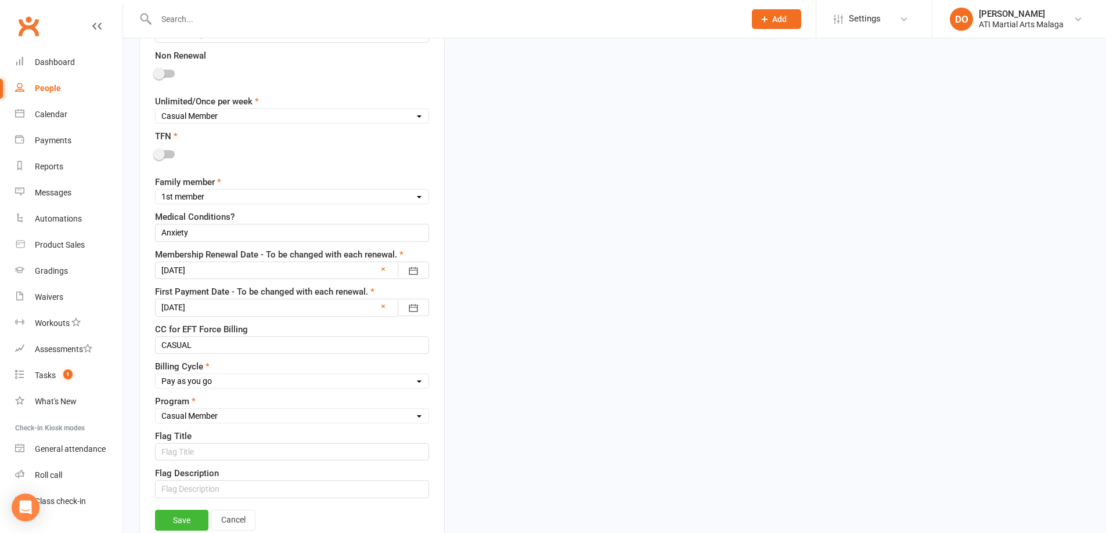
scroll to position [867, 0]
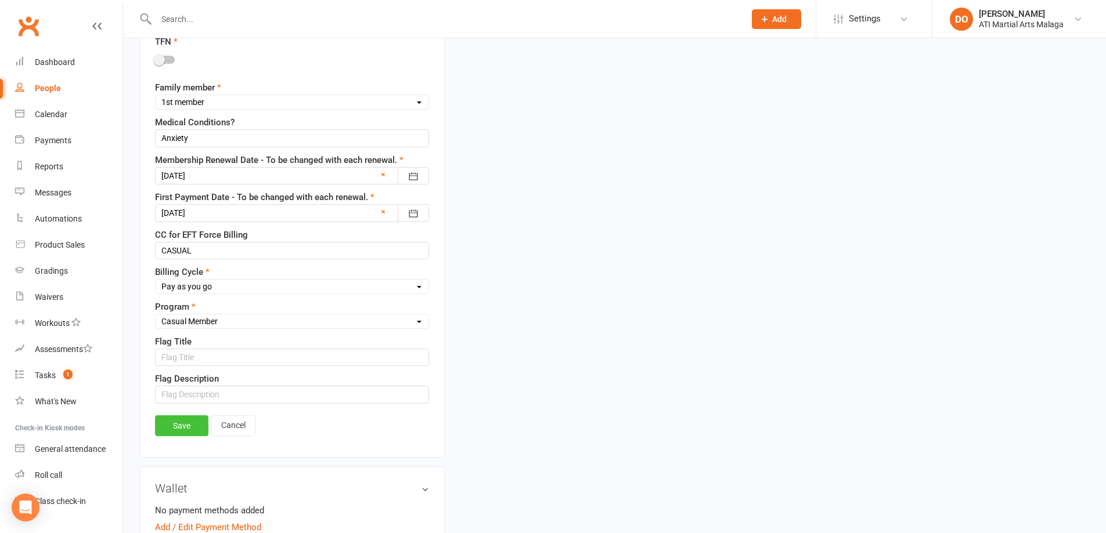
type input "paid $32 13.08.25"
click at [193, 430] on link "Save" at bounding box center [181, 426] width 53 height 21
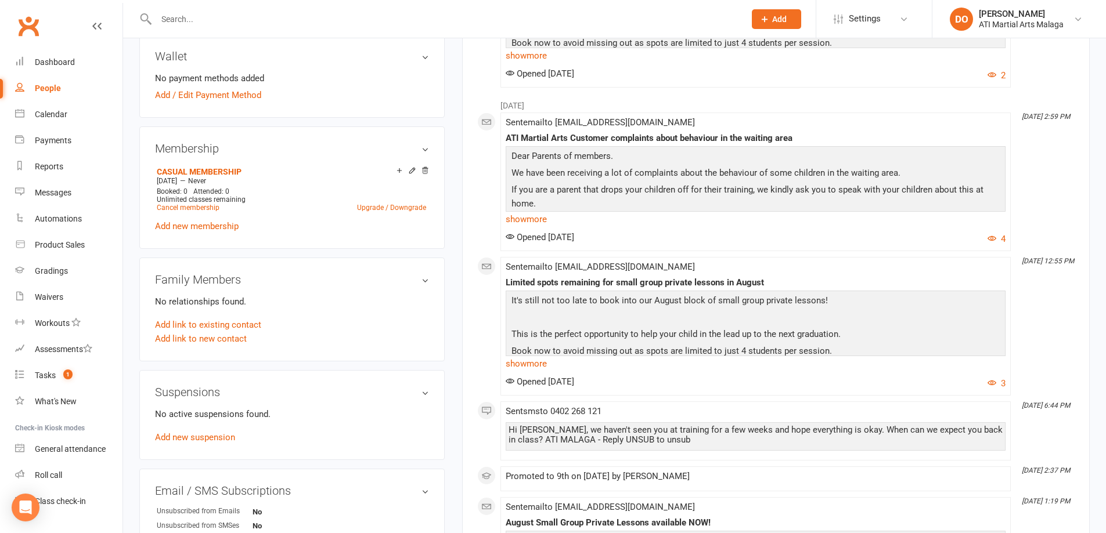
click at [323, 20] on input "text" at bounding box center [445, 19] width 584 height 16
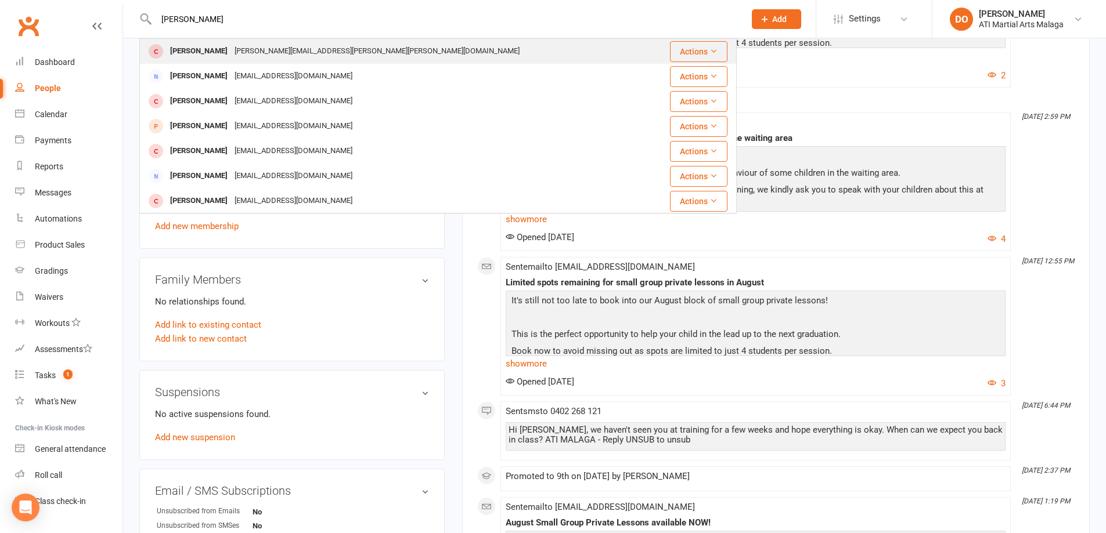
type input "andy thai"
click at [231, 48] on div "teresa.hoa.nguyen@gmail.com" at bounding box center [377, 51] width 292 height 17
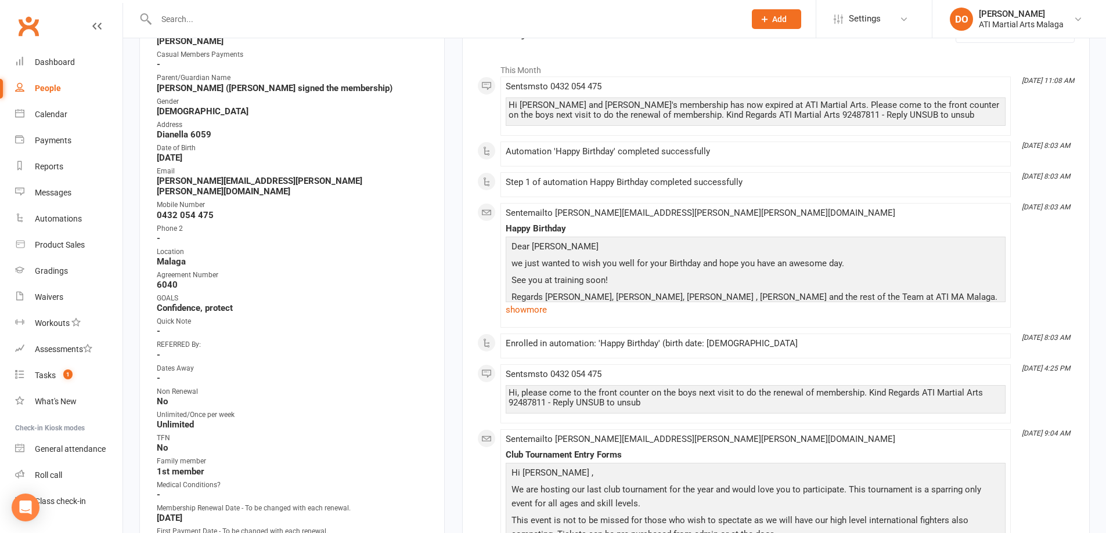
scroll to position [232, 0]
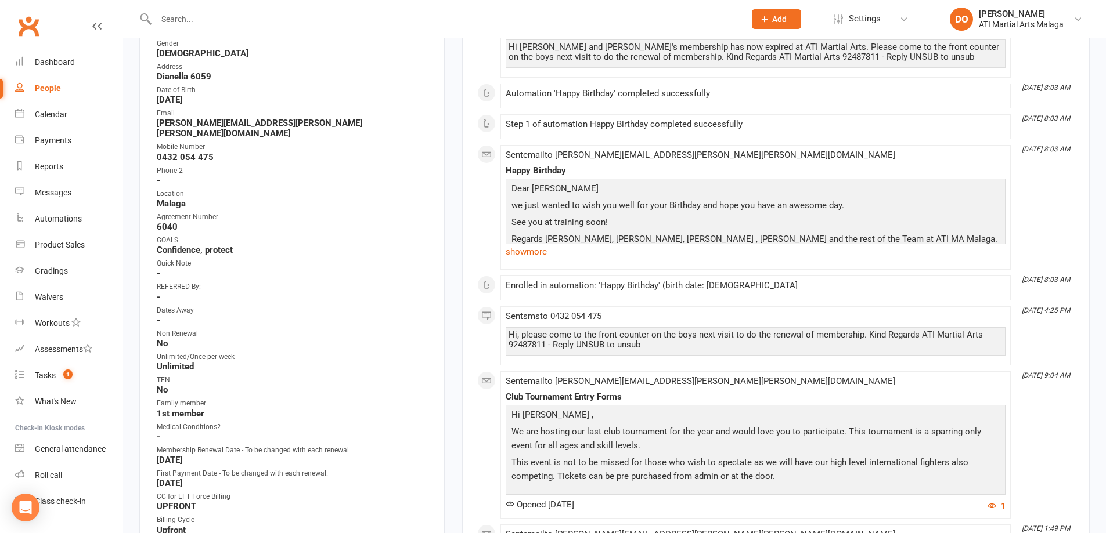
click at [334, 20] on input "text" at bounding box center [445, 19] width 584 height 16
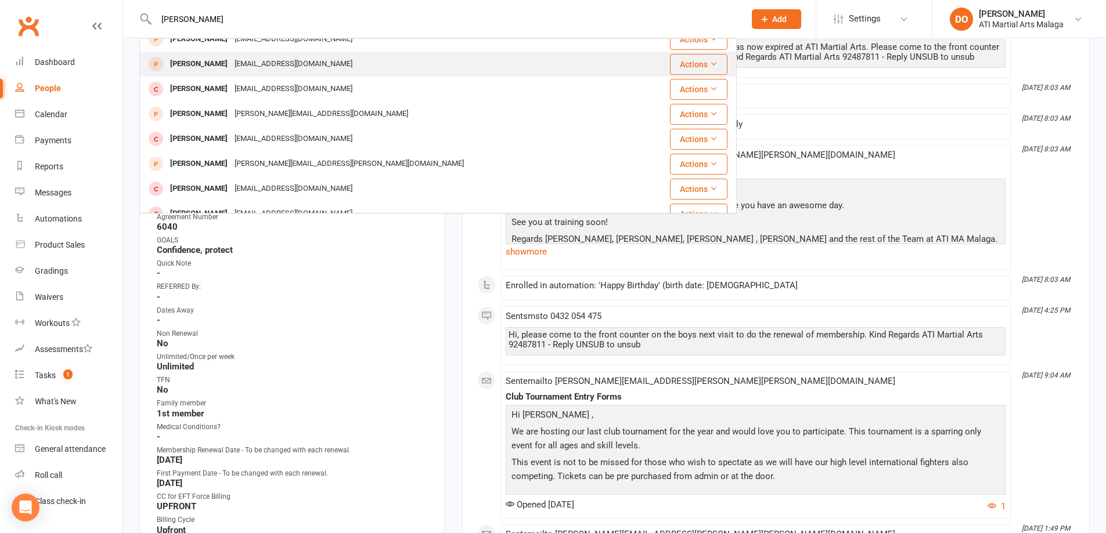
scroll to position [0, 0]
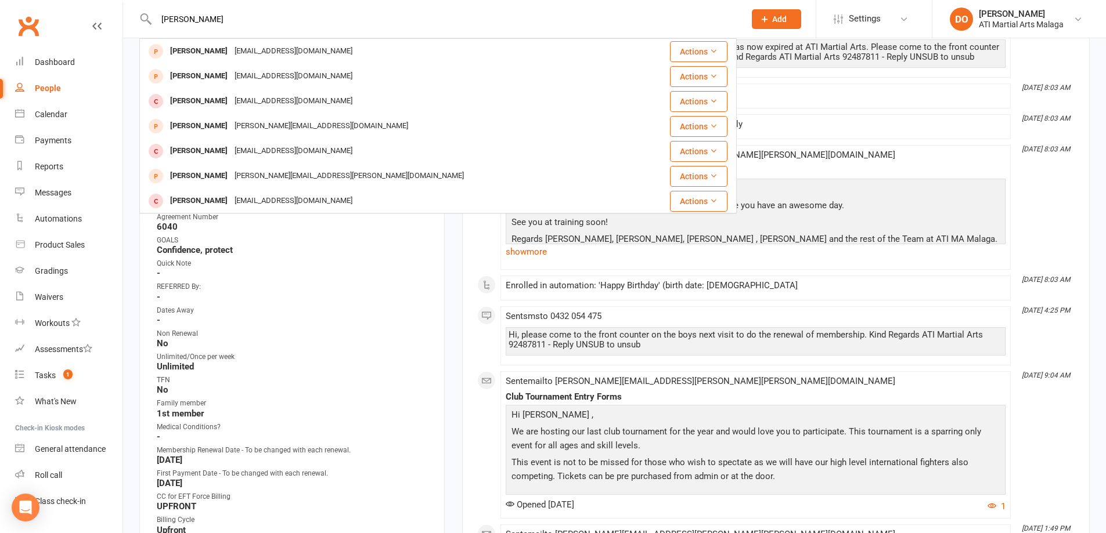
click at [244, 20] on input "stephan" at bounding box center [445, 19] width 584 height 16
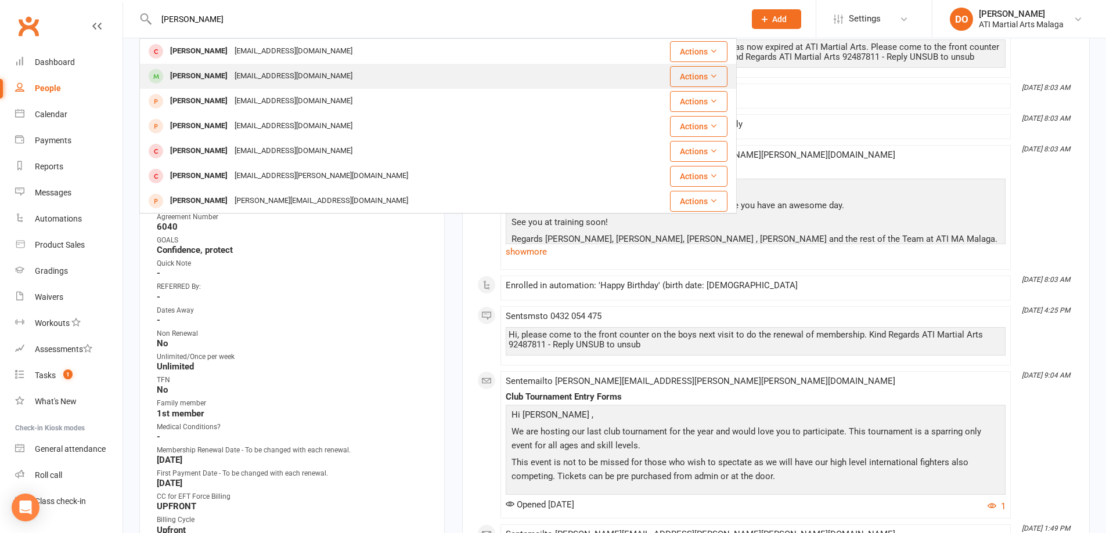
type input "stephan sonningg"
click at [243, 81] on div "margaretsoning@gmail.com" at bounding box center [293, 76] width 125 height 17
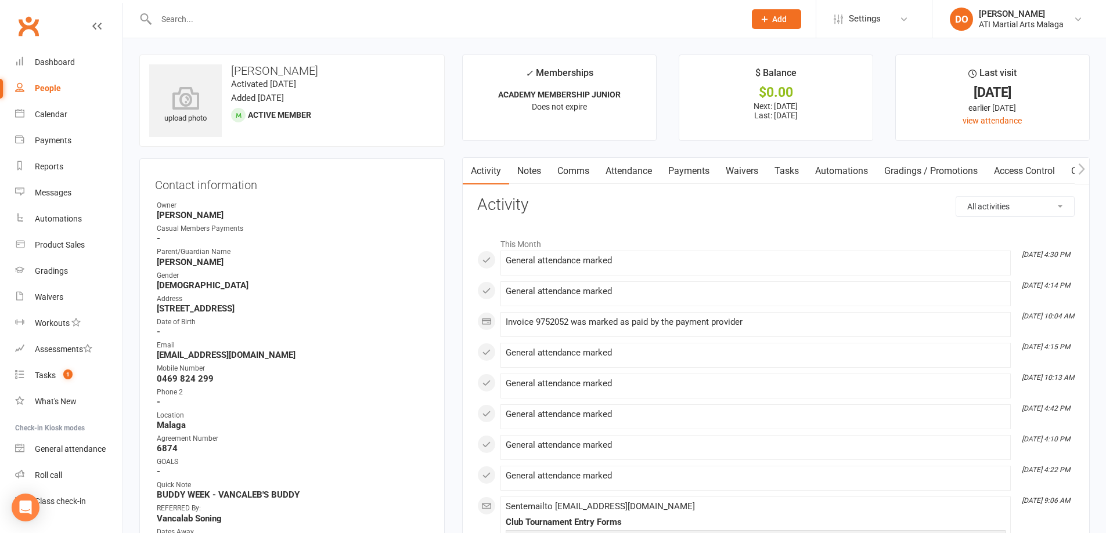
click at [526, 171] on link "Notes" at bounding box center [529, 171] width 40 height 27
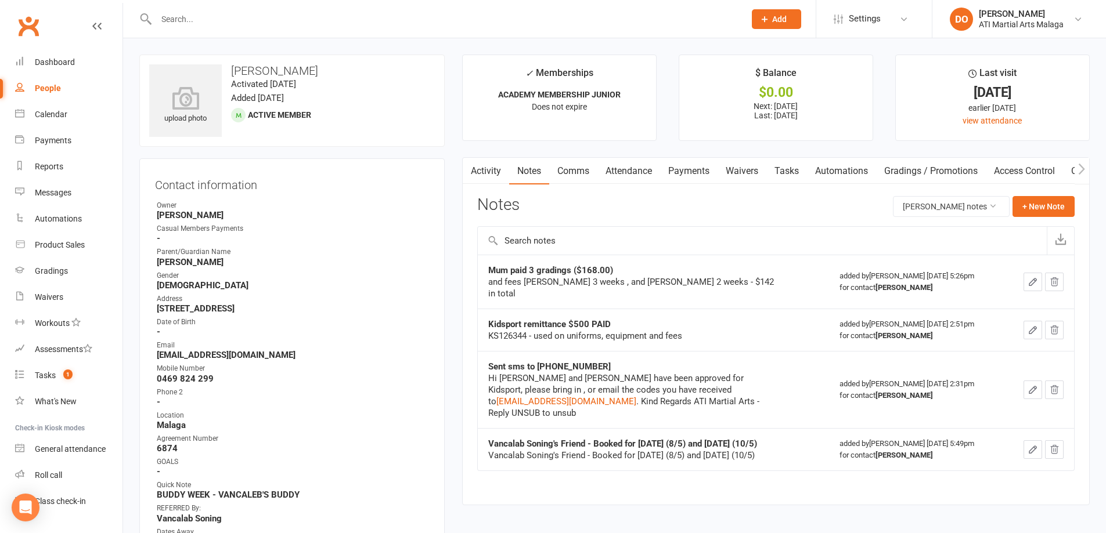
click at [482, 21] on input "text" at bounding box center [445, 19] width 584 height 16
click at [536, 19] on input "text" at bounding box center [445, 19] width 584 height 16
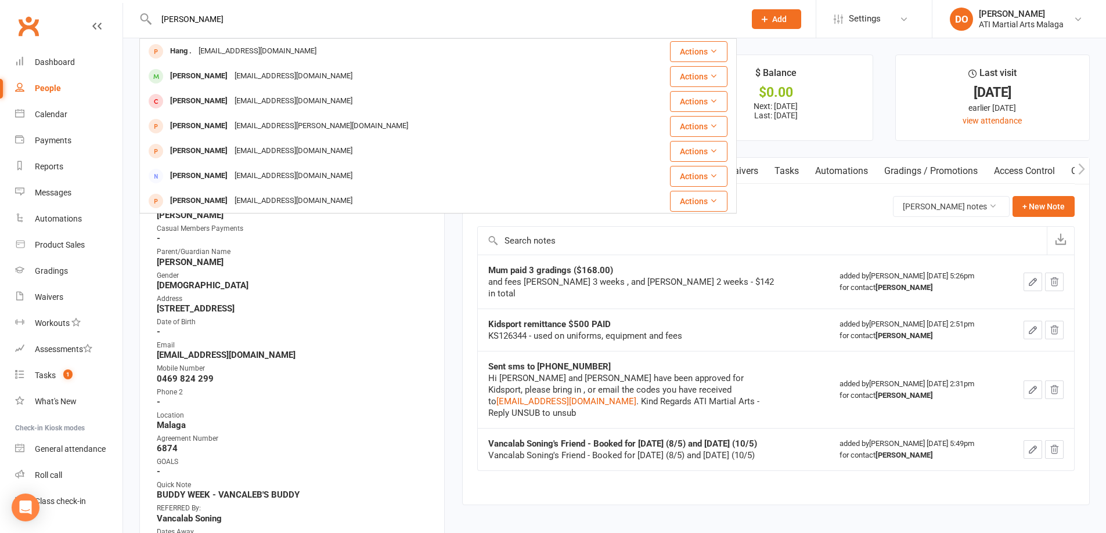
drag, startPoint x: 192, startPoint y: 23, endPoint x: 161, endPoint y: 15, distance: 31.4
click at [161, 15] on input "haning" at bounding box center [445, 19] width 584 height 16
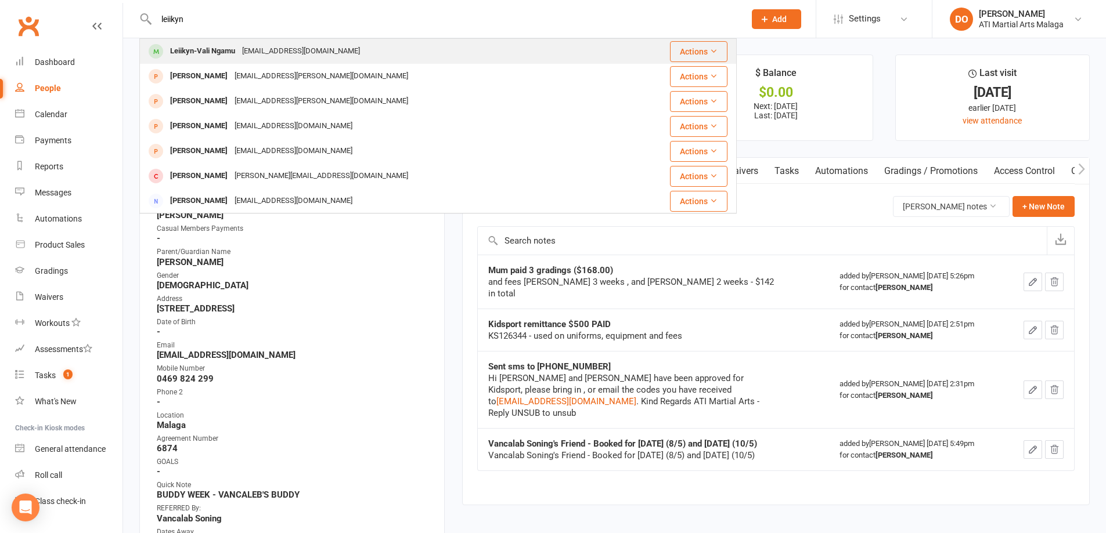
type input "leiikyn"
click at [225, 44] on div "Leiikyn-Vali Ngamu" at bounding box center [203, 51] width 72 height 17
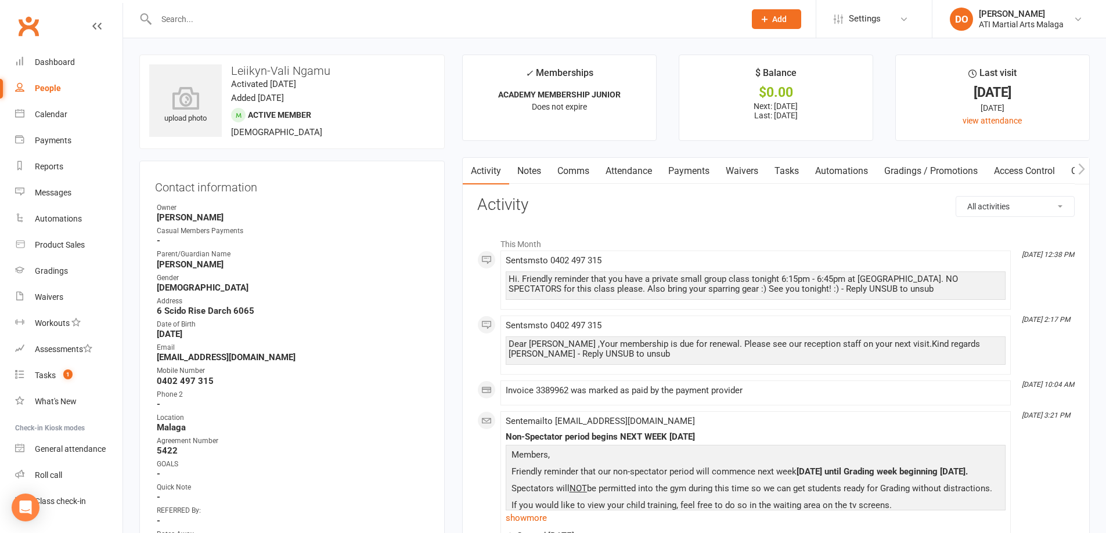
click at [686, 174] on link "Payments" at bounding box center [688, 171] width 57 height 27
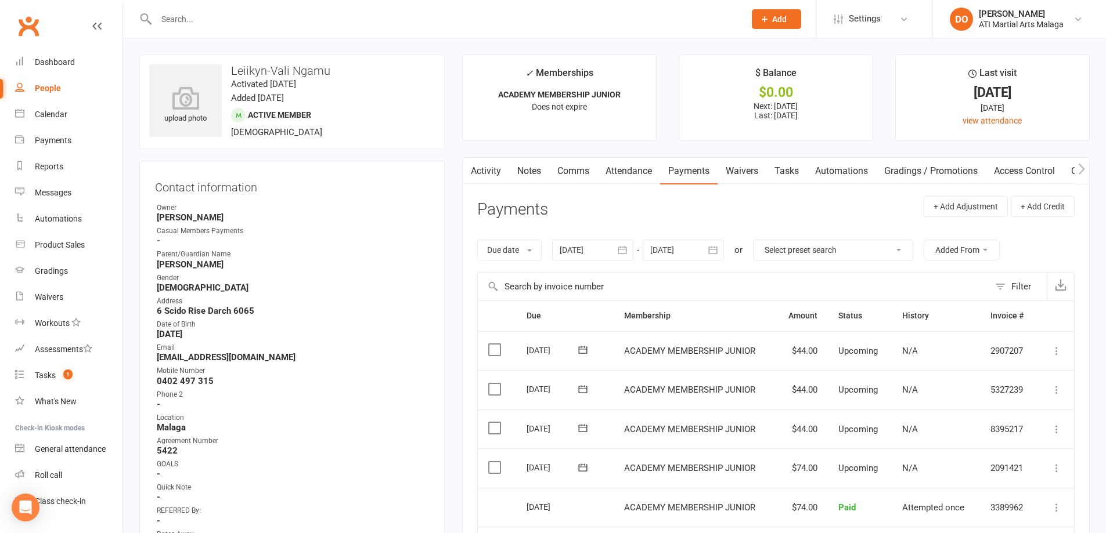
click at [721, 248] on button "button" at bounding box center [713, 250] width 21 height 21
